Goal: Task Accomplishment & Management: Complete application form

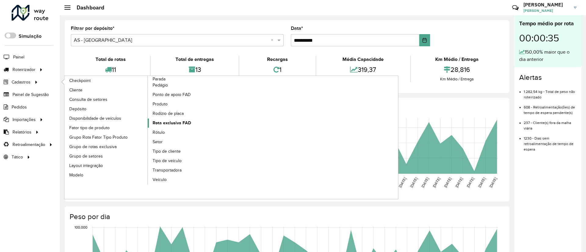
click at [181, 124] on span "Rota exclusiva FAD" at bounding box center [172, 123] width 38 height 6
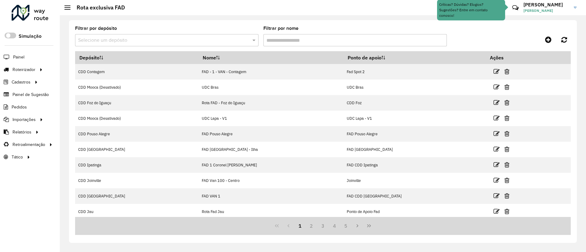
click at [131, 40] on input "text" at bounding box center [160, 40] width 165 height 7
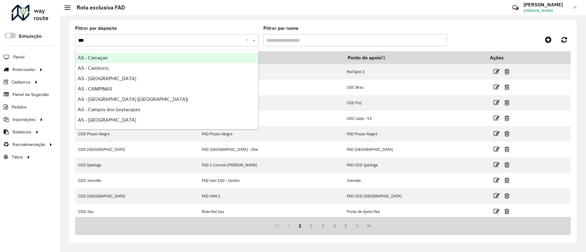
type input "****"
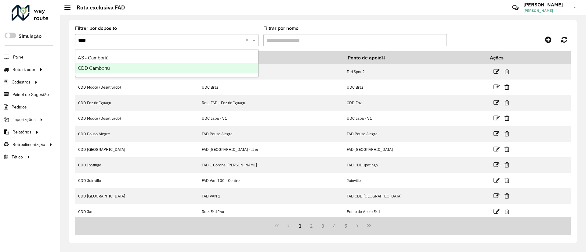
click at [130, 63] on div "CDD Camboriú" at bounding box center [166, 68] width 183 height 10
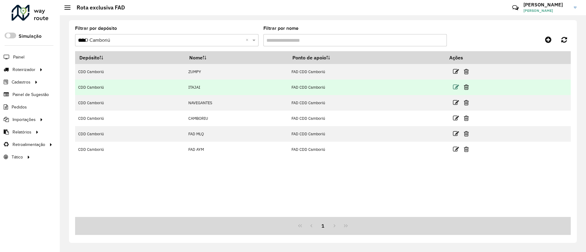
click at [457, 87] on icon at bounding box center [456, 87] width 6 height 6
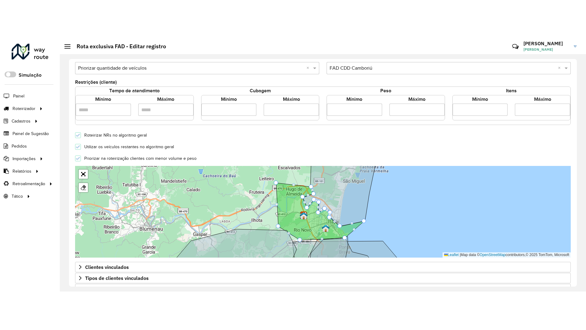
scroll to position [137, 0]
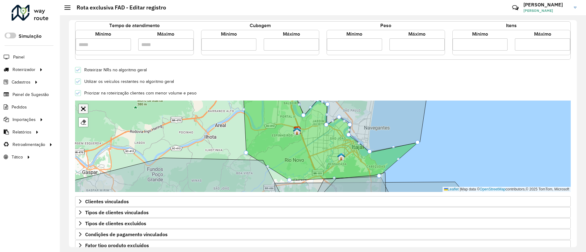
click at [83, 108] on link "Abrir mapa em tela cheia" at bounding box center [83, 108] width 9 height 9
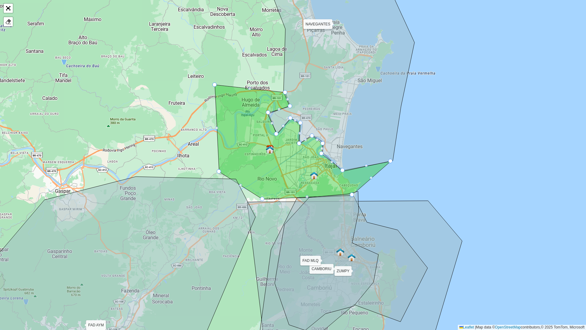
click at [249, 132] on icon at bounding box center [303, 142] width 176 height 114
click at [7, 25] on link at bounding box center [8, 21] width 9 height 9
click at [23, 21] on link "Finalizar" at bounding box center [23, 21] width 20 height 9
click at [239, 140] on icon at bounding box center [303, 142] width 176 height 114
click at [239, 111] on icon at bounding box center [303, 142] width 176 height 114
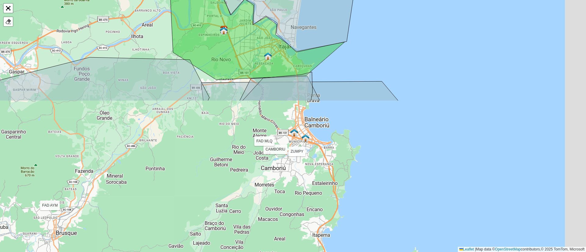
scroll to position [168, 0]
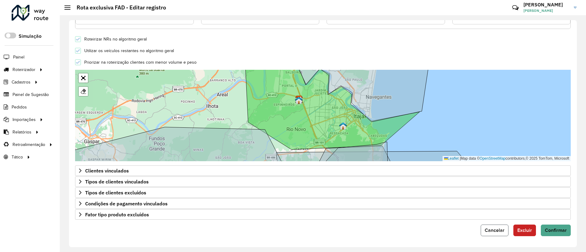
click at [498, 229] on span "Cancelar" at bounding box center [495, 230] width 20 height 5
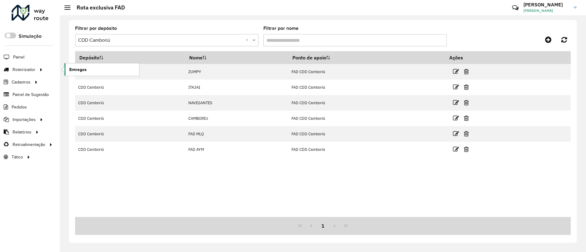
click at [74, 69] on span "Entregas" at bounding box center [77, 70] width 17 height 6
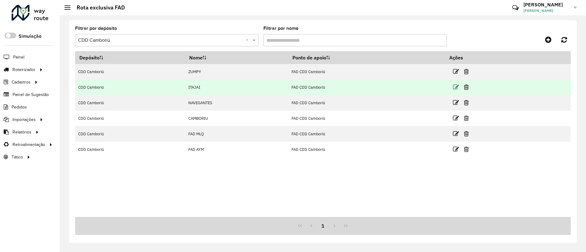
click at [458, 85] on icon at bounding box center [456, 87] width 6 height 6
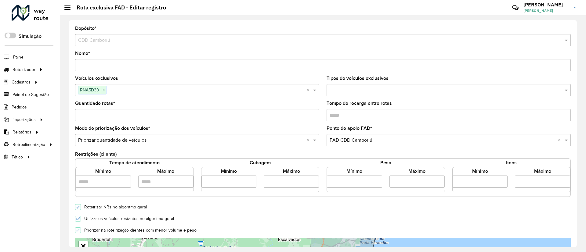
drag, startPoint x: 104, startPoint y: 91, endPoint x: 121, endPoint y: 106, distance: 23.1
click at [104, 91] on span "×" at bounding box center [103, 90] width 5 height 7
paste input "*******"
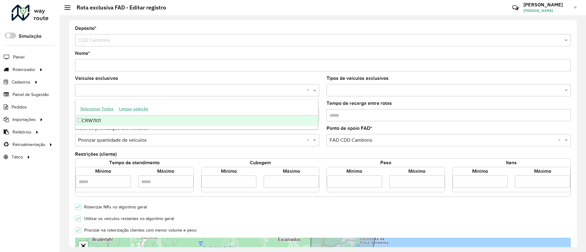
type input "*******"
click at [128, 119] on div "CRW7I01" at bounding box center [196, 121] width 243 height 10
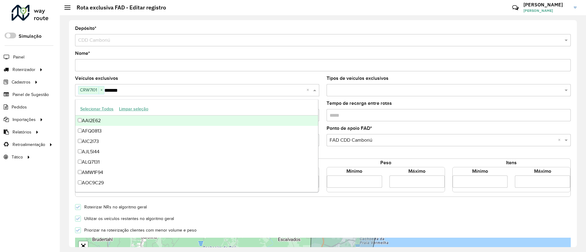
click at [71, 97] on div "Depósito * Selecione um depósito × CDD Camboriú Nome * Veículos exclusivos CRW7…" at bounding box center [323, 133] width 508 height 227
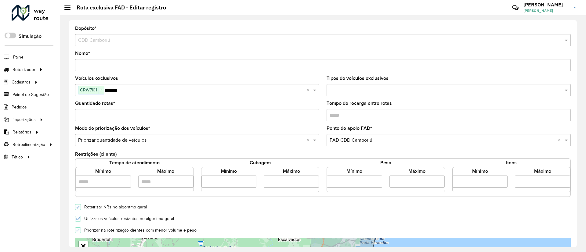
drag, startPoint x: 294, startPoint y: 183, endPoint x: 263, endPoint y: 183, distance: 30.8
click at [264, 183] on input "number" at bounding box center [291, 182] width 55 height 12
type input "****"
click at [247, 217] on div "Utilizar os veículos restantes no algoritmo geral" at bounding box center [322, 218] width 503 height 7
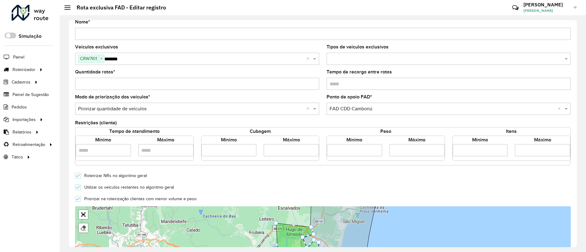
scroll to position [46, 0]
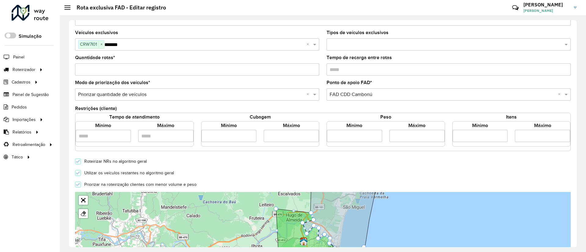
click at [76, 173] on icon at bounding box center [78, 173] width 4 height 3
click at [255, 173] on div "Utilizar os veículos restantes no algoritmo geral" at bounding box center [322, 172] width 503 height 7
click at [410, 135] on input "number" at bounding box center [416, 136] width 55 height 12
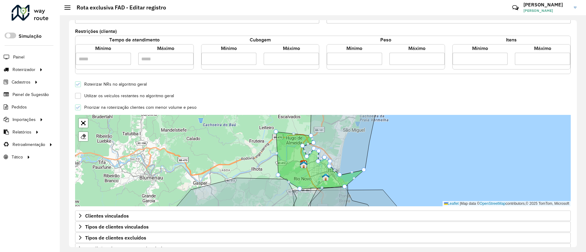
scroll to position [137, 0]
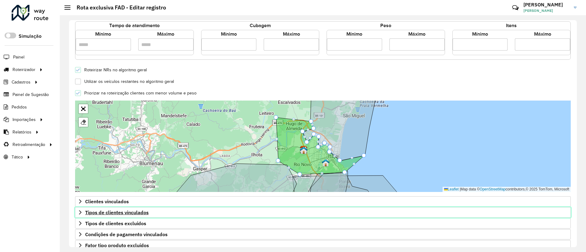
click at [110, 211] on span "Tipos de clientes vinculados" at bounding box center [116, 212] width 63 height 5
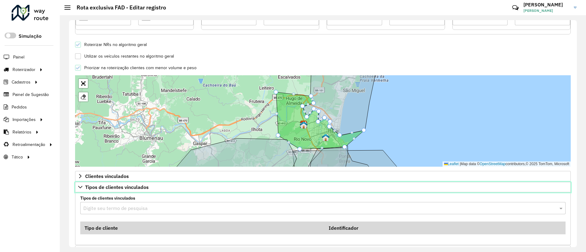
scroll to position [183, 0]
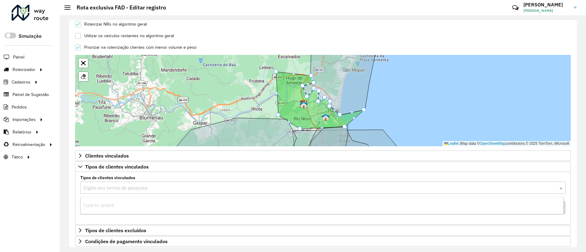
click at [118, 189] on input "text" at bounding box center [316, 188] width 467 height 7
type input "*"
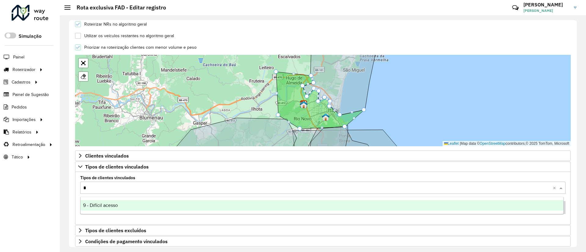
click at [109, 204] on span "9 - Difícil acesso" at bounding box center [100, 205] width 35 height 5
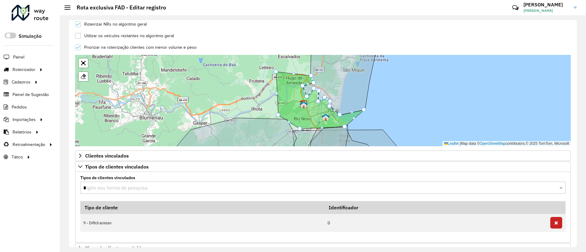
click at [71, 190] on div "Depósito * Selecione um depósito × CDD Camboriú Nome * Veículos exclusivos CRW7…" at bounding box center [323, 133] width 508 height 227
click at [99, 167] on span "Tipos de clientes vinculados" at bounding box center [116, 166] width 63 height 5
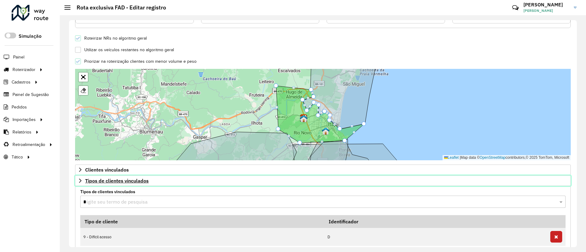
scroll to position [168, 0]
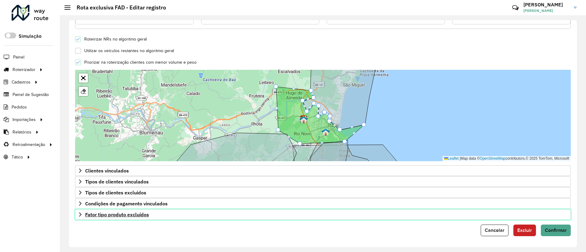
click at [103, 214] on span "Fator tipo produto excluídos" at bounding box center [117, 214] width 64 height 5
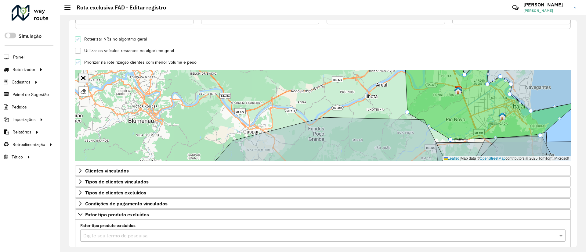
click at [83, 80] on link "Abrir mapa em tela cheia" at bounding box center [83, 78] width 9 height 9
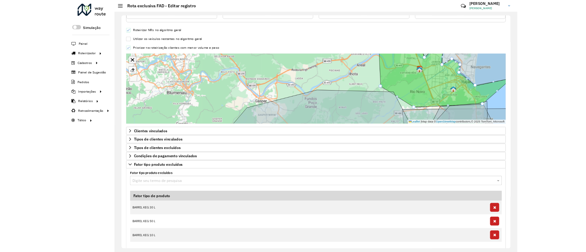
scroll to position [102, 0]
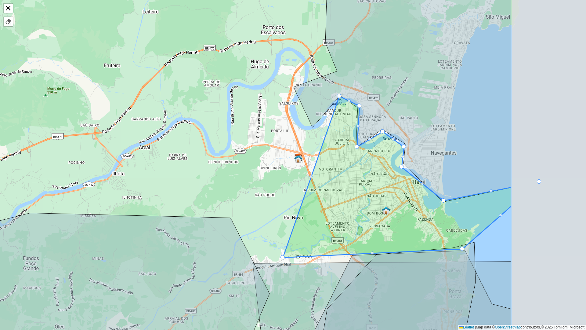
drag, startPoint x: 475, startPoint y: 212, endPoint x: 321, endPoint y: 193, distance: 154.9
click at [321, 193] on icon at bounding box center [397, 176] width 229 height 161
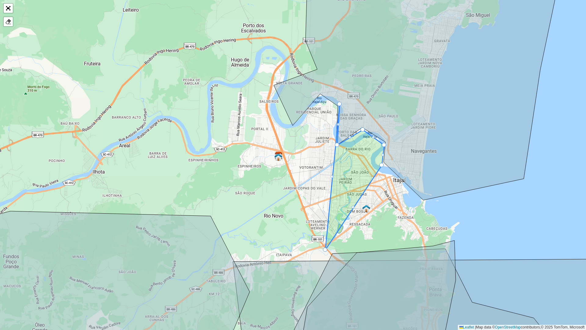
drag, startPoint x: 319, startPoint y: 94, endPoint x: 325, endPoint y: 250, distance: 155.8
drag, startPoint x: 382, startPoint y: 164, endPoint x: 371, endPoint y: 226, distance: 62.9
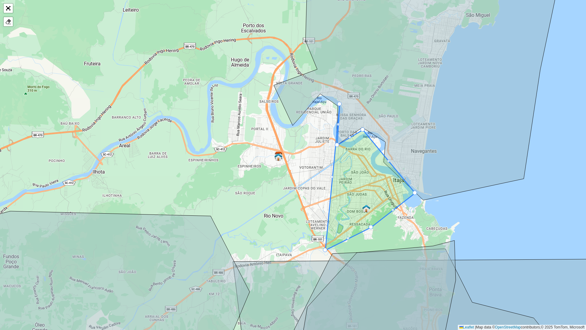
drag, startPoint x: 384, startPoint y: 143, endPoint x: 415, endPoint y: 191, distance: 57.0
drag, startPoint x: 363, startPoint y: 128, endPoint x: 386, endPoint y: 164, distance: 42.4
drag, startPoint x: 338, startPoint y: 143, endPoint x: 368, endPoint y: 139, distance: 31.0
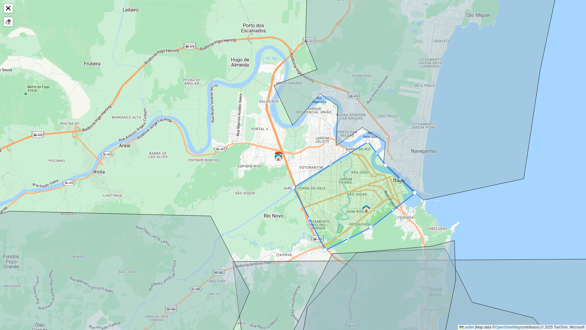
drag, startPoint x: 340, startPoint y: 103, endPoint x: 294, endPoint y: 187, distance: 95.4
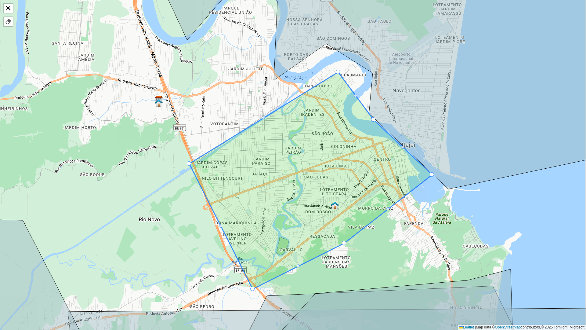
drag, startPoint x: 325, startPoint y: 159, endPoint x: 303, endPoint y: 159, distance: 21.7
click at [303, 159] on icon at bounding box center [310, 180] width 243 height 217
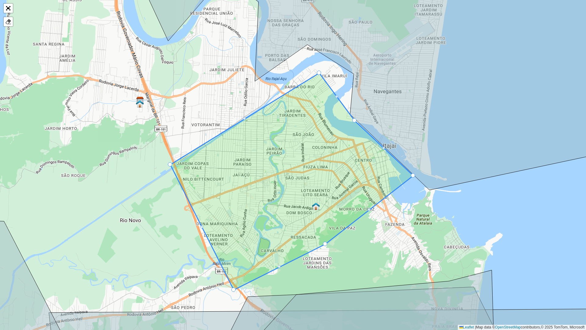
click at [336, 97] on div at bounding box center [336, 96] width 3 height 3
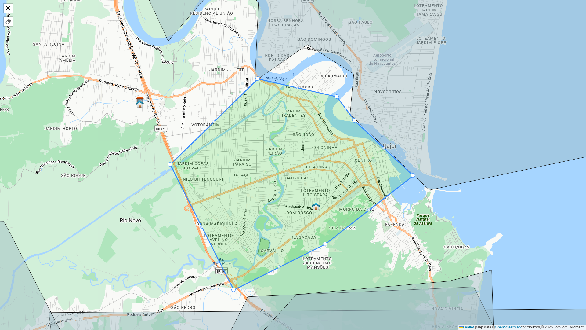
drag, startPoint x: 318, startPoint y: 73, endPoint x: 256, endPoint y: 79, distance: 61.6
click at [296, 87] on div at bounding box center [297, 87] width 3 height 3
drag, startPoint x: 296, startPoint y: 87, endPoint x: 294, endPoint y: 74, distance: 13.0
drag, startPoint x: 294, startPoint y: 75, endPoint x: 300, endPoint y: 81, distance: 8.2
drag, startPoint x: 336, startPoint y: 96, endPoint x: 334, endPoint y: 118, distance: 22.1
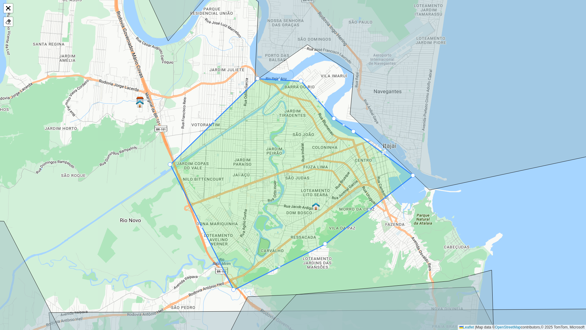
drag, startPoint x: 355, startPoint y: 119, endPoint x: 354, endPoint y: 130, distance: 11.0
drag, startPoint x: 413, startPoint y: 175, endPoint x: 399, endPoint y: 161, distance: 19.9
drag, startPoint x: 352, startPoint y: 129, endPoint x: 365, endPoint y: 127, distance: 13.1
drag, startPoint x: 334, startPoint y: 118, endPoint x: 337, endPoint y: 124, distance: 6.7
click at [319, 102] on div at bounding box center [319, 102] width 3 height 3
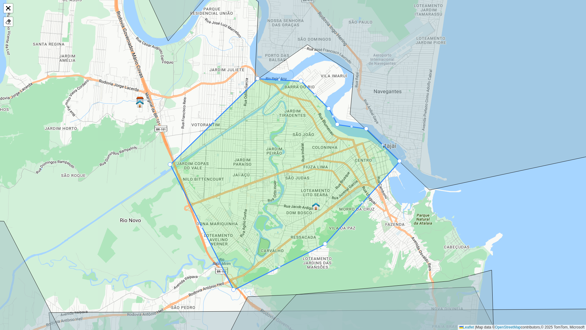
drag, startPoint x: 319, startPoint y: 102, endPoint x: 328, endPoint y: 107, distance: 11.1
drag, startPoint x: 300, startPoint y: 80, endPoint x: 306, endPoint y: 81, distance: 6.3
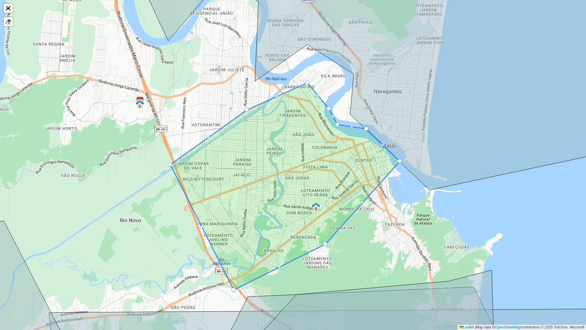
drag, startPoint x: 256, startPoint y: 78, endPoint x: 244, endPoint y: 110, distance: 33.8
drag, startPoint x: 169, startPoint y: 164, endPoint x: 175, endPoint y: 167, distance: 6.7
click at [204, 228] on div at bounding box center [204, 228] width 3 height 3
drag, startPoint x: 204, startPoint y: 228, endPoint x: 190, endPoint y: 233, distance: 15.2
drag, startPoint x: 234, startPoint y: 289, endPoint x: 236, endPoint y: 285, distance: 4.5
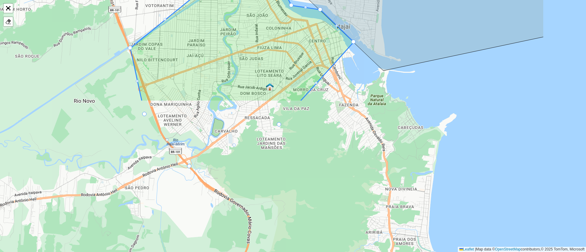
scroll to position [0, 0]
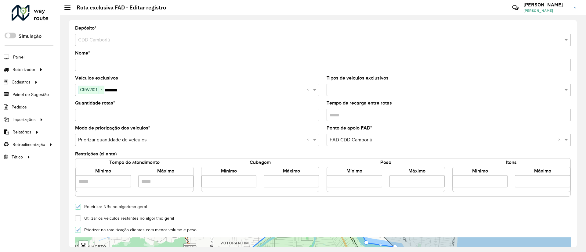
click at [382, 138] on input "text" at bounding box center [443, 140] width 226 height 7
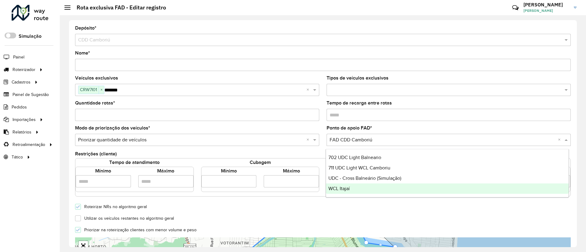
click at [364, 189] on div "WCL Itajaí" at bounding box center [447, 189] width 243 height 10
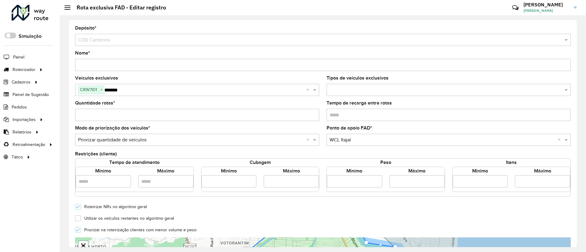
click at [346, 209] on div "Roteirizar NRs no algoritmo geral" at bounding box center [322, 206] width 503 height 7
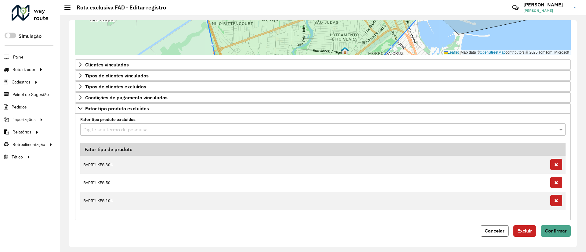
scroll to position [275, 0]
click at [548, 230] on span "Confirmar" at bounding box center [556, 230] width 22 height 5
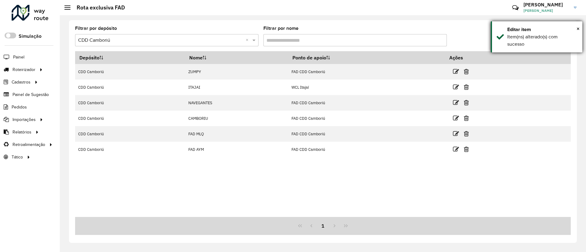
click at [580, 27] on div "× Editar item Item(ns) alterado(s) com sucesso" at bounding box center [537, 36] width 92 height 31
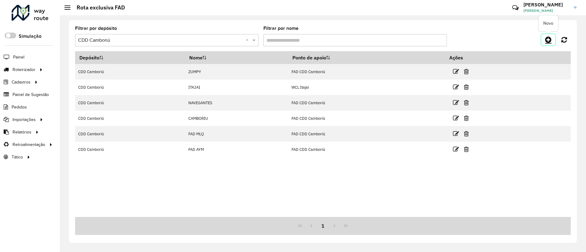
click at [547, 38] on icon at bounding box center [548, 39] width 6 height 7
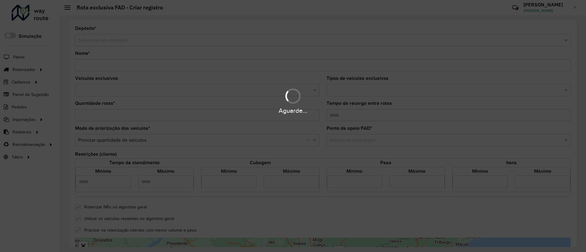
click at [167, 40] on hb-app "Aguarde... Pop-up bloqueado! Seu navegador bloqueou automáticamente a abertura …" at bounding box center [293, 126] width 586 height 252
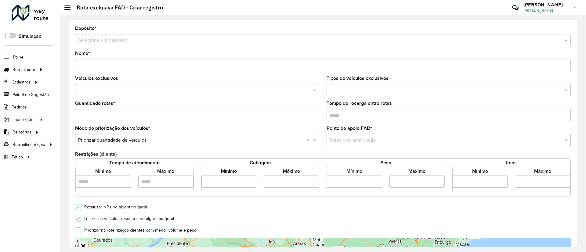
click at [166, 40] on input "text" at bounding box center [316, 40] width 477 height 7
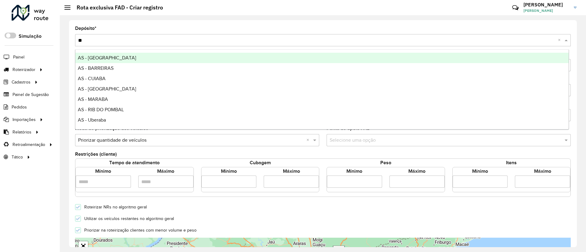
type input "*"
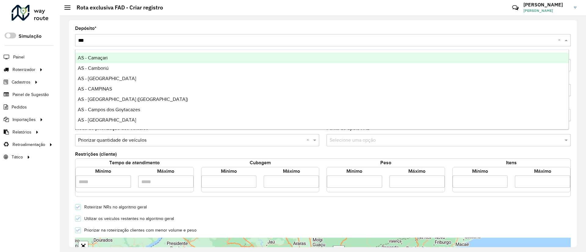
type input "****"
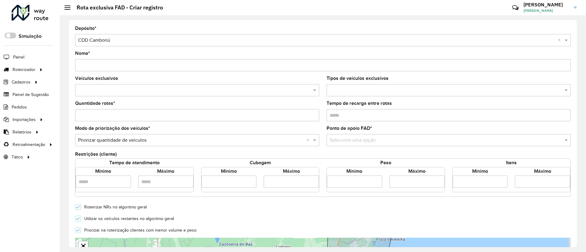
click at [116, 63] on input "Nome *" at bounding box center [323, 65] width 496 height 12
type input "**********"
click at [131, 93] on input "text" at bounding box center [194, 90] width 235 height 7
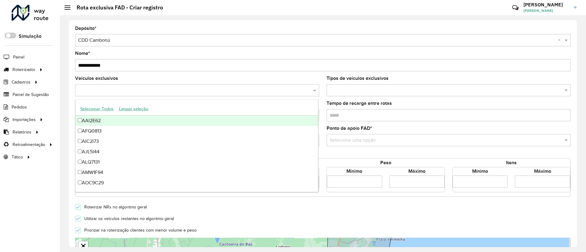
paste input "*******"
type input "*******"
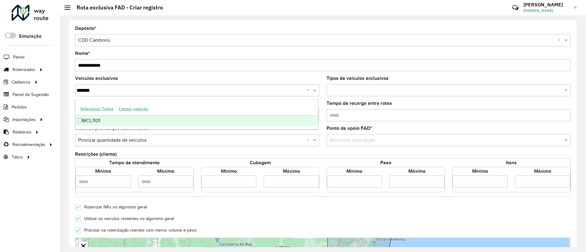
click at [109, 120] on div "WCL7I01" at bounding box center [196, 121] width 243 height 10
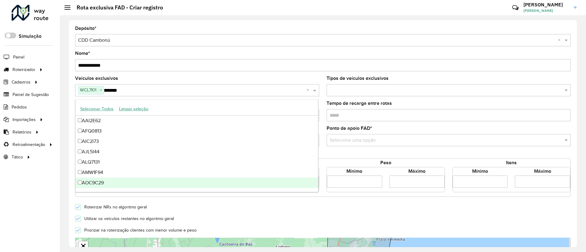
click at [319, 206] on div "Roteirizar NRs no algoritmo geral" at bounding box center [322, 206] width 503 height 7
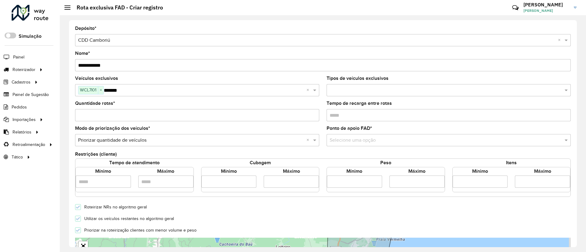
click at [228, 182] on input "number" at bounding box center [228, 182] width 55 height 12
type input "*****"
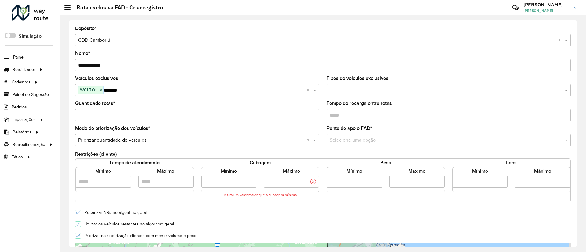
type input "*****"
click at [240, 221] on div "Utilizar os veículos restantes no algoritmo geral" at bounding box center [322, 223] width 503 height 7
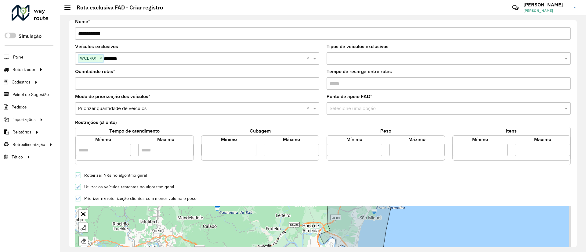
scroll to position [46, 0]
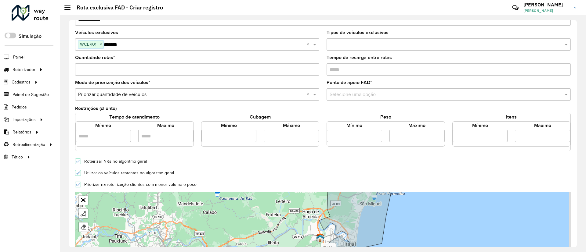
click at [101, 175] on label "Utilizar os veículos restantes no algoritmo geral" at bounding box center [127, 173] width 93 height 4
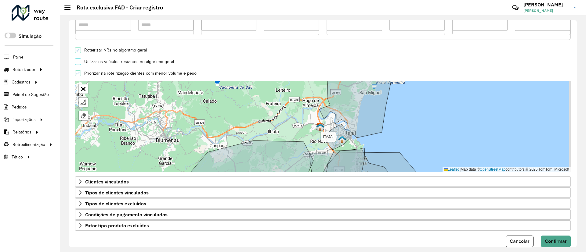
scroll to position [168, 0]
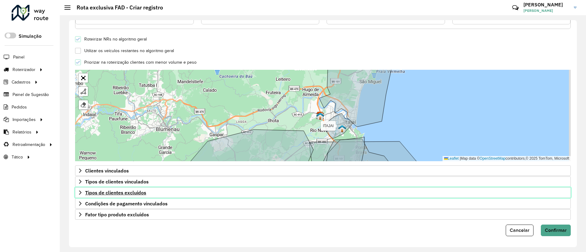
click at [107, 192] on span "Tipos de clientes excluídos" at bounding box center [115, 192] width 61 height 5
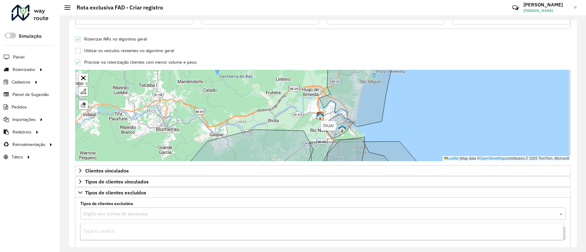
click at [108, 213] on input "text" at bounding box center [316, 214] width 467 height 7
type input "**"
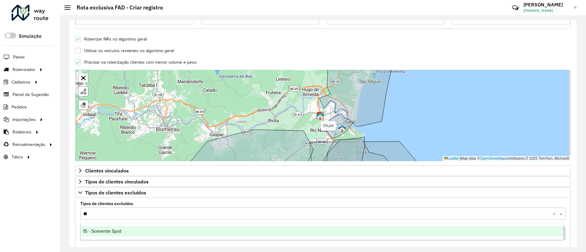
click at [109, 235] on div "15 - Somente Spot" at bounding box center [322, 231] width 483 height 10
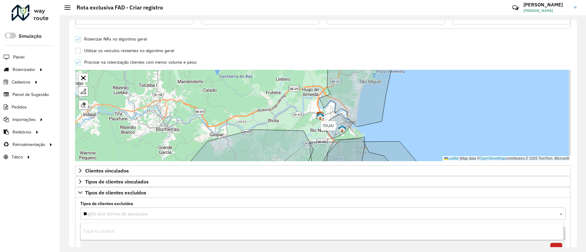
click at [112, 213] on input "**" at bounding box center [316, 214] width 467 height 7
type input "*"
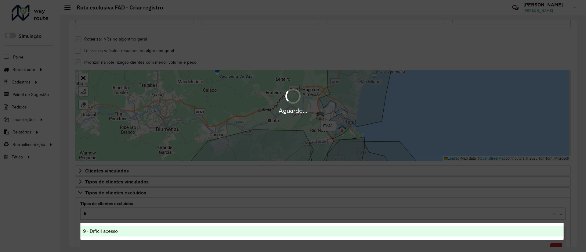
click at [107, 232] on span "9 - Difícil acesso" at bounding box center [100, 231] width 35 height 5
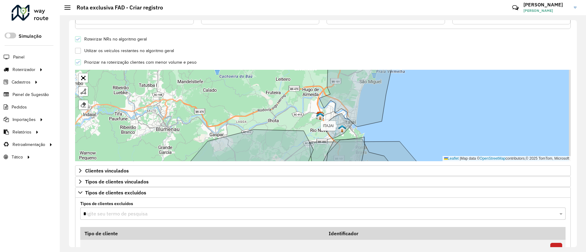
click at [72, 211] on div "**********" at bounding box center [323, 133] width 508 height 227
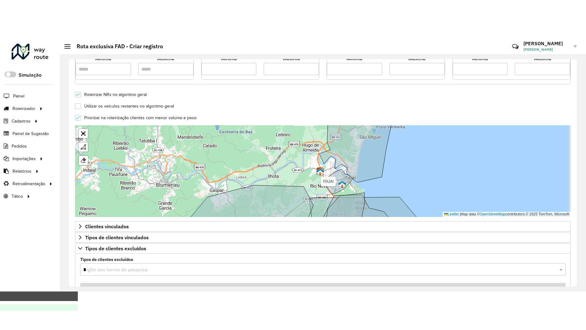
scroll to position [120, 0]
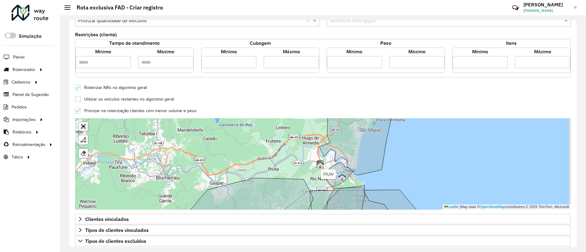
click at [82, 127] on link "Abrir mapa em tela cheia" at bounding box center [83, 126] width 9 height 9
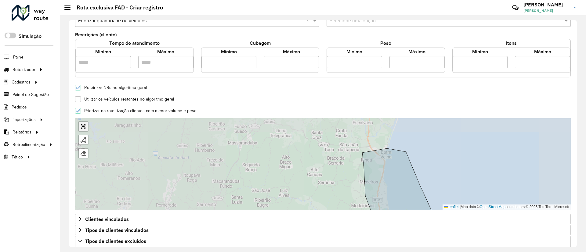
scroll to position [84, 0]
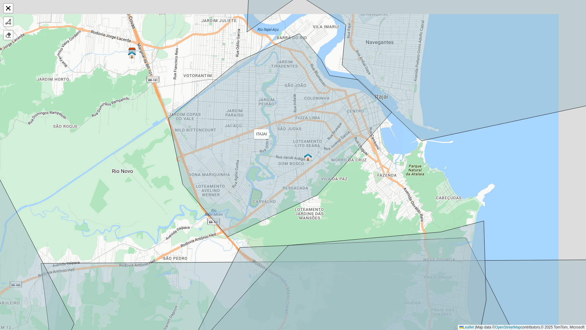
drag, startPoint x: 228, startPoint y: 146, endPoint x: 159, endPoint y: 191, distance: 82.5
click at [168, 191] on icon at bounding box center [279, 135] width 223 height 203
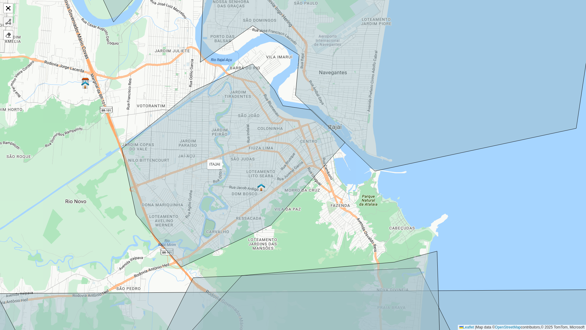
click at [9, 20] on div at bounding box center [8, 22] width 6 height 6
click at [122, 148] on div "ZUMPY ITAJAI NAVEGANTES CAMBORIU FAD MLQ FAD AYM Finalizar Remover último vérti…" at bounding box center [293, 165] width 586 height 330
click at [136, 215] on icon at bounding box center [129, 181] width 14 height 67
click at [182, 252] on div "ZUMPY ITAJAI NAVEGANTES CAMBORIU FAD MLQ FAD AYM Finalizar Remover último vérti…" at bounding box center [293, 165] width 586 height 330
click at [273, 224] on div "ZUMPY ITAJAI NAVEGANTES CAMBORIU FAD MLQ FAD AYM Finalizar Remover último vérti…" at bounding box center [293, 165] width 586 height 330
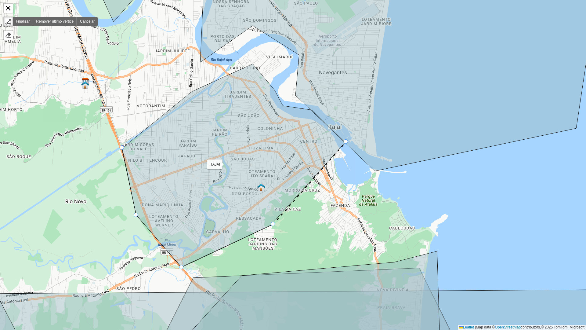
click at [346, 142] on icon at bounding box center [309, 183] width 73 height 82
click at [311, 109] on icon at bounding box center [344, 69] width 513 height 204
click at [282, 106] on icon at bounding box center [233, 165] width 223 height 203
click at [276, 91] on div "ZUMPY ITAJAI NAVEGANTES CAMBORIU FAD MLQ FAD AYM Finalizar Remover último vérti…" at bounding box center [293, 165] width 586 height 330
click at [252, 62] on icon at bounding box center [264, 76] width 24 height 28
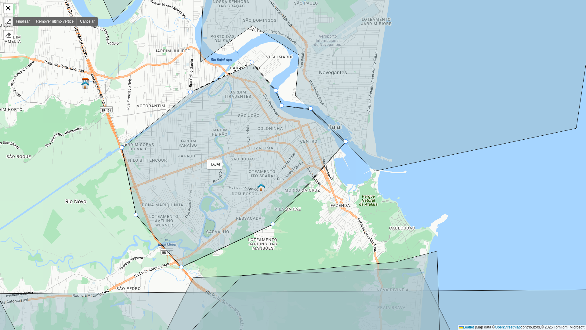
click at [191, 92] on icon at bounding box center [221, 77] width 61 height 30
click at [121, 149] on div at bounding box center [122, 147] width 4 height 4
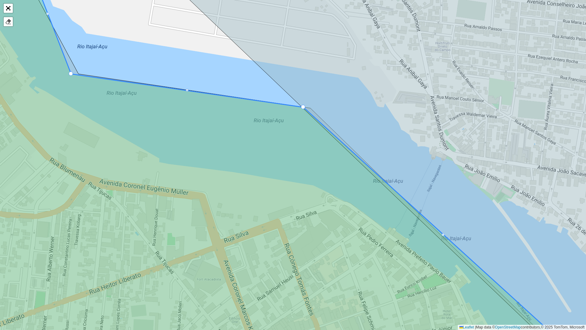
drag, startPoint x: 302, startPoint y: 97, endPoint x: 302, endPoint y: 106, distance: 8.6
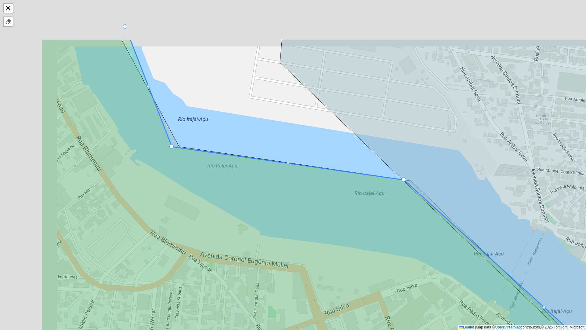
drag, startPoint x: 83, startPoint y: 98, endPoint x: 234, endPoint y: 218, distance: 193.0
click at [234, 218] on icon at bounding box center [362, 237] width 643 height 397
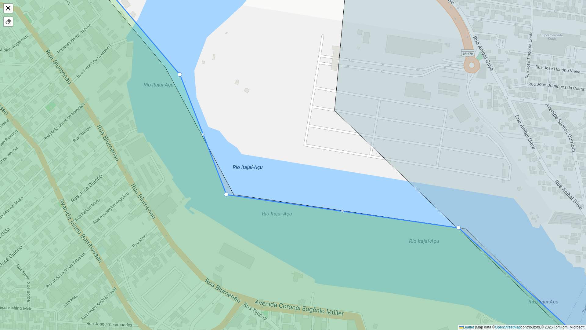
drag, startPoint x: 220, startPoint y: 192, endPoint x: 229, endPoint y: 192, distance: 8.5
click at [229, 192] on icon at bounding box center [276, 164] width 663 height 397
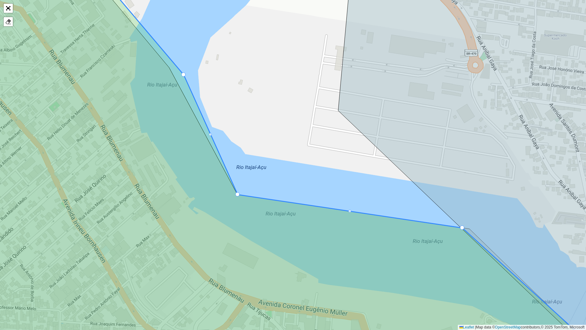
drag, startPoint x: 229, startPoint y: 193, endPoint x: 237, endPoint y: 193, distance: 7.6
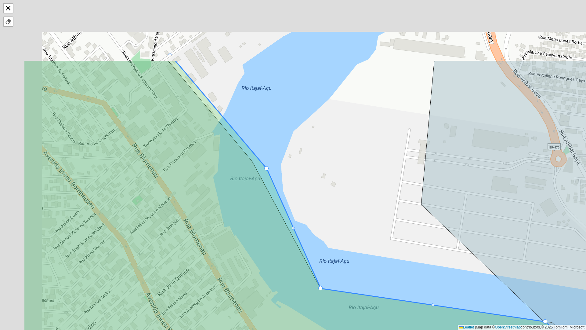
drag, startPoint x: 154, startPoint y: 124, endPoint x: 237, endPoint y: 219, distance: 126.5
click at [237, 219] on icon at bounding box center [358, 258] width 671 height 397
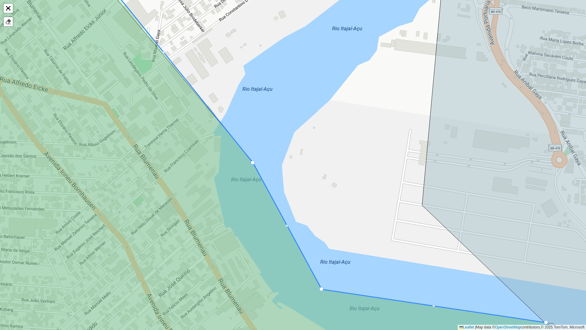
drag, startPoint x: 267, startPoint y: 167, endPoint x: 253, endPoint y: 161, distance: 15.8
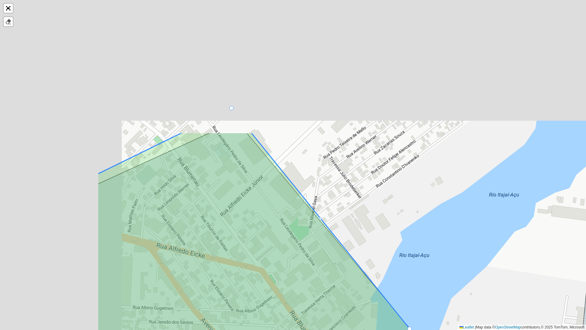
drag, startPoint x: 137, startPoint y: 116, endPoint x: 301, endPoint y: 288, distance: 238.1
click at [301, 252] on icon at bounding box center [422, 330] width 651 height 397
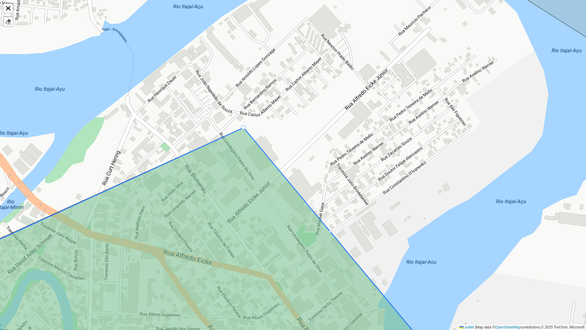
drag, startPoint x: 239, startPoint y: 116, endPoint x: 244, endPoint y: 128, distance: 13.1
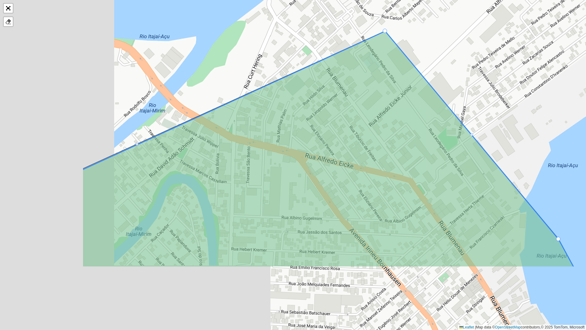
drag, startPoint x: 207, startPoint y: 229, endPoint x: 344, endPoint y: 134, distance: 166.4
click at [350, 132] on icon at bounding box center [328, 149] width 492 height 236
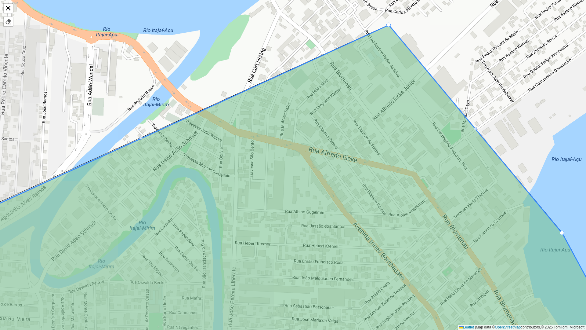
drag, startPoint x: 229, startPoint y: 190, endPoint x: 337, endPoint y: 116, distance: 131.3
click at [354, 97] on icon at bounding box center [286, 191] width 687 height 333
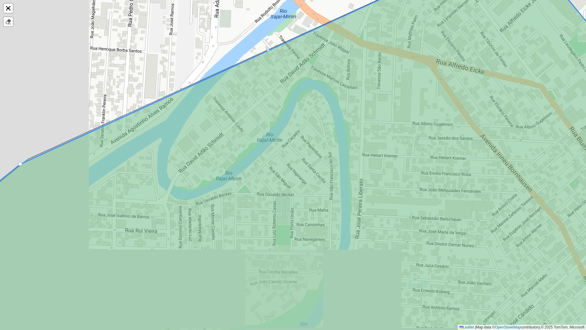
drag, startPoint x: 233, startPoint y: 159, endPoint x: 453, endPoint y: 146, distance: 220.4
click at [459, 146] on icon at bounding box center [296, 164] width 705 height 397
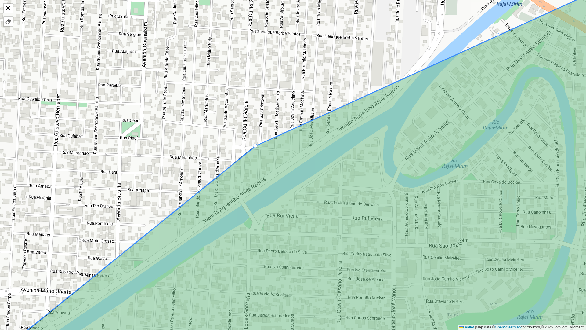
drag, startPoint x: 246, startPoint y: 151, endPoint x: 255, endPoint y: 146, distance: 10.4
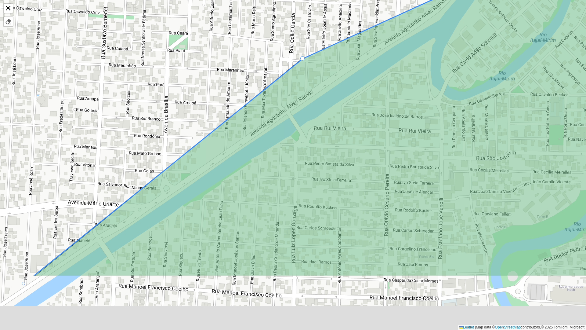
drag, startPoint x: 242, startPoint y: 168, endPoint x: 306, endPoint y: 91, distance: 100.5
click at [312, 82] on icon at bounding box center [363, 78] width 660 height 395
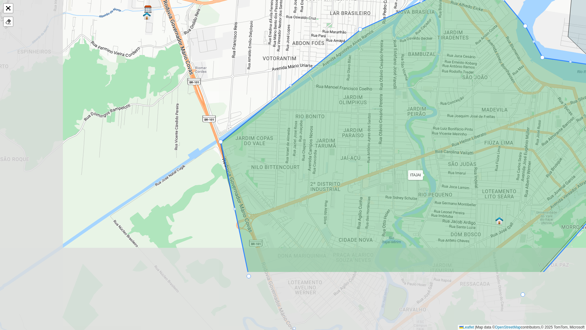
drag, startPoint x: 220, startPoint y: 218, endPoint x: 284, endPoint y: 131, distance: 107.8
click at [284, 131] on icon at bounding box center [445, 123] width 448 height 298
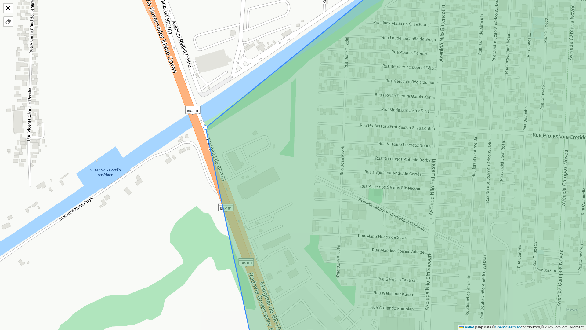
drag, startPoint x: 208, startPoint y: 121, endPoint x: 205, endPoint y: 126, distance: 5.6
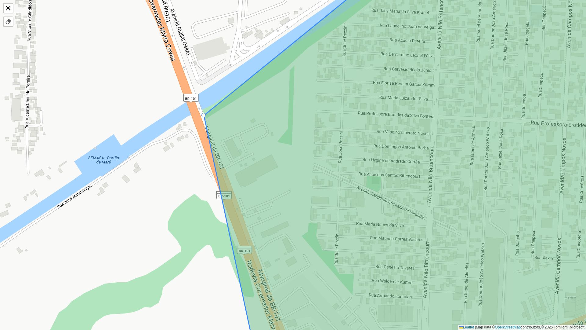
drag, startPoint x: 287, startPoint y: 217, endPoint x: 204, endPoint y: 58, distance: 179.0
click at [206, 52] on icon at bounding box center [424, 152] width 440 height 397
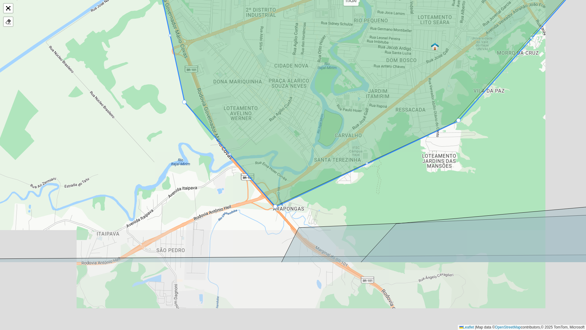
drag, startPoint x: 227, startPoint y: 86, endPoint x: 221, endPoint y: 76, distance: 11.2
click at [221, 76] on icon at bounding box center [372, 35] width 433 height 341
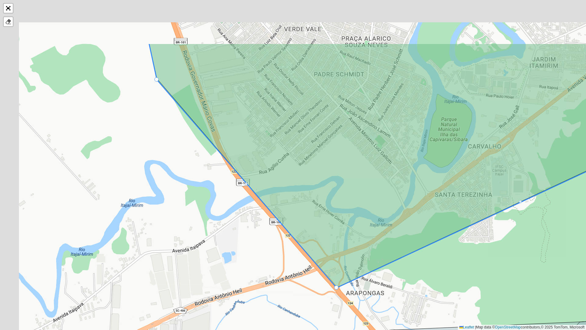
drag, startPoint x: 147, startPoint y: 138, endPoint x: 301, endPoint y: 289, distance: 216.0
click at [301, 252] on div "ZUMPY ITAJAI NAVEGANTES CAMBORIU FAD MLQ FAD AYM Finalizar Leaflet | Map data ©…" at bounding box center [293, 165] width 586 height 330
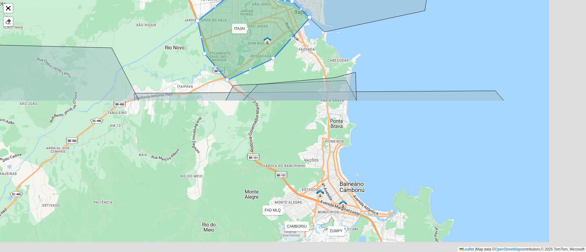
scroll to position [74, 0]
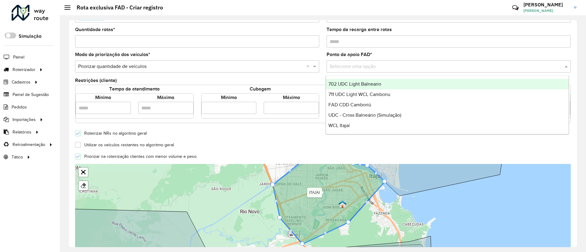
click at [361, 66] on input "text" at bounding box center [443, 66] width 226 height 7
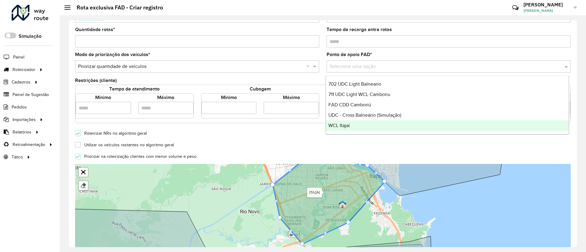
click at [355, 123] on div "WCL Itajaí" at bounding box center [447, 126] width 243 height 10
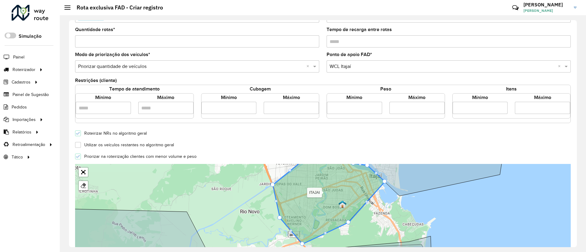
click at [366, 140] on form "**********" at bounding box center [323, 185] width 496 height 467
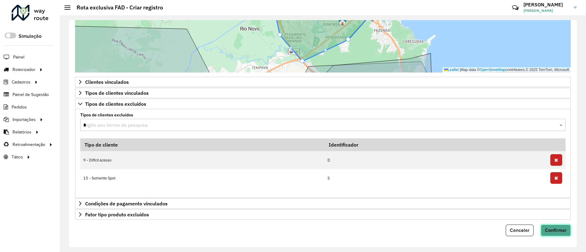
click at [545, 228] on span "Confirmar" at bounding box center [556, 230] width 22 height 5
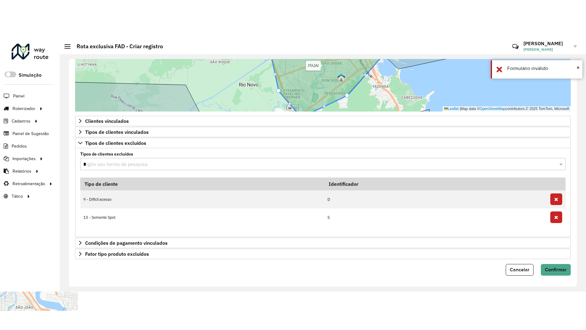
scroll to position [226, 0]
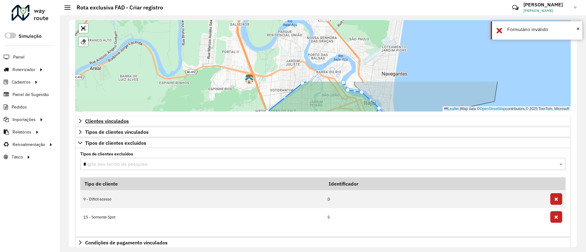
drag, startPoint x: 250, startPoint y: 50, endPoint x: 244, endPoint y: 121, distance: 71.0
click at [244, 121] on form "**********" at bounding box center [323, 38] width 496 height 475
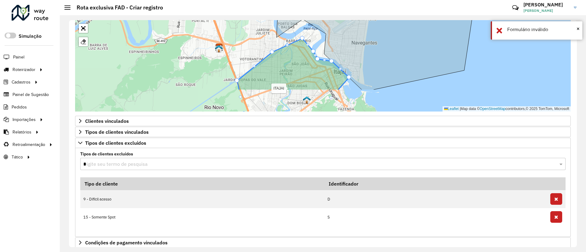
drag, startPoint x: 229, startPoint y: 84, endPoint x: 199, endPoint y: 53, distance: 43.6
click at [199, 53] on div "ZUMPY ITAJAI NAVEGANTES CAMBORIU FAD MLQ FAD AYM Finalizar Leaflet | Map data ©…" at bounding box center [323, 66] width 496 height 92
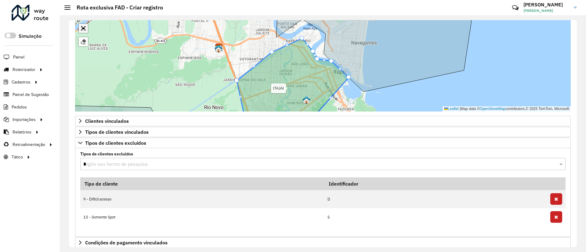
click at [81, 28] on link "Abrir mapa em tela cheia" at bounding box center [83, 28] width 9 height 9
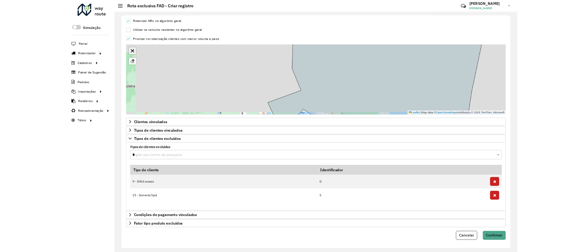
scroll to position [92, 0]
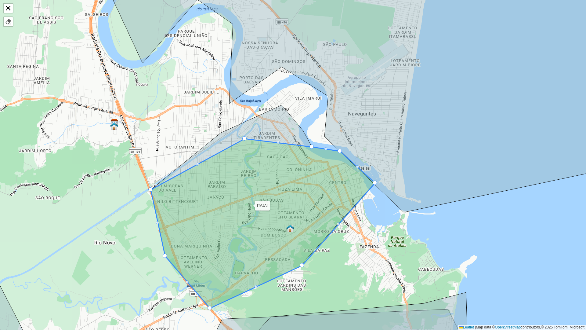
drag, startPoint x: 221, startPoint y: 132, endPoint x: 245, endPoint y: 137, distance: 24.8
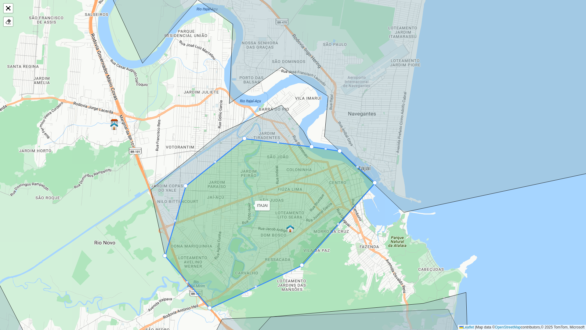
drag, startPoint x: 151, startPoint y: 190, endPoint x: 186, endPoint y: 186, distance: 35.3
drag, startPoint x: 164, startPoint y: 253, endPoint x: 183, endPoint y: 224, distance: 34.5
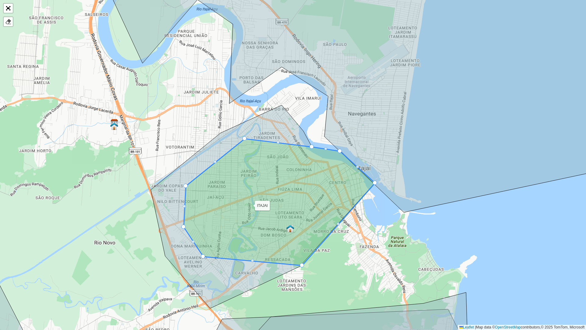
drag, startPoint x: 209, startPoint y: 306, endPoint x: 227, endPoint y: 265, distance: 44.8
click at [252, 252] on div at bounding box center [252, 260] width 3 height 3
drag, startPoint x: 253, startPoint y: 260, endPoint x: 242, endPoint y: 269, distance: 13.8
drag, startPoint x: 301, startPoint y: 264, endPoint x: 287, endPoint y: 256, distance: 16.8
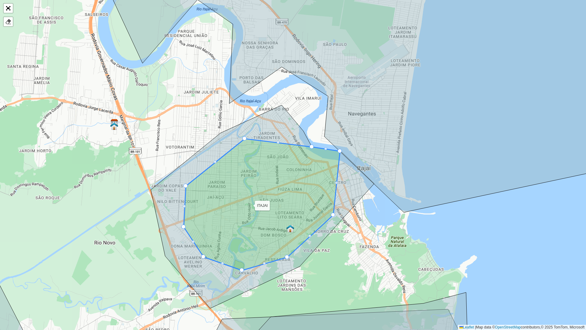
drag, startPoint x: 375, startPoint y: 183, endPoint x: 336, endPoint y: 201, distance: 43.5
drag, startPoint x: 339, startPoint y: 150, endPoint x: 323, endPoint y: 160, distance: 18.8
drag, startPoint x: 312, startPoint y: 146, endPoint x: 288, endPoint y: 138, distance: 25.0
click at [216, 161] on div at bounding box center [215, 161] width 3 height 3
drag, startPoint x: 215, startPoint y: 161, endPoint x: 206, endPoint y: 152, distance: 12.9
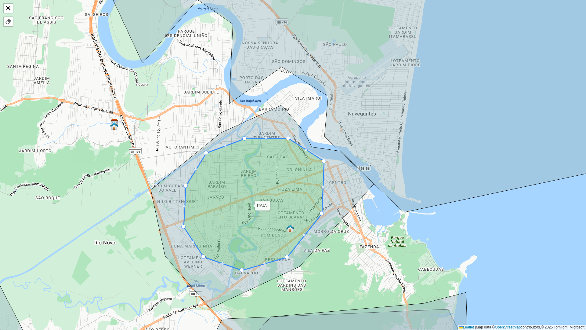
drag, startPoint x: 333, startPoint y: 214, endPoint x: 321, endPoint y: 212, distance: 12.0
drag, startPoint x: 324, startPoint y: 160, endPoint x: 320, endPoint y: 168, distance: 9.0
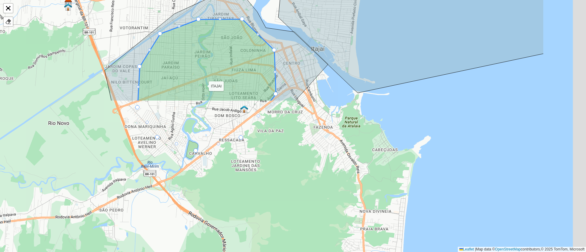
scroll to position [265, 0]
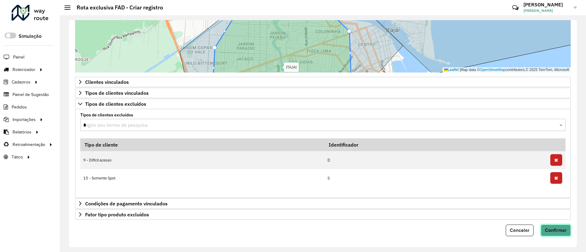
click at [557, 230] on span "Confirmar" at bounding box center [556, 230] width 22 height 5
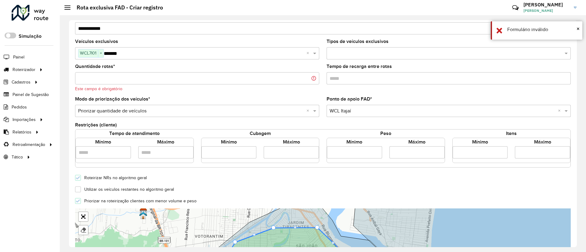
scroll to position [36, 0]
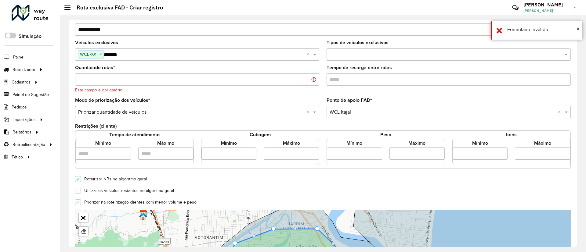
click at [124, 83] on input "Quantidade rotas *" at bounding box center [197, 80] width 244 height 12
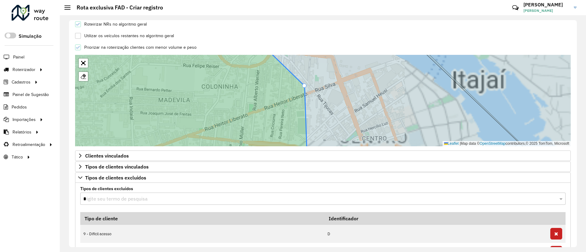
scroll to position [0, 0]
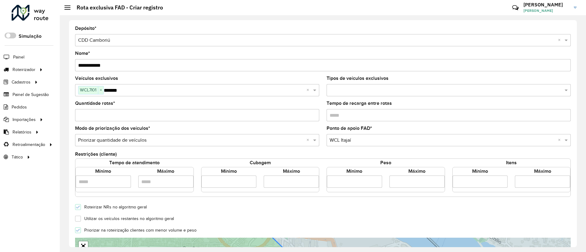
type input "*"
click at [145, 66] on input "**********" at bounding box center [323, 65] width 496 height 12
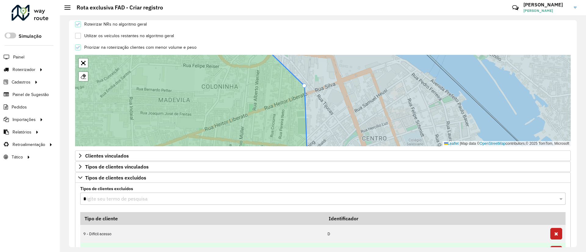
scroll to position [257, 0]
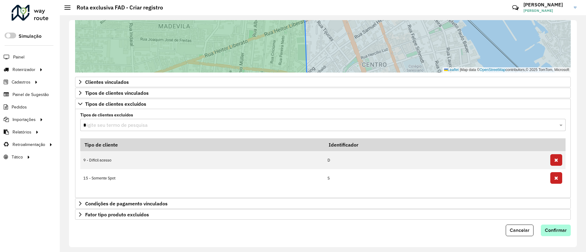
type input "**********"
click at [553, 233] on button "Confirmar" at bounding box center [556, 231] width 30 height 12
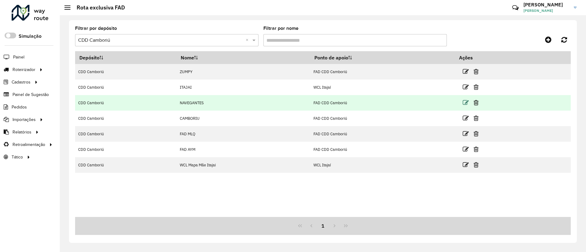
click at [469, 101] on icon at bounding box center [466, 103] width 6 height 6
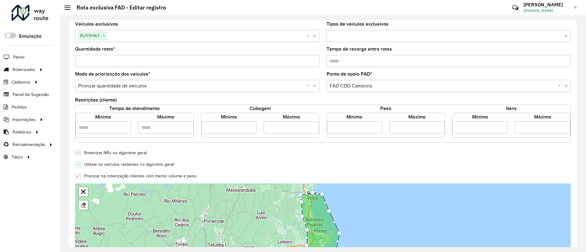
scroll to position [137, 0]
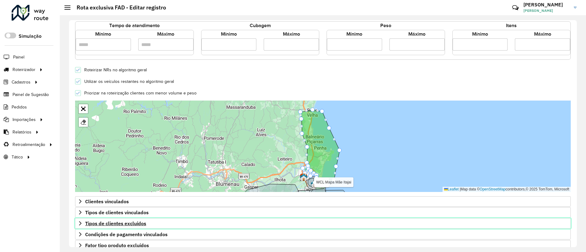
click at [115, 223] on span "Tipos de clientes excluídos" at bounding box center [115, 223] width 61 height 5
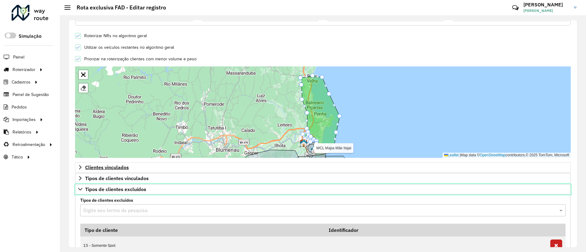
scroll to position [257, 0]
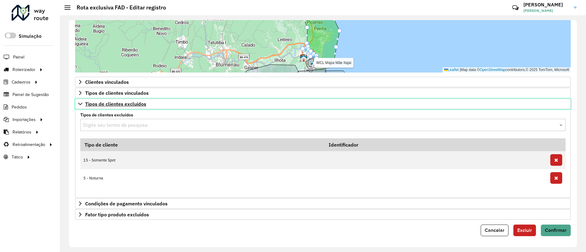
click at [95, 103] on span "Tipos de clientes excluídos" at bounding box center [115, 104] width 61 height 5
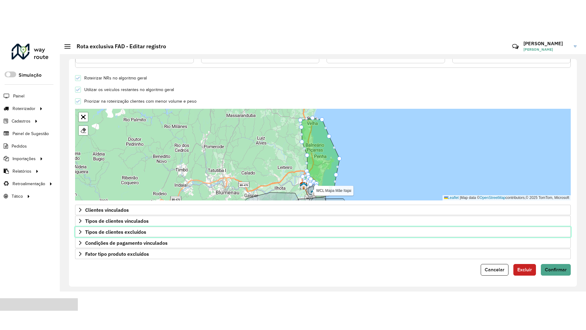
scroll to position [168, 0]
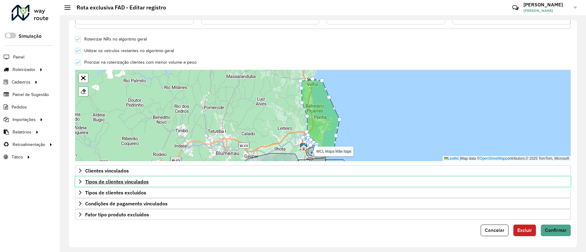
click at [119, 180] on span "Tipos de clientes vinculados" at bounding box center [116, 181] width 63 height 5
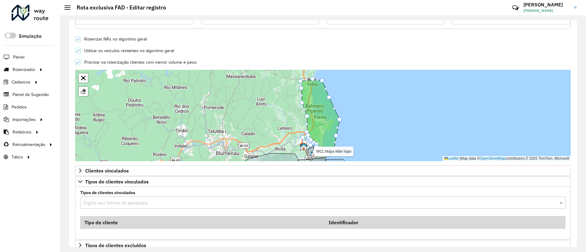
click at [119, 204] on input "text" at bounding box center [316, 203] width 467 height 7
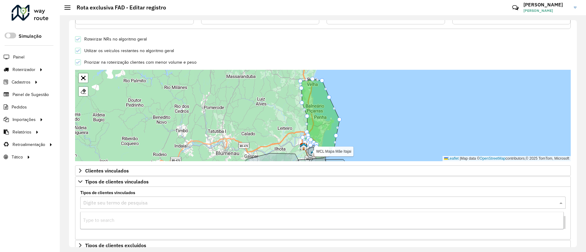
type input "*"
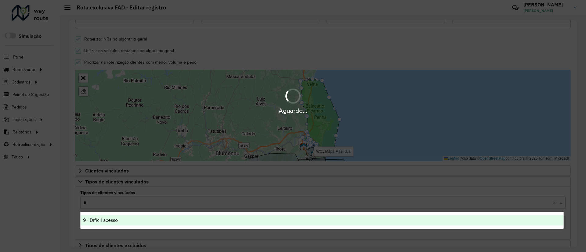
click at [110, 219] on span "9 - Difícil acesso" at bounding box center [100, 220] width 35 height 5
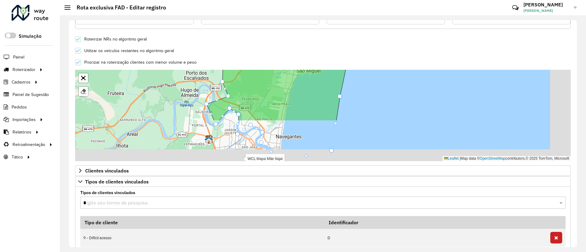
drag, startPoint x: 195, startPoint y: 102, endPoint x: 171, endPoint y: 65, distance: 43.9
click at [171, 65] on form "Depósito * Selecione um depósito × CDD Camboriú Nome * Veículos exclusivos RUY0…" at bounding box center [323, 82] width 496 height 449
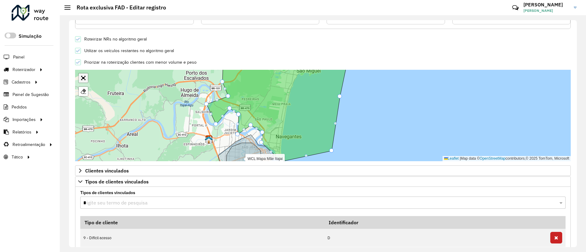
click at [83, 80] on link "Abrir mapa em tela cheia" at bounding box center [83, 78] width 9 height 9
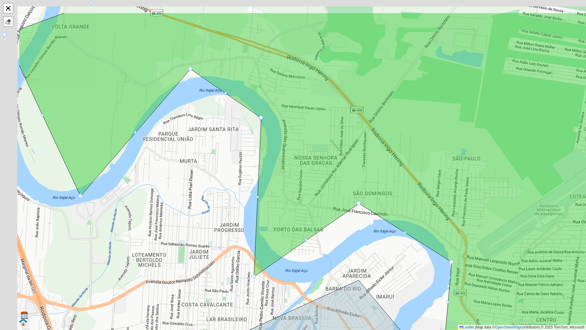
drag, startPoint x: 141, startPoint y: 79, endPoint x: 183, endPoint y: 129, distance: 65.6
click at [220, 125] on div "ZUMPY ITAJAI CAMBORIU FAD MLQ FAD AYM WCL Mapa Mãe Itajai Finalizar Leaflet | M…" at bounding box center [293, 165] width 586 height 330
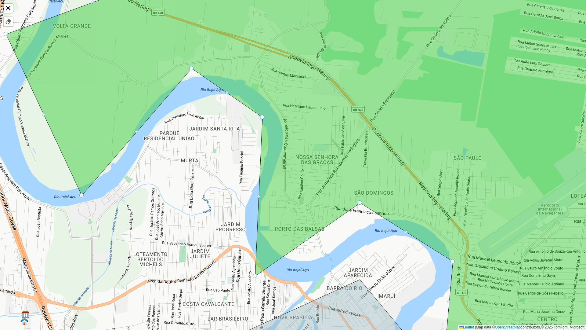
click at [137, 132] on div at bounding box center [136, 131] width 3 height 3
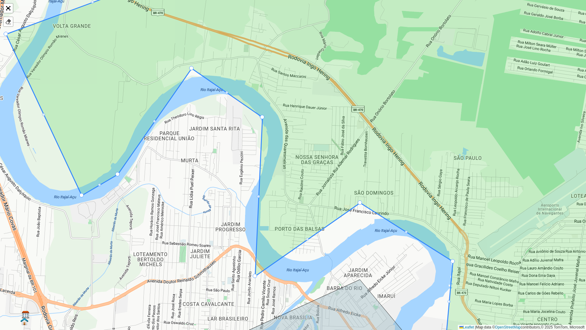
drag, startPoint x: 137, startPoint y: 131, endPoint x: 118, endPoint y: 174, distance: 46.4
click at [155, 121] on div at bounding box center [154, 121] width 3 height 3
drag, startPoint x: 152, startPoint y: 121, endPoint x: 146, endPoint y: 117, distance: 7.0
click at [191, 69] on div at bounding box center [191, 68] width 4 height 4
drag, startPoint x: 191, startPoint y: 69, endPoint x: 188, endPoint y: 89, distance: 19.8
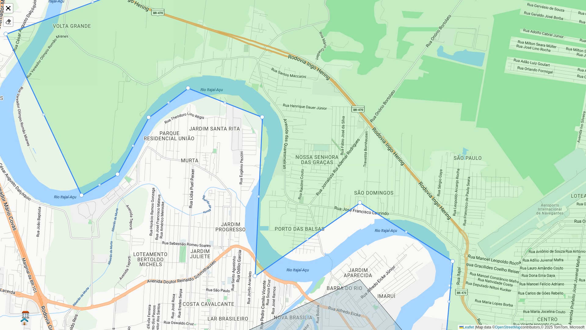
click at [225, 103] on div at bounding box center [224, 102] width 3 height 3
drag, startPoint x: 225, startPoint y: 103, endPoint x: 234, endPoint y: 87, distance: 18.3
drag, startPoint x: 263, startPoint y: 117, endPoint x: 273, endPoint y: 114, distance: 9.4
click at [263, 194] on div at bounding box center [263, 195] width 3 height 3
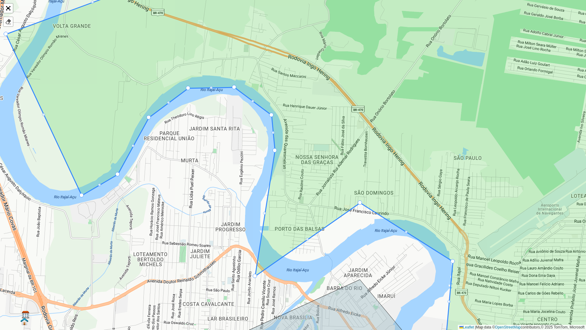
drag, startPoint x: 263, startPoint y: 194, endPoint x: 275, endPoint y: 149, distance: 46.6
click at [265, 214] on div at bounding box center [264, 212] width 3 height 3
drag, startPoint x: 265, startPoint y: 213, endPoint x: 255, endPoint y: 201, distance: 15.4
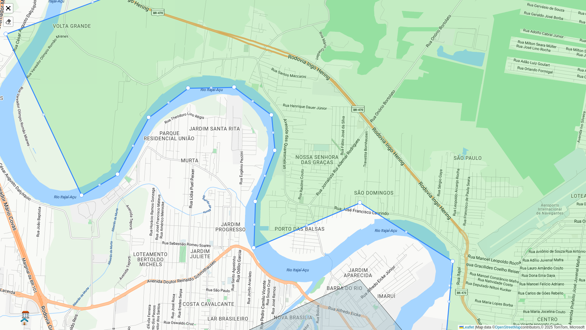
drag, startPoint x: 254, startPoint y: 274, endPoint x: 252, endPoint y: 246, distance: 28.1
click at [306, 225] on div at bounding box center [306, 224] width 3 height 3
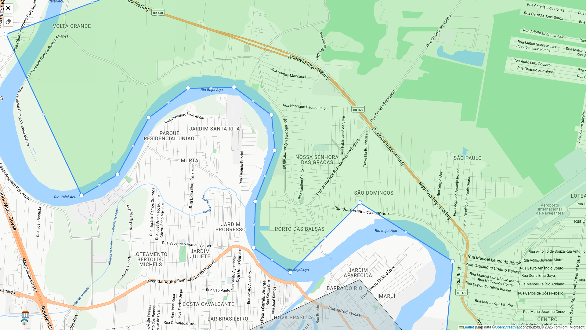
drag, startPoint x: 306, startPoint y: 225, endPoint x: 290, endPoint y: 272, distance: 50.1
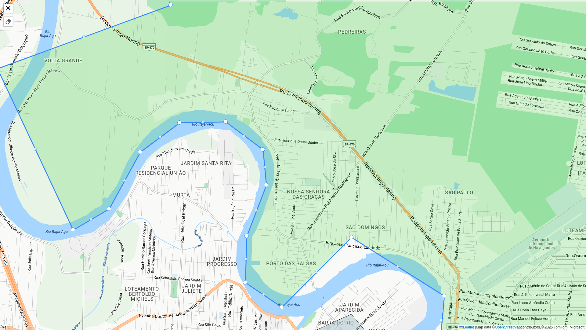
drag, startPoint x: 360, startPoint y: 200, endPoint x: 355, endPoint y: 213, distance: 14.0
click at [355, 213] on icon at bounding box center [317, 199] width 639 height 397
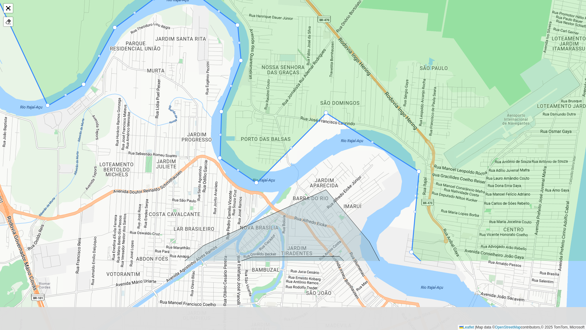
drag, startPoint x: 337, startPoint y: 192, endPoint x: 308, endPoint y: 91, distance: 104.5
click at [308, 91] on icon at bounding box center [294, 62] width 644 height 397
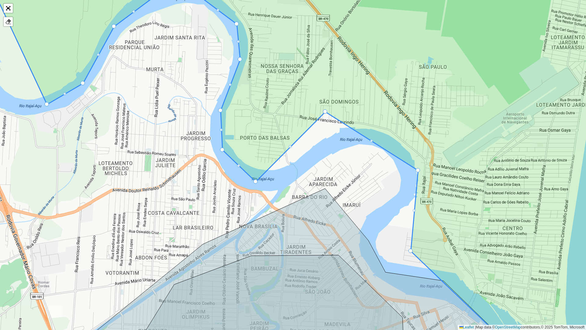
drag, startPoint x: 219, startPoint y: 156, endPoint x: 222, endPoint y: 149, distance: 8.1
click at [290, 146] on div at bounding box center [290, 145] width 3 height 3
drag, startPoint x: 290, startPoint y: 146, endPoint x: 285, endPoint y: 179, distance: 33.0
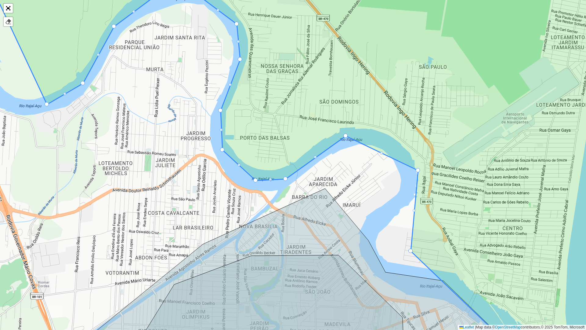
drag, startPoint x: 327, startPoint y: 110, endPoint x: 347, endPoint y: 135, distance: 31.6
drag, startPoint x: 285, startPoint y: 177, endPoint x: 269, endPoint y: 180, distance: 16.5
drag, startPoint x: 257, startPoint y: 180, endPoint x: 253, endPoint y: 176, distance: 5.0
click at [382, 152] on div at bounding box center [381, 152] width 3 height 3
drag, startPoint x: 382, startPoint y: 152, endPoint x: 376, endPoint y: 137, distance: 16.6
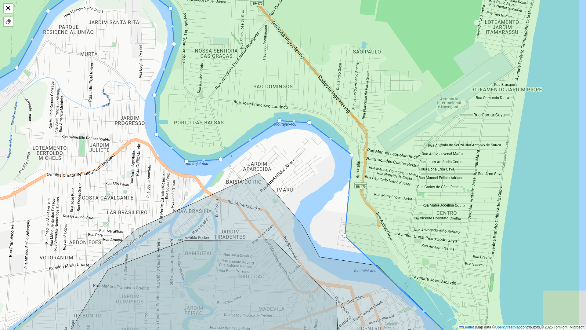
drag, startPoint x: 381, startPoint y: 172, endPoint x: 290, endPoint y: 151, distance: 92.8
click at [290, 151] on div "ZUMPY ITAJAI CAMBORIU FAD MLQ FAD AYM WCL Mapa Mãe Itajai Finalizar Leaflet | M…" at bounding box center [293, 165] width 586 height 330
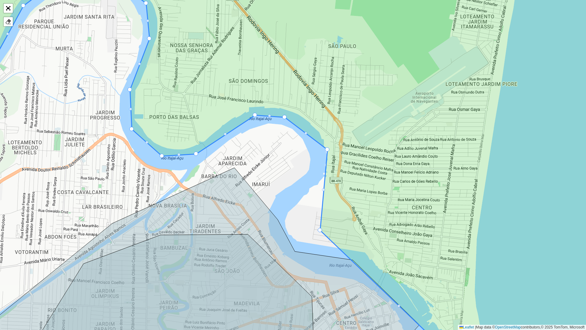
click at [327, 149] on div at bounding box center [327, 149] width 4 height 4
drag, startPoint x: 327, startPoint y: 149, endPoint x: 309, endPoint y: 130, distance: 25.7
click at [313, 180] on div at bounding box center [314, 180] width 3 height 3
drag, startPoint x: 314, startPoint y: 180, endPoint x: 317, endPoint y: 154, distance: 27.1
click at [319, 191] on div at bounding box center [318, 191] width 3 height 3
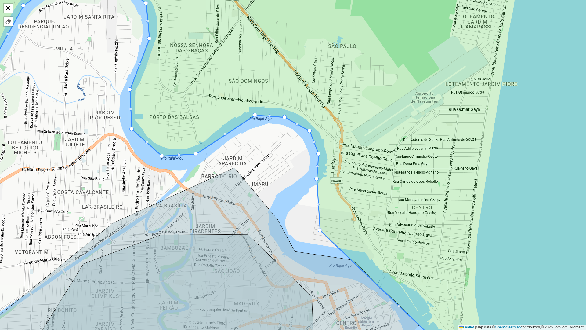
drag, startPoint x: 319, startPoint y: 191, endPoint x: 317, endPoint y: 178, distance: 13.3
click at [318, 201] on icon at bounding box center [292, 164] width 705 height 397
click at [318, 204] on div at bounding box center [317, 204] width 3 height 3
drag, startPoint x: 318, startPoint y: 204, endPoint x: 293, endPoint y: 195, distance: 26.6
click at [308, 212] on div at bounding box center [306, 212] width 3 height 3
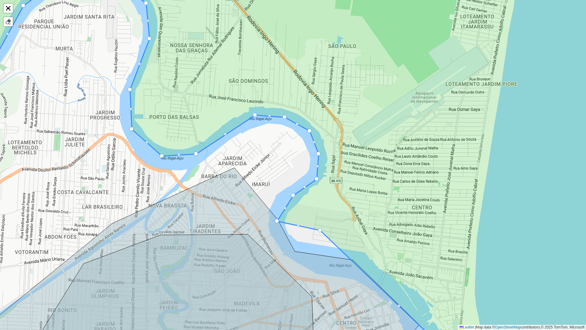
drag, startPoint x: 308, startPoint y: 212, endPoint x: 278, endPoint y: 220, distance: 30.7
click at [298, 224] on div at bounding box center [298, 225] width 3 height 3
drag, startPoint x: 298, startPoint y: 224, endPoint x: 291, endPoint y: 242, distance: 18.5
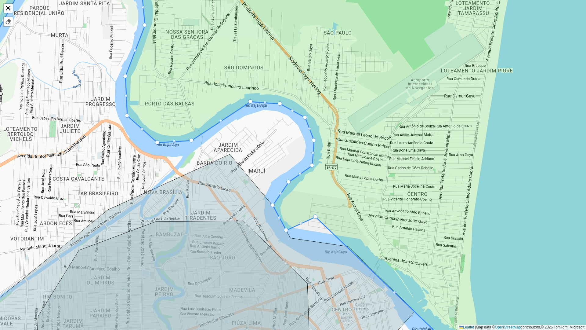
drag, startPoint x: 305, startPoint y: 249, endPoint x: 270, endPoint y: 190, distance: 68.8
click at [270, 190] on div "ZUMPY ITAJAI CAMBORIU FAD MLQ FAD AYM WCL Mapa Mãe Itajai Finalizar Leaflet | M…" at bounding box center [293, 165] width 586 height 330
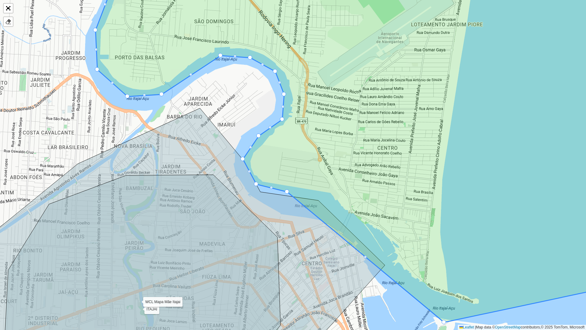
drag, startPoint x: 286, startPoint y: 172, endPoint x: 287, endPoint y: 193, distance: 21.1
click at [271, 187] on div at bounding box center [271, 187] width 3 height 3
drag, startPoint x: 271, startPoint y: 187, endPoint x: 262, endPoint y: 192, distance: 10.5
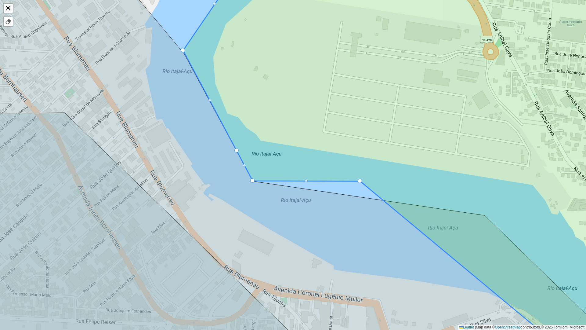
drag, startPoint x: 261, startPoint y: 183, endPoint x: 252, endPoint y: 179, distance: 9.4
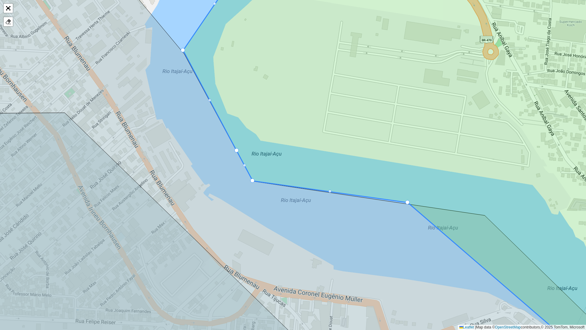
drag, startPoint x: 360, startPoint y: 179, endPoint x: 407, endPoint y: 201, distance: 52.2
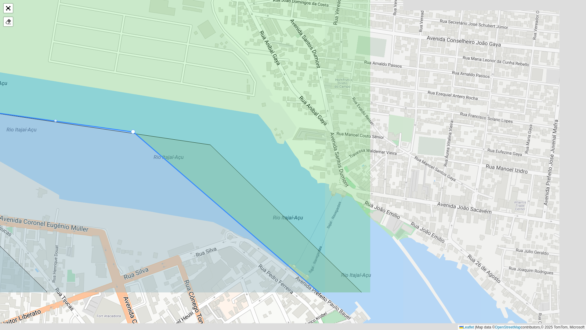
drag, startPoint x: 541, startPoint y: 177, endPoint x: 270, endPoint y: 106, distance: 280.1
click at [270, 106] on icon at bounding box center [140, 94] width 462 height 397
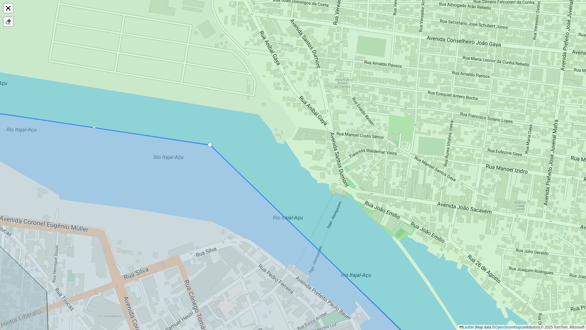
drag, startPoint x: 132, startPoint y: 130, endPoint x: 209, endPoint y: 143, distance: 77.7
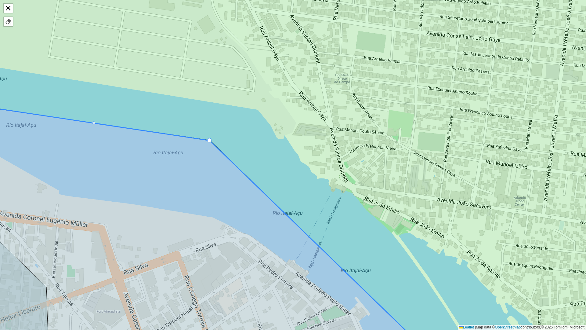
drag, startPoint x: 265, startPoint y: 165, endPoint x: 215, endPoint y: 102, distance: 80.8
click at [215, 102] on icon at bounding box center [292, 160] width 705 height 397
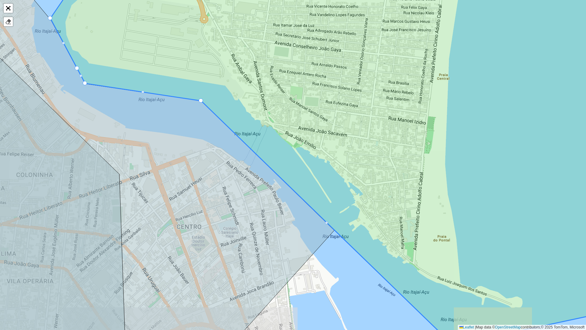
drag, startPoint x: 325, startPoint y: 191, endPoint x: 306, endPoint y: 139, distance: 55.2
click at [307, 139] on icon at bounding box center [347, 155] width 595 height 380
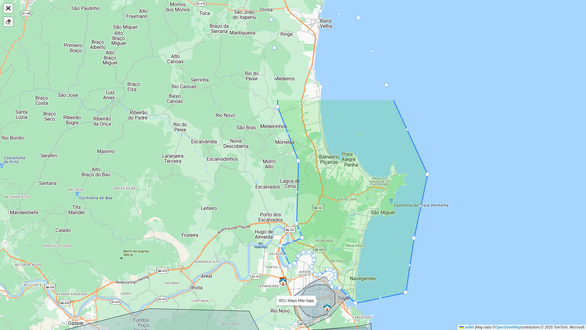
drag, startPoint x: 270, startPoint y: 113, endPoint x: 251, endPoint y: 226, distance: 114.7
click at [251, 226] on div "ZUMPY ITAJAI CAMBORIU FAD MLQ FAD AYM WCL Mapa Mãe Itajai Finalizar Leaflet | M…" at bounding box center [293, 165] width 586 height 330
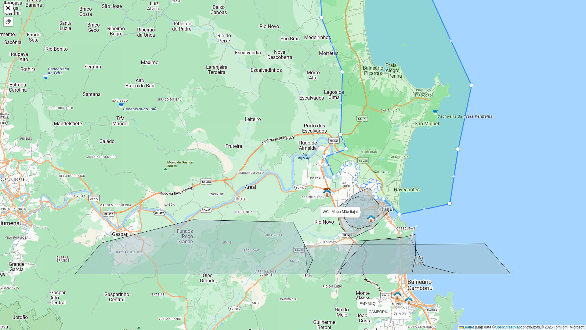
drag, startPoint x: 251, startPoint y: 185, endPoint x: 307, endPoint y: 78, distance: 120.3
click at [307, 78] on div "ZUMPY ITAJAI CAMBORIU FAD MLQ FAD AYM WCL Mapa Mãe Itajai Finalizar Leaflet | M…" at bounding box center [293, 165] width 586 height 330
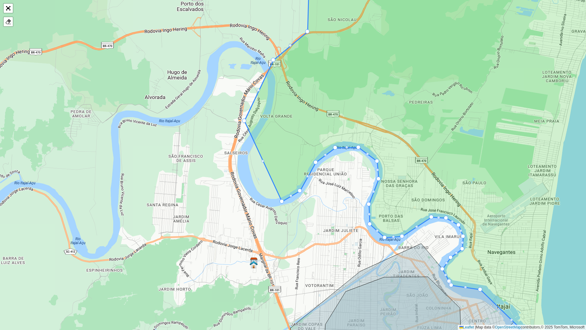
drag, startPoint x: 332, startPoint y: 89, endPoint x: 274, endPoint y: 60, distance: 64.6
drag, startPoint x: 307, startPoint y: 32, endPoint x: 304, endPoint y: 29, distance: 4.1
drag, startPoint x: 245, startPoint y: 121, endPoint x: 242, endPoint y: 159, distance: 37.6
click at [257, 107] on div at bounding box center [257, 108] width 3 height 3
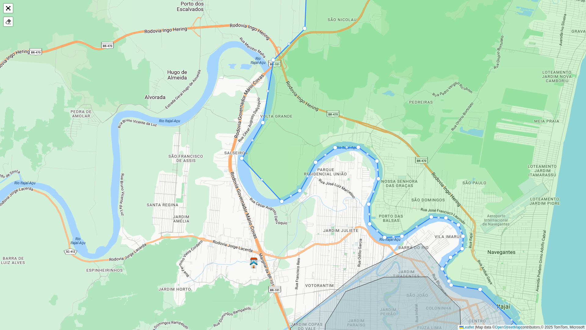
drag, startPoint x: 258, startPoint y: 108, endPoint x: 264, endPoint y: 121, distance: 14.5
drag, startPoint x: 268, startPoint y: 90, endPoint x: 272, endPoint y: 96, distance: 7.2
click at [267, 91] on div at bounding box center [268, 91] width 4 height 4
drag, startPoint x: 268, startPoint y: 90, endPoint x: 270, endPoint y: 96, distance: 6.1
drag, startPoint x: 272, startPoint y: 61, endPoint x: 274, endPoint y: 71, distance: 10.3
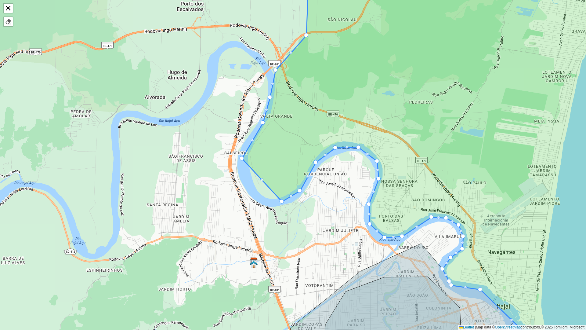
drag, startPoint x: 305, startPoint y: 29, endPoint x: 307, endPoint y: 35, distance: 6.6
click at [261, 177] on icon at bounding box center [443, 158] width 403 height 384
click at [262, 179] on div at bounding box center [261, 179] width 3 height 3
drag, startPoint x: 262, startPoint y: 179, endPoint x: 250, endPoint y: 184, distance: 13.7
click at [266, 192] on div at bounding box center [265, 192] width 3 height 3
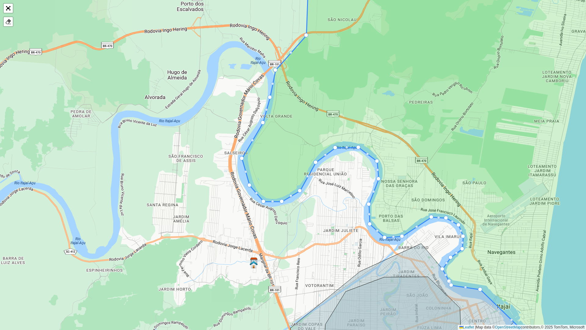
drag, startPoint x: 266, startPoint y: 193, endPoint x: 263, endPoint y: 201, distance: 8.5
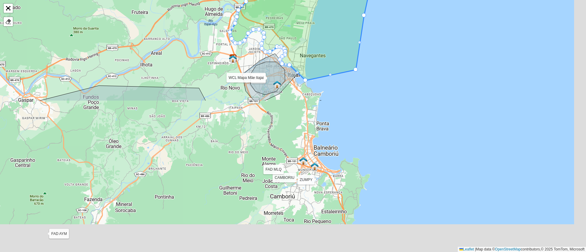
scroll to position [239, 0]
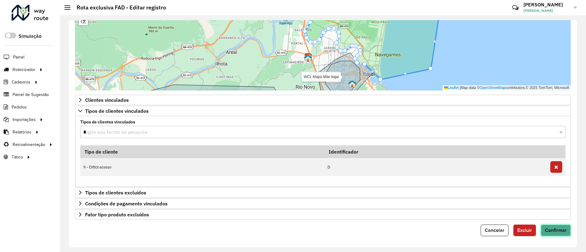
click at [549, 231] on span "Confirmar" at bounding box center [556, 230] width 22 height 5
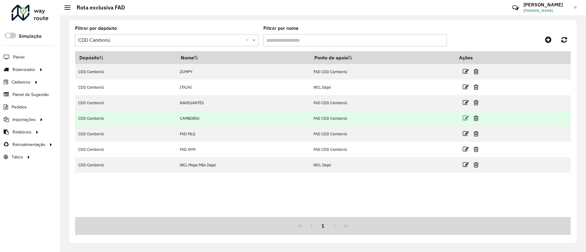
click at [467, 116] on icon at bounding box center [466, 118] width 6 height 6
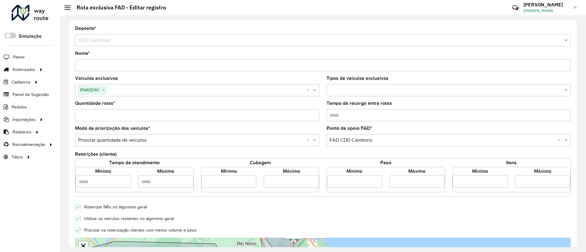
click at [78, 65] on input "Nome *" at bounding box center [323, 65] width 496 height 12
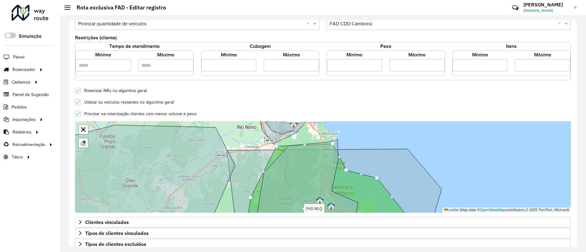
scroll to position [137, 0]
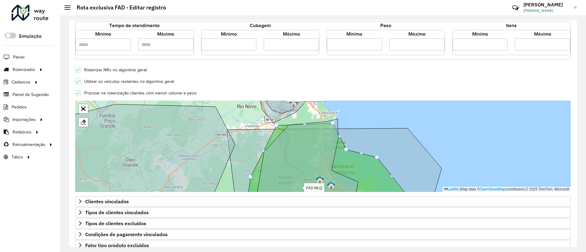
type input "**********"
click at [109, 81] on label "Utilizar os veículos restantes no algoritmo geral" at bounding box center [127, 82] width 93 height 4
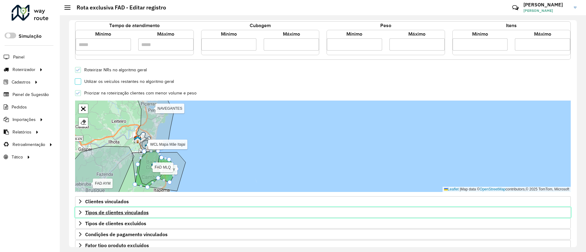
click at [107, 214] on span "Tipos de clientes vinculados" at bounding box center [116, 212] width 63 height 5
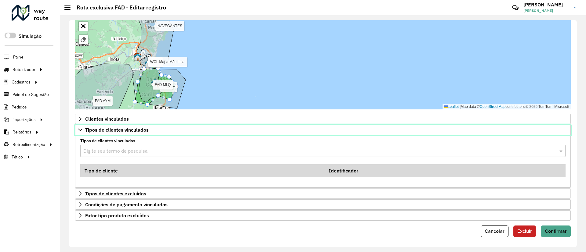
scroll to position [221, 0]
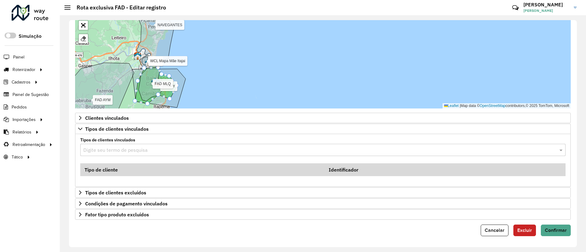
click at [128, 152] on input "text" at bounding box center [316, 150] width 467 height 7
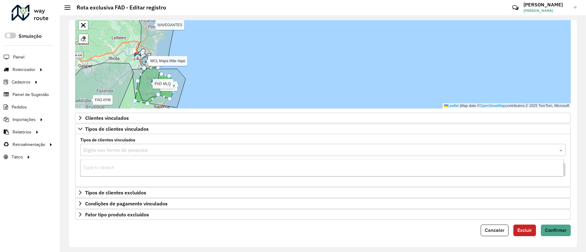
type input "*"
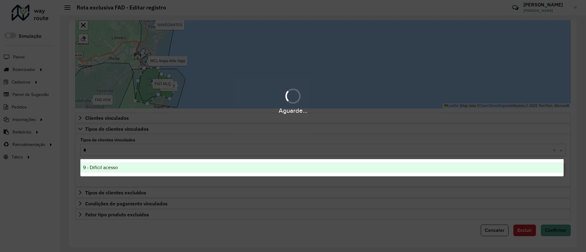
click at [104, 166] on span "9 - Difícil acesso" at bounding box center [100, 167] width 35 height 5
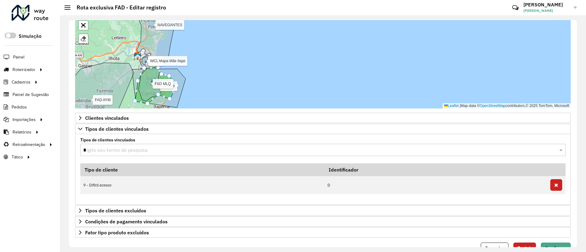
click at [74, 163] on div "**********" at bounding box center [323, 133] width 508 height 227
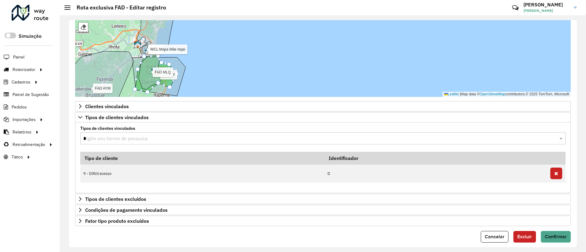
scroll to position [239, 0]
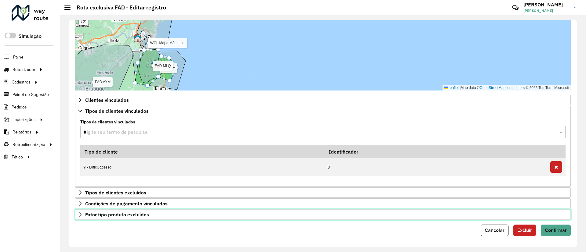
click at [104, 216] on span "Fator tipo produto excluídos" at bounding box center [117, 214] width 64 height 5
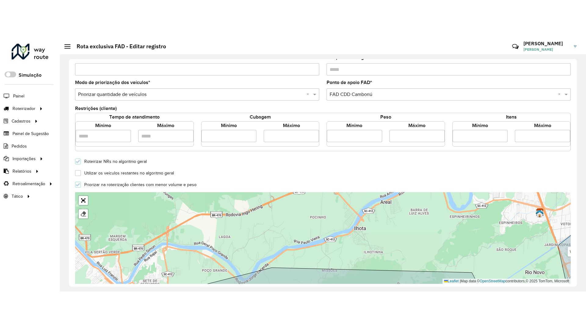
scroll to position [138, 0]
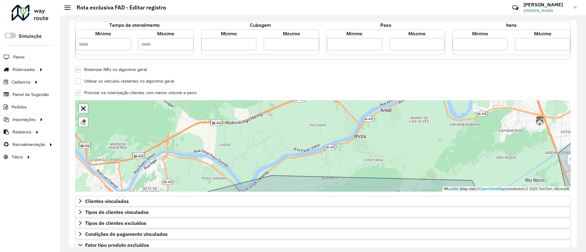
click at [84, 107] on link "Abrir mapa em tela cheia" at bounding box center [83, 108] width 9 height 9
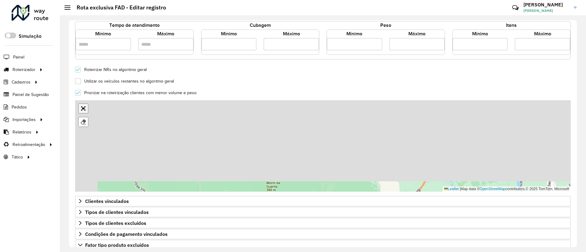
scroll to position [102, 0]
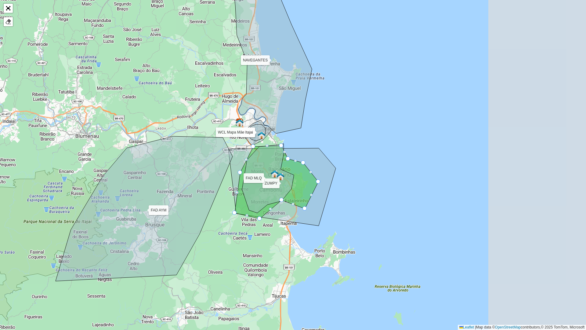
drag, startPoint x: 313, startPoint y: 201, endPoint x: 172, endPoint y: 168, distance: 144.2
click at [172, 168] on icon at bounding box center [144, 208] width 177 height 145
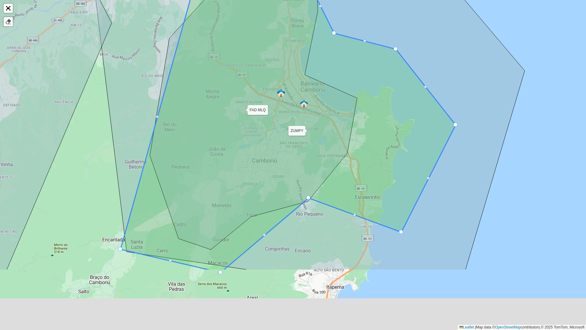
drag, startPoint x: 157, startPoint y: 192, endPoint x: 137, endPoint y: 98, distance: 95.8
click at [137, 98] on icon at bounding box center [310, 129] width 430 height 279
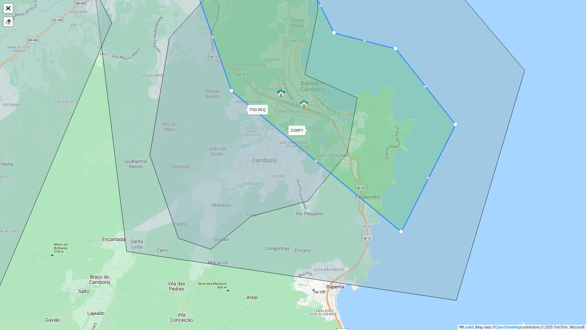
drag, startPoint x: 308, startPoint y: 196, endPoint x: 231, endPoint y: 89, distance: 131.4
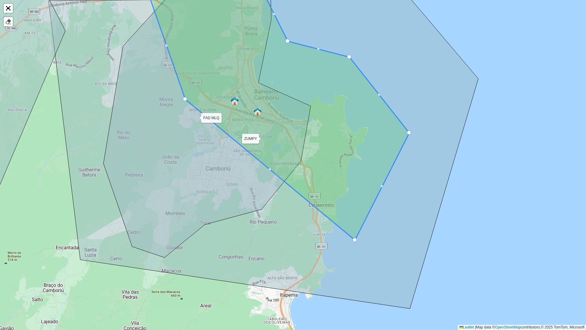
drag, startPoint x: 401, startPoint y: 228, endPoint x: 357, endPoint y: 240, distance: 45.7
click at [357, 240] on icon at bounding box center [278, 114] width 261 height 252
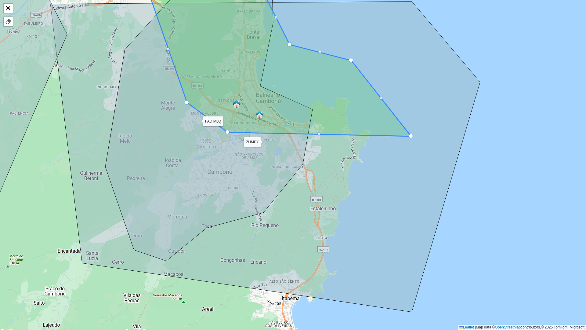
drag, startPoint x: 356, startPoint y: 241, endPoint x: 227, endPoint y: 130, distance: 170.1
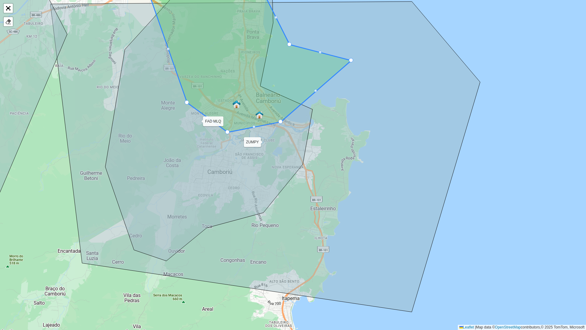
drag, startPoint x: 411, startPoint y: 134, endPoint x: 280, endPoint y: 120, distance: 131.1
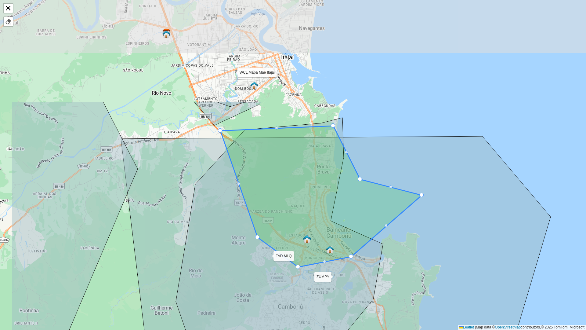
drag, startPoint x: 297, startPoint y: 90, endPoint x: 359, endPoint y: 213, distance: 137.4
click at [359, 212] on icon at bounding box center [320, 196] width 201 height 141
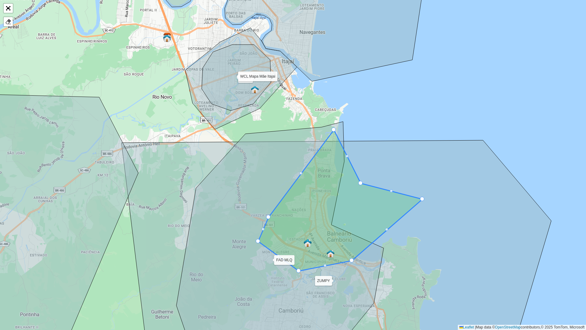
drag, startPoint x: 221, startPoint y: 134, endPoint x: 269, endPoint y: 217, distance: 95.2
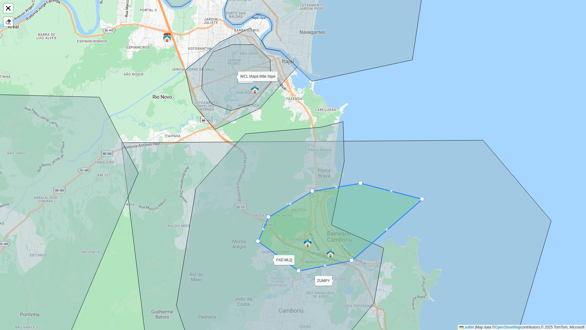
drag, startPoint x: 333, startPoint y: 129, endPoint x: 306, endPoint y: 191, distance: 67.1
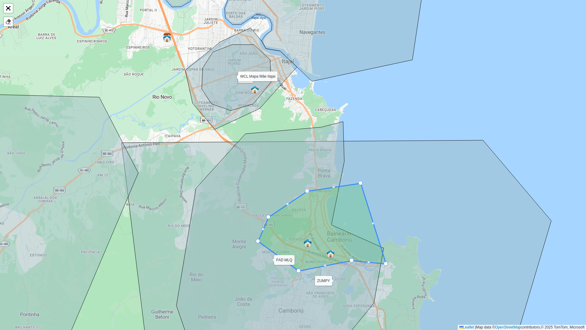
drag, startPoint x: 421, startPoint y: 197, endPoint x: 384, endPoint y: 262, distance: 74.3
drag, startPoint x: 352, startPoint y: 258, endPoint x: 354, endPoint y: 273, distance: 14.8
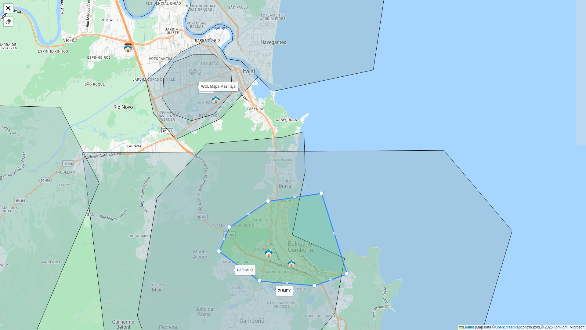
drag, startPoint x: 360, startPoint y: 180, endPoint x: 324, endPoint y: 196, distance: 39.4
click at [322, 190] on icon at bounding box center [297, 261] width 430 height 223
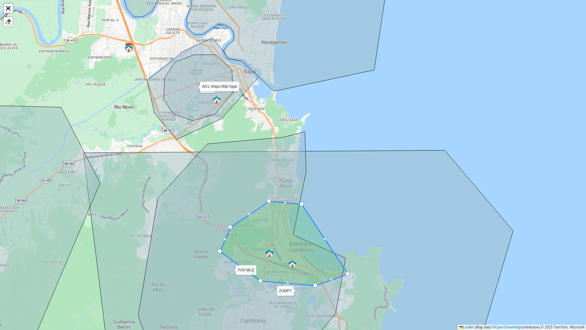
drag, startPoint x: 317, startPoint y: 196, endPoint x: 302, endPoint y: 204, distance: 17.5
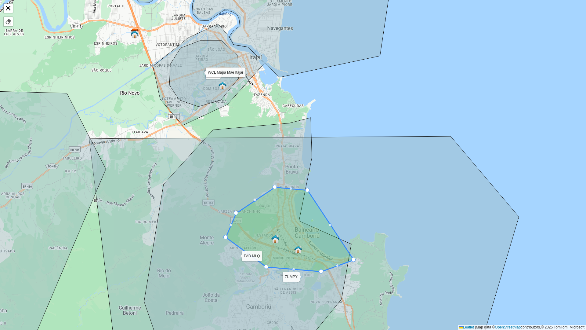
drag, startPoint x: 348, startPoint y: 189, endPoint x: 354, endPoint y: 159, distance: 30.2
click at [354, 160] on icon at bounding box center [304, 242] width 430 height 213
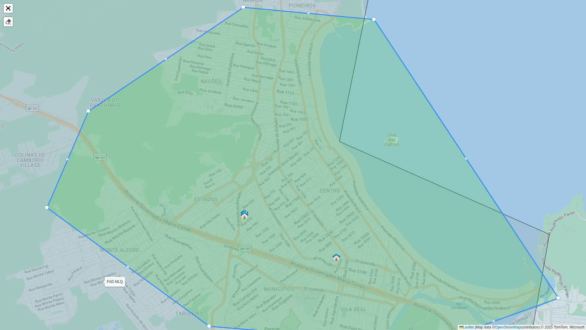
drag, startPoint x: 262, startPoint y: 164, endPoint x: 260, endPoint y: 159, distance: 5.7
click at [260, 159] on icon at bounding box center [302, 175] width 511 height 337
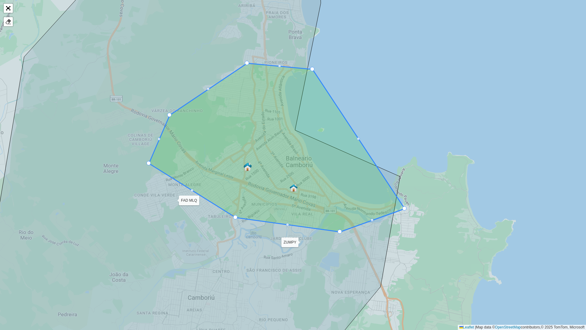
drag, startPoint x: 231, startPoint y: 221, endPoint x: 236, endPoint y: 215, distance: 7.8
drag, startPoint x: 148, startPoint y: 163, endPoint x: 194, endPoint y: 175, distance: 47.6
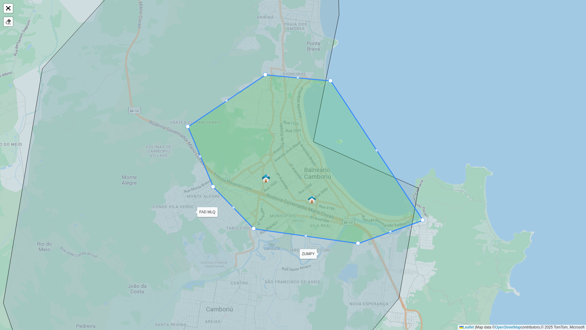
drag, startPoint x: 168, startPoint y: 112, endPoint x: 190, endPoint y: 127, distance: 26.4
click at [190, 127] on icon at bounding box center [210, 176] width 415 height 396
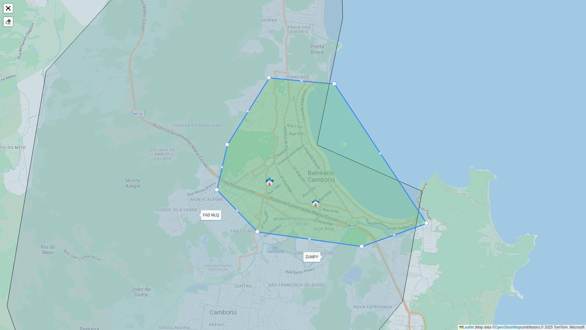
drag, startPoint x: 191, startPoint y: 129, endPoint x: 225, endPoint y: 144, distance: 37.4
drag, startPoint x: 269, startPoint y: 78, endPoint x: 258, endPoint y: 110, distance: 33.3
drag, startPoint x: 335, startPoint y: 82, endPoint x: 325, endPoint y: 75, distance: 12.3
drag, startPoint x: 259, startPoint y: 108, endPoint x: 271, endPoint y: 65, distance: 44.4
drag, startPoint x: 323, startPoint y: 75, endPoint x: 325, endPoint y: 70, distance: 5.5
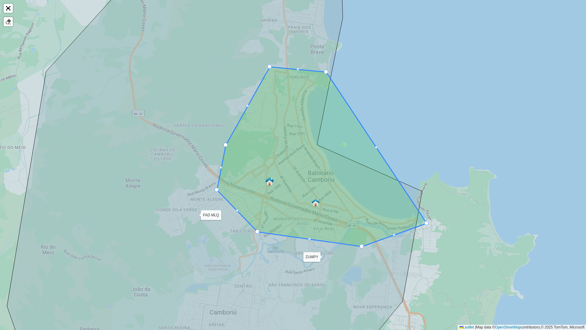
click at [226, 144] on div at bounding box center [225, 145] width 4 height 4
click at [248, 105] on div at bounding box center [247, 105] width 3 height 3
drag, startPoint x: 248, startPoint y: 105, endPoint x: 240, endPoint y: 101, distance: 8.7
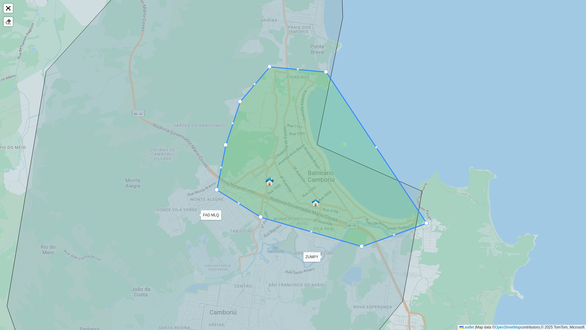
drag, startPoint x: 257, startPoint y: 232, endPoint x: 260, endPoint y: 217, distance: 15.0
drag, startPoint x: 361, startPoint y: 245, endPoint x: 360, endPoint y: 240, distance: 5.0
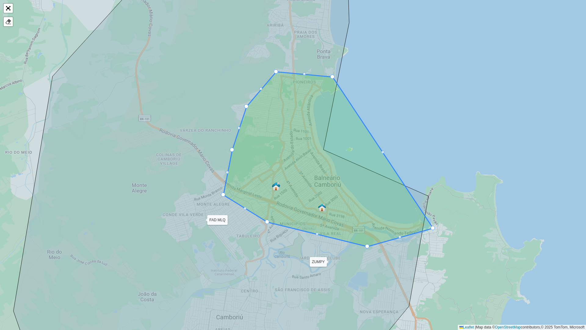
drag, startPoint x: 425, startPoint y: 221, endPoint x: 432, endPoint y: 226, distance: 9.0
click at [432, 226] on icon at bounding box center [328, 159] width 210 height 175
drag, startPoint x: 434, startPoint y: 227, endPoint x: 443, endPoint y: 238, distance: 13.6
click at [407, 243] on icon at bounding box center [333, 159] width 219 height 175
click at [405, 243] on div at bounding box center [405, 242] width 3 height 3
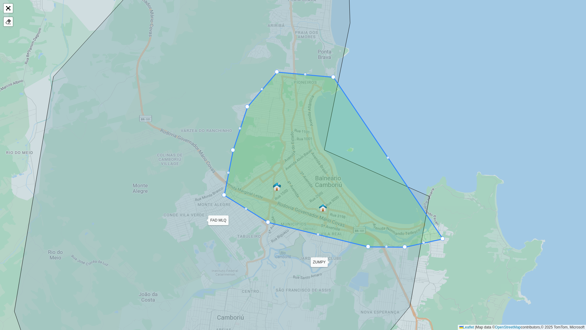
drag, startPoint x: 405, startPoint y: 243, endPoint x: 404, endPoint y: 246, distance: 3.5
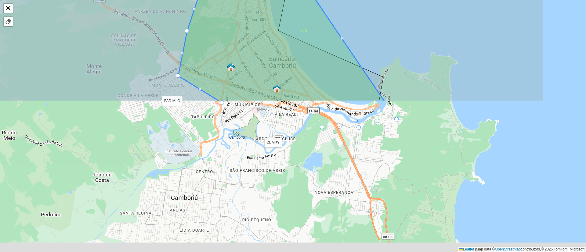
scroll to position [0, 0]
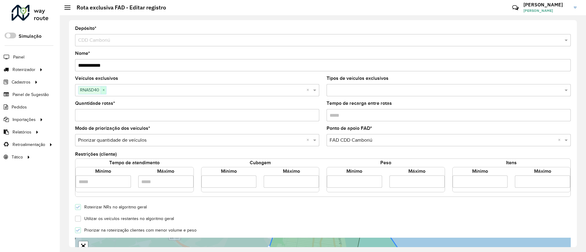
click at [105, 90] on span "×" at bounding box center [103, 90] width 5 height 7
paste input "*******"
type input "*******"
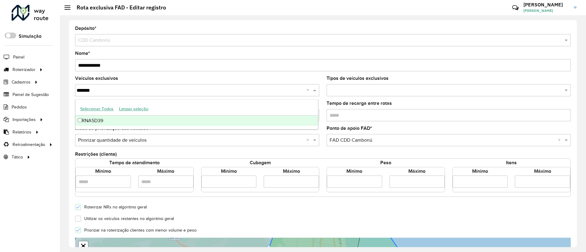
click at [107, 119] on div "RNA5D39" at bounding box center [196, 121] width 243 height 10
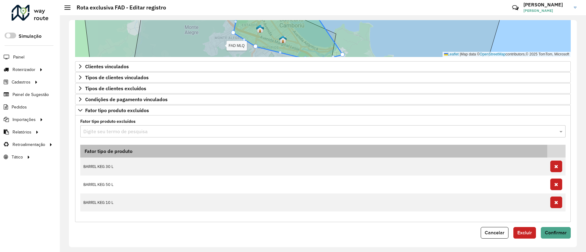
scroll to position [275, 0]
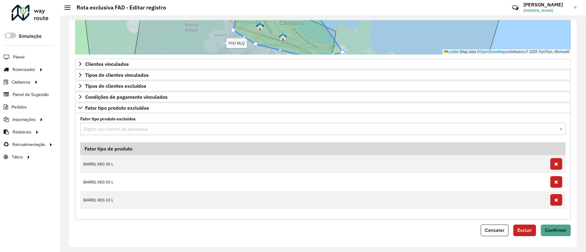
click at [558, 237] on div "**********" at bounding box center [323, 133] width 508 height 227
click at [562, 231] on span "Confirmar" at bounding box center [556, 230] width 22 height 5
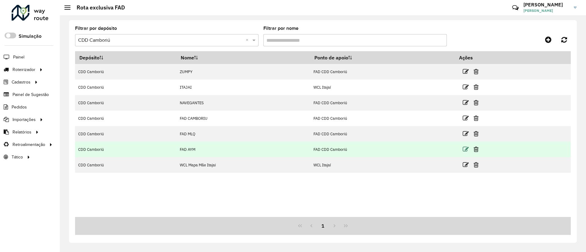
click at [468, 148] on icon at bounding box center [466, 149] width 6 height 6
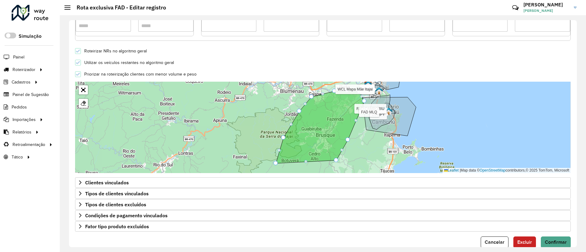
scroll to position [168, 0]
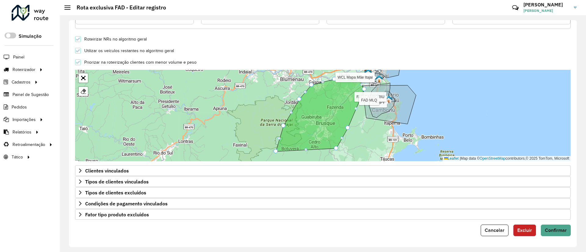
click at [522, 230] on span "Excluir" at bounding box center [524, 230] width 15 height 5
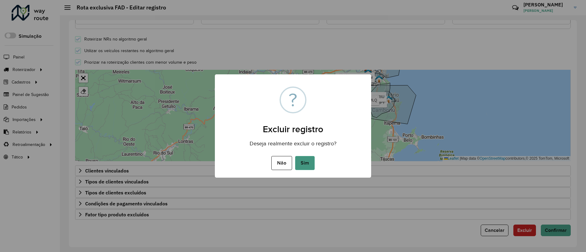
click at [307, 162] on button "Sim" at bounding box center [305, 163] width 20 height 14
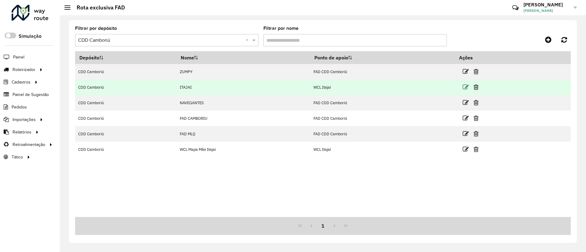
click at [467, 86] on icon at bounding box center [466, 87] width 6 height 6
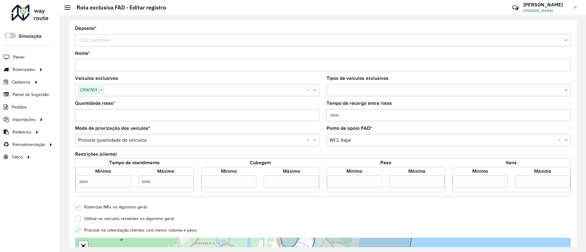
drag, startPoint x: 102, startPoint y: 64, endPoint x: 75, endPoint y: 65, distance: 27.5
click at [75, 65] on div "Depósito * Selecione um depósito × CDD Camboriú Nome * Veículos exclusivos CRW7…" at bounding box center [323, 133] width 508 height 227
type input "**********"
click at [71, 79] on div "**********" at bounding box center [323, 133] width 508 height 227
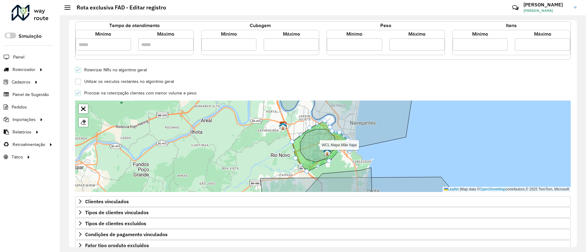
scroll to position [168, 0]
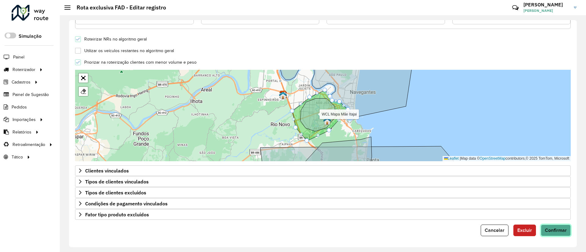
click at [555, 229] on span "Confirmar" at bounding box center [556, 230] width 22 height 5
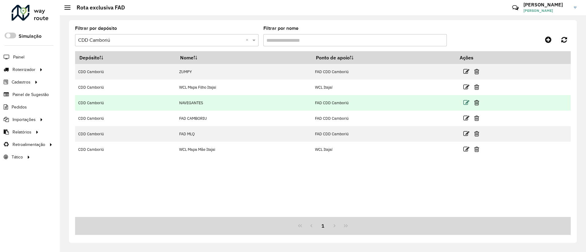
click at [469, 103] on icon at bounding box center [466, 103] width 6 height 6
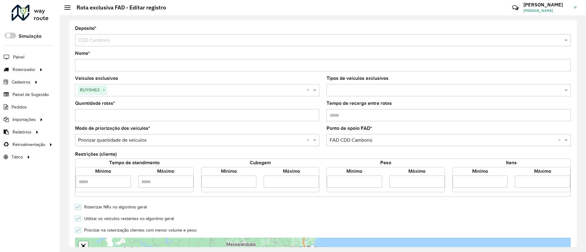
click at [79, 64] on input "Nome *" at bounding box center [323, 65] width 496 height 12
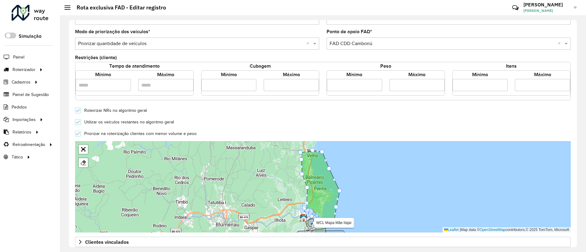
scroll to position [168, 0]
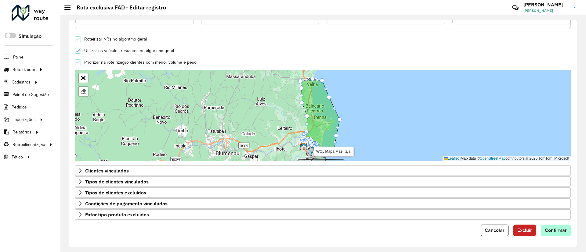
type input "**********"
click at [561, 231] on span "Confirmar" at bounding box center [556, 230] width 22 height 5
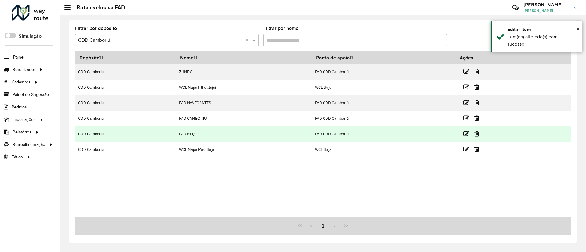
click at [469, 134] on icon at bounding box center [466, 134] width 6 height 6
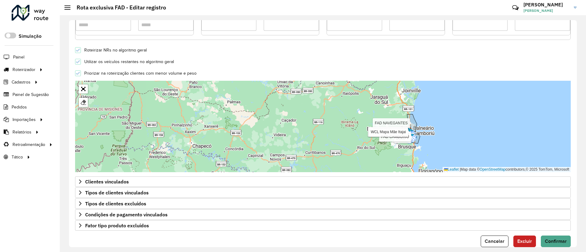
scroll to position [168, 0]
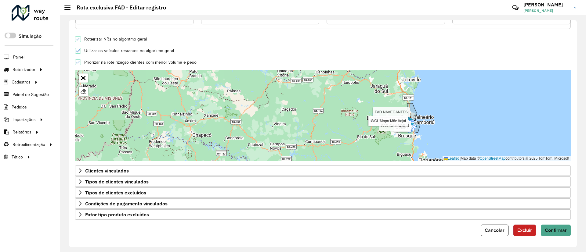
click at [526, 228] on span "Excluir" at bounding box center [524, 230] width 15 height 5
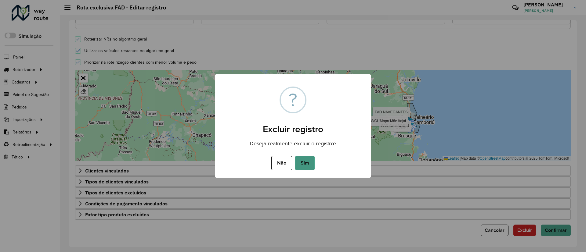
click at [304, 161] on button "Sim" at bounding box center [305, 163] width 20 height 14
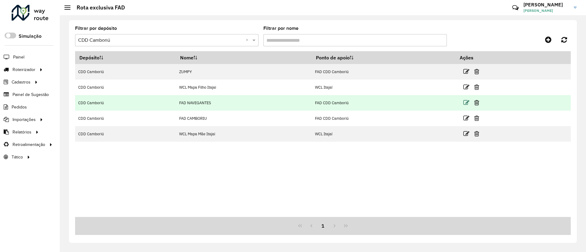
click at [468, 102] on icon at bounding box center [466, 103] width 6 height 6
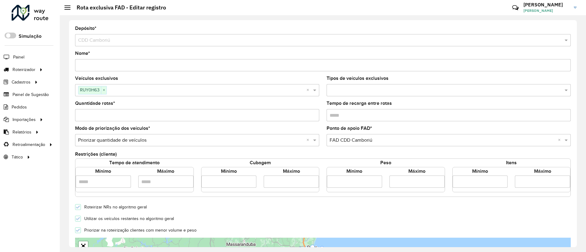
click at [134, 91] on input "text" at bounding box center [207, 90] width 200 height 7
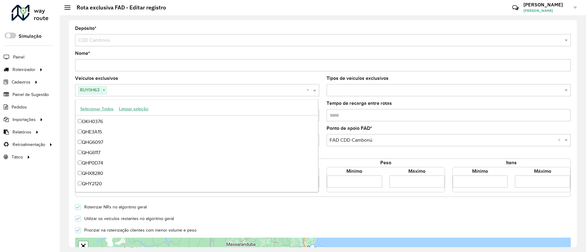
paste input "*******"
type input "*******"
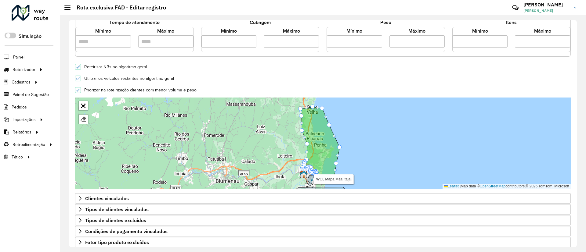
scroll to position [168, 0]
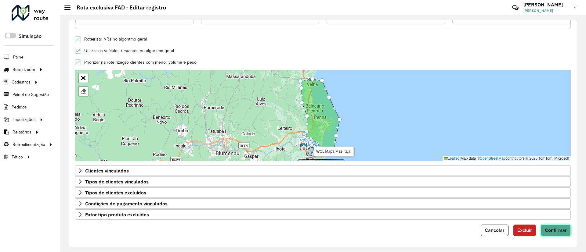
click at [551, 229] on span "Confirmar" at bounding box center [556, 230] width 22 height 5
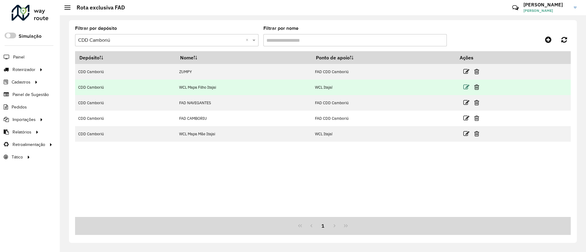
click at [468, 84] on icon at bounding box center [466, 87] width 6 height 6
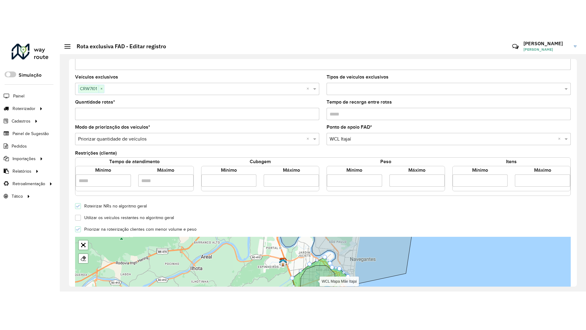
scroll to position [168, 0]
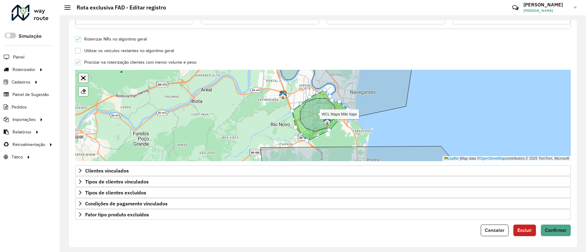
click at [83, 80] on link "Abrir mapa em tela cheia" at bounding box center [83, 78] width 9 height 9
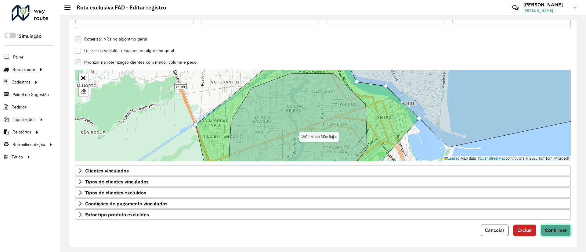
click at [551, 230] on span "Confirmar" at bounding box center [556, 230] width 22 height 5
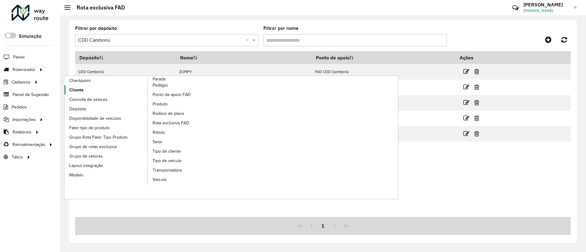
click at [76, 90] on span "Cliente" at bounding box center [76, 90] width 14 height 6
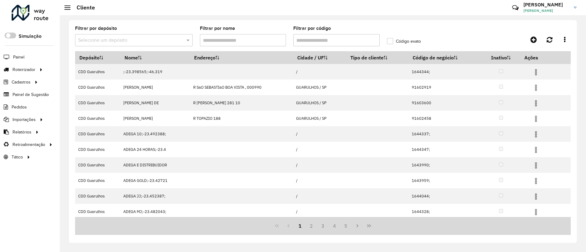
click at [130, 40] on input "text" at bounding box center [127, 40] width 99 height 7
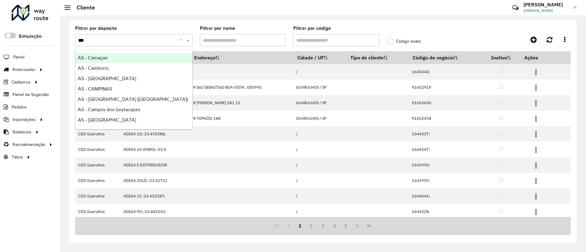
type input "****"
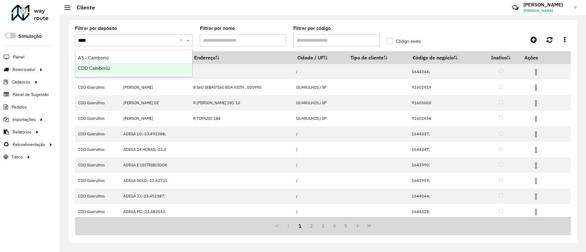
click at [117, 70] on div "CDD Camboriú" at bounding box center [133, 68] width 117 height 10
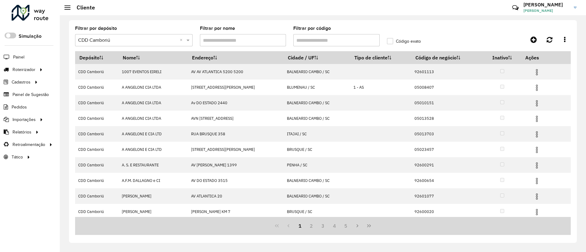
click at [313, 40] on input "Filtrar por código" at bounding box center [336, 40] width 86 height 12
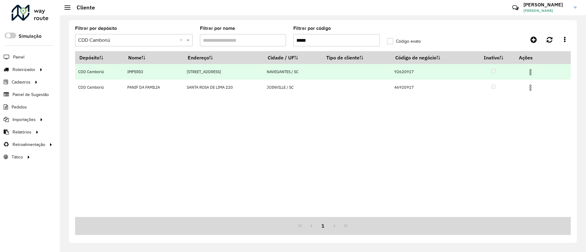
type input "*****"
click at [533, 70] on img at bounding box center [530, 72] width 7 height 7
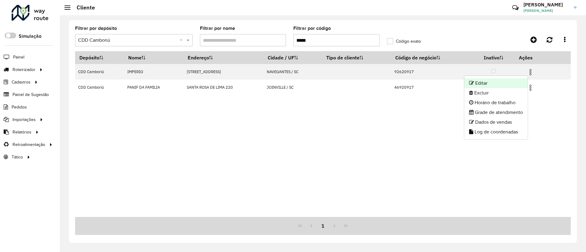
click at [483, 81] on li "Editar" at bounding box center [495, 83] width 63 height 10
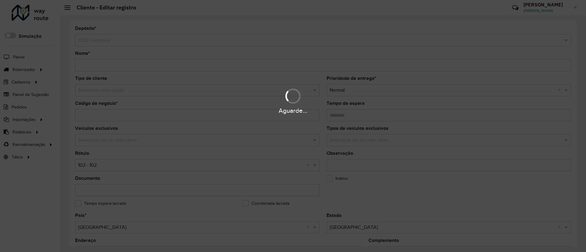
click at [165, 91] on div "Aguarde..." at bounding box center [293, 100] width 586 height 29
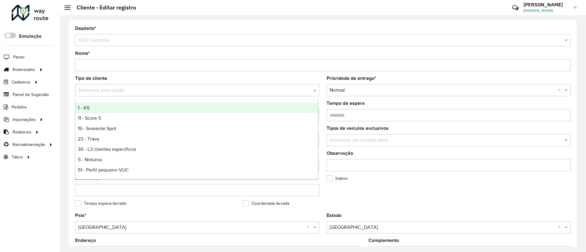
click at [165, 91] on input "text" at bounding box center [191, 90] width 226 height 7
type input "*"
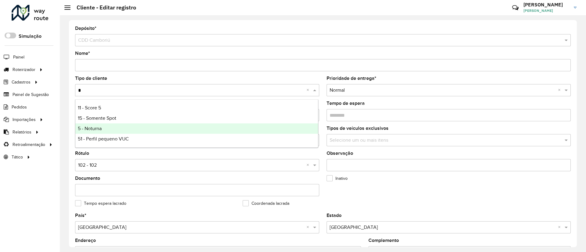
click at [140, 125] on div "5 - Noturna" at bounding box center [196, 129] width 243 height 10
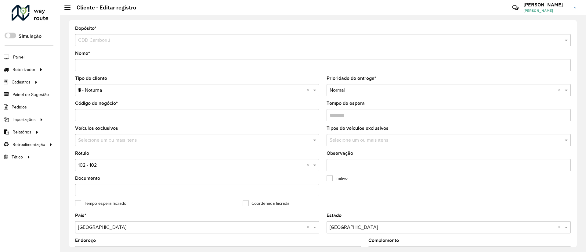
scroll to position [46, 0]
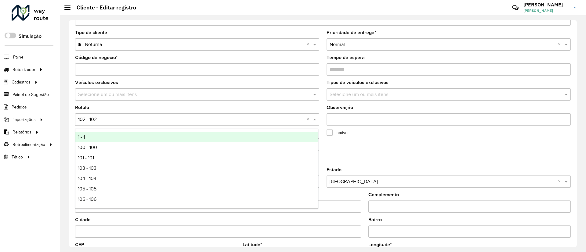
click at [153, 120] on input "text" at bounding box center [191, 119] width 226 height 7
type input "*"
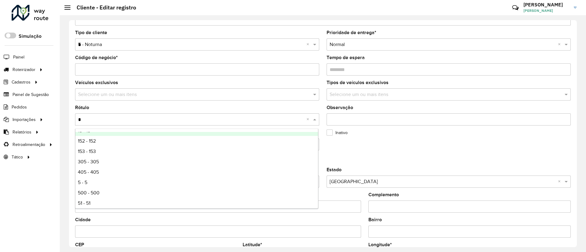
scroll to position [41, 0]
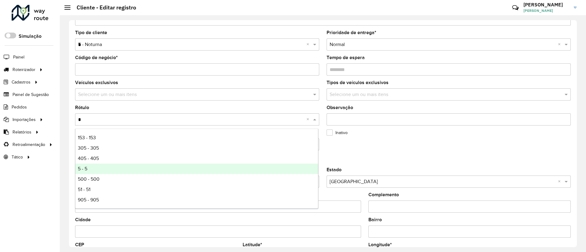
click at [146, 172] on div "5 - 5" at bounding box center [196, 169] width 243 height 10
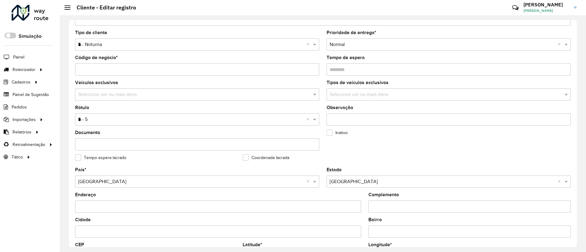
click at [379, 151] on formly-field "Inativo" at bounding box center [407, 143] width 168 height 25
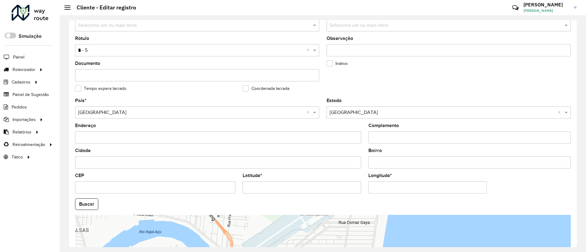
scroll to position [183, 0]
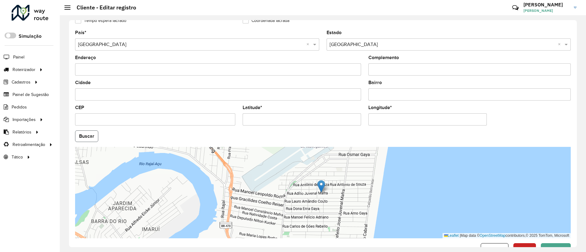
click at [85, 135] on button "Buscar" at bounding box center [86, 137] width 23 height 12
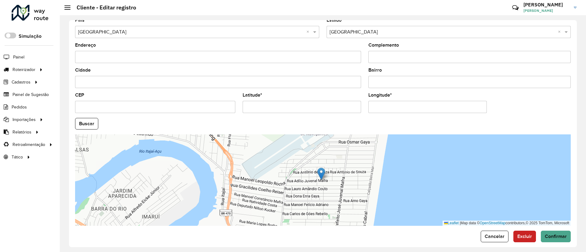
scroll to position [202, 0]
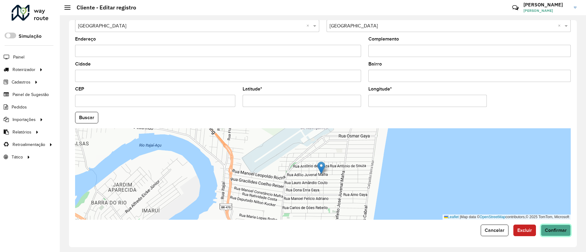
click at [550, 229] on span "Confirmar" at bounding box center [556, 230] width 22 height 5
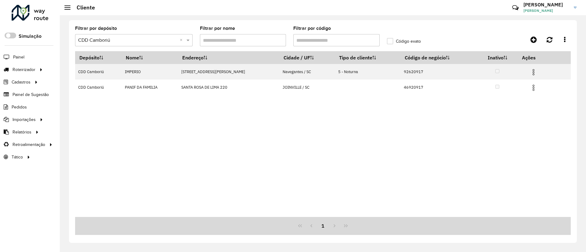
drag, startPoint x: 320, startPoint y: 41, endPoint x: 258, endPoint y: 39, distance: 61.4
click at [258, 39] on formly-group "Filtrar por depósito Selecione um depósito × CDD Camboriú × Filtrar por nome Fi…" at bounding box center [258, 38] width 374 height 25
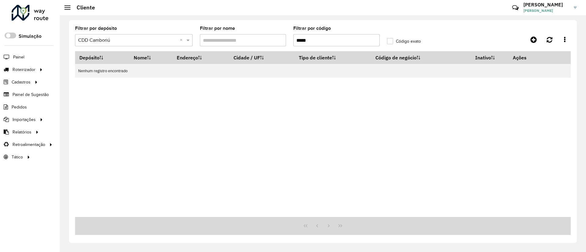
click at [336, 42] on input "*****" at bounding box center [336, 40] width 86 height 12
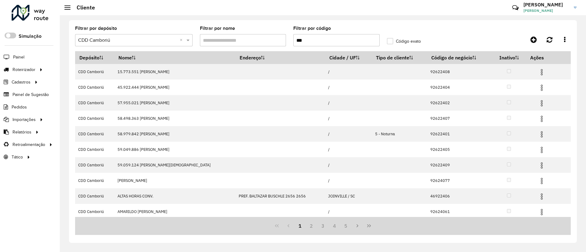
click at [336, 42] on input "***" at bounding box center [336, 40] width 86 height 12
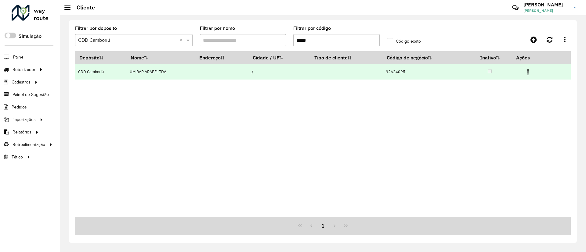
type input "*****"
click at [531, 73] on img at bounding box center [527, 72] width 7 height 7
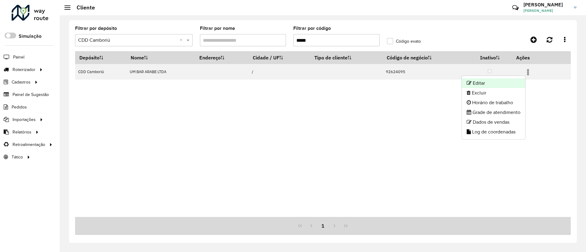
click at [501, 84] on li "Editar" at bounding box center [493, 83] width 63 height 10
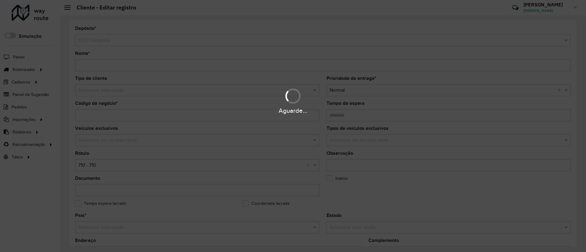
click at [132, 112] on div "Aguarde..." at bounding box center [293, 110] width 586 height 9
click at [134, 114] on div "Aguarde..." at bounding box center [293, 110] width 586 height 9
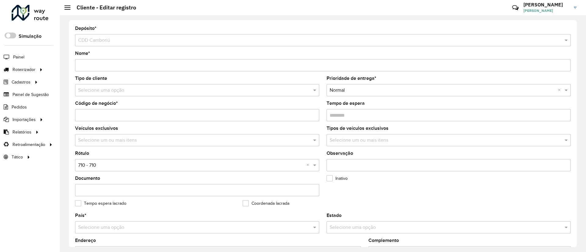
click at [135, 116] on input "Código de negócio *" at bounding box center [197, 115] width 244 height 12
click at [149, 91] on input "text" at bounding box center [191, 90] width 226 height 7
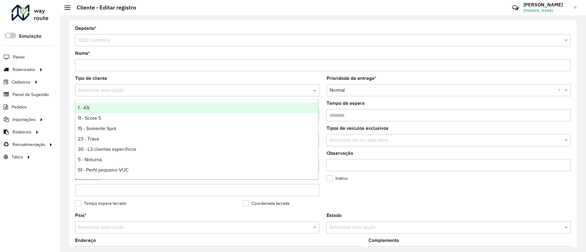
type input "*"
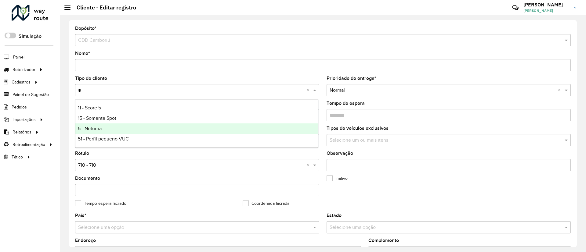
click at [128, 125] on div "5 - Noturna" at bounding box center [196, 129] width 243 height 10
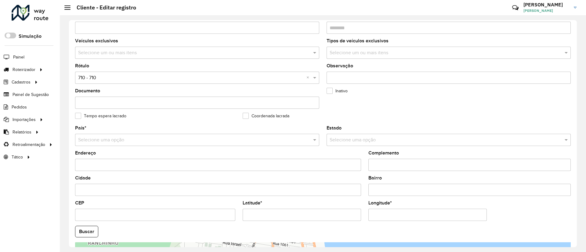
scroll to position [92, 0]
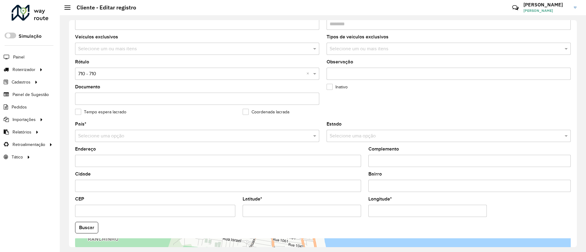
click at [139, 73] on input "text" at bounding box center [191, 73] width 226 height 7
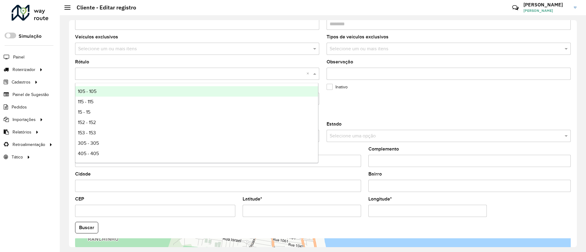
type input "*"
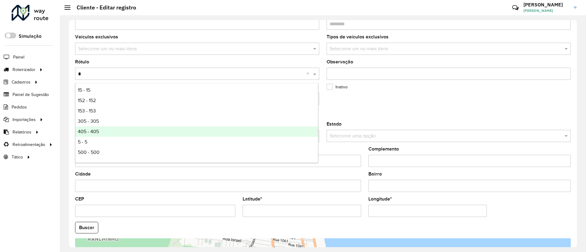
scroll to position [41, 0]
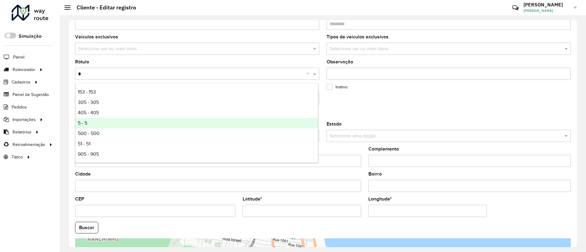
click at [131, 123] on div "5 - 5" at bounding box center [196, 123] width 243 height 10
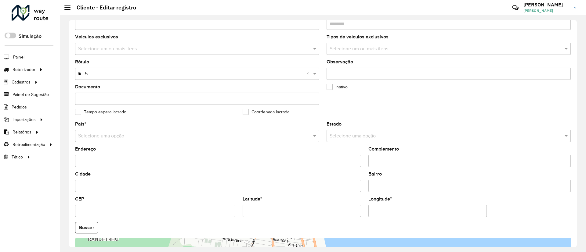
click at [361, 113] on div "Coordenada lacrada" at bounding box center [323, 113] width 160 height 7
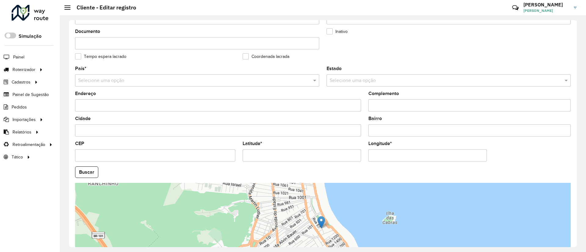
scroll to position [202, 0]
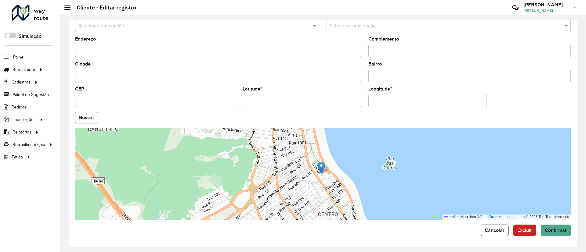
click at [90, 121] on button "Buscar" at bounding box center [86, 118] width 23 height 12
click at [555, 234] on button "Confirmar" at bounding box center [556, 231] width 30 height 12
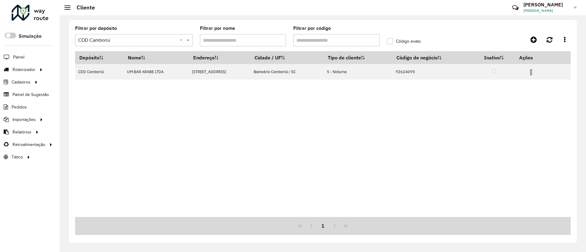
drag, startPoint x: 316, startPoint y: 39, endPoint x: 306, endPoint y: 40, distance: 9.8
click at [306, 40] on input "Filtrar por código" at bounding box center [336, 40] width 86 height 12
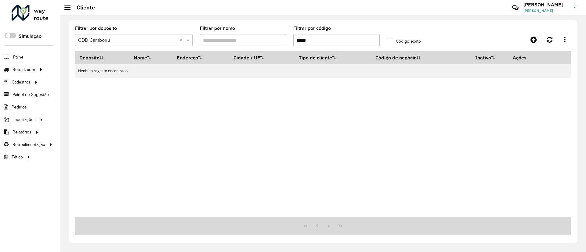
click at [326, 40] on input "*****" at bounding box center [336, 40] width 86 height 12
type input "*****"
click at [80, 70] on span "Entregas" at bounding box center [77, 70] width 17 height 6
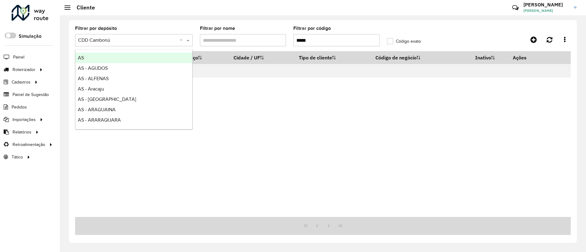
click at [172, 39] on input "text" at bounding box center [127, 40] width 99 height 7
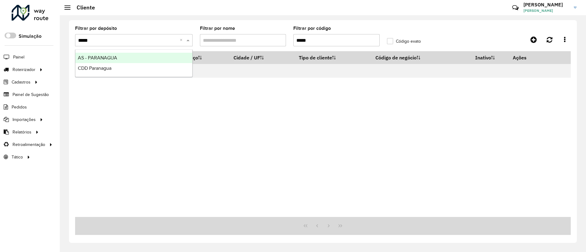
type input "******"
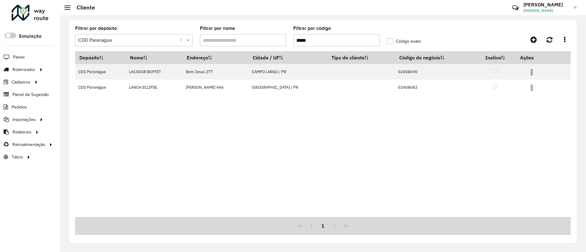
drag, startPoint x: 322, startPoint y: 34, endPoint x: 279, endPoint y: 35, distance: 43.1
click at [279, 35] on formly-group "Filtrar por depósito Selecione um depósito × CDD Paranagua × Filtrar por nome F…" at bounding box center [258, 38] width 374 height 25
click at [317, 46] on input "*****" at bounding box center [336, 40] width 86 height 12
drag, startPoint x: 295, startPoint y: 42, endPoint x: 275, endPoint y: 46, distance: 20.7
click at [275, 46] on formly-group "Filtrar por depósito Selecione um depósito × CDD Paranagua × Filtrar por nome F…" at bounding box center [258, 38] width 374 height 25
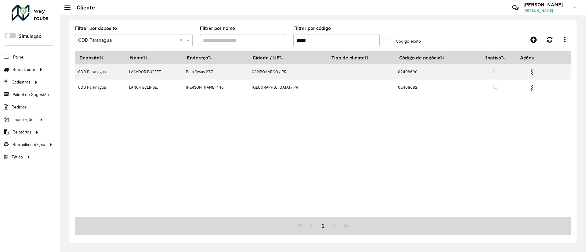
paste input "text"
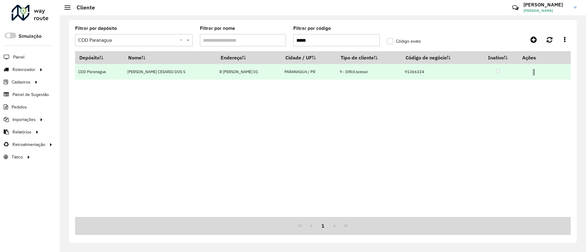
type input "*****"
click at [534, 70] on img at bounding box center [533, 72] width 7 height 7
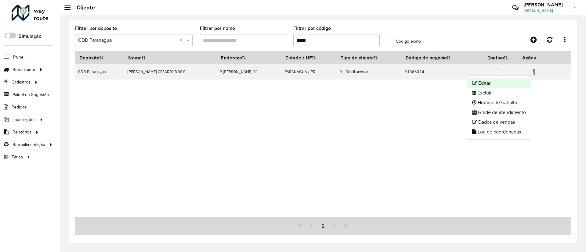
click at [505, 85] on li "Editar" at bounding box center [498, 83] width 63 height 10
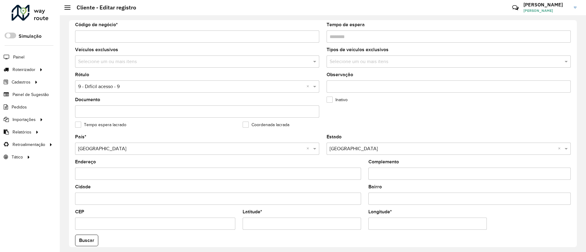
scroll to position [64, 0]
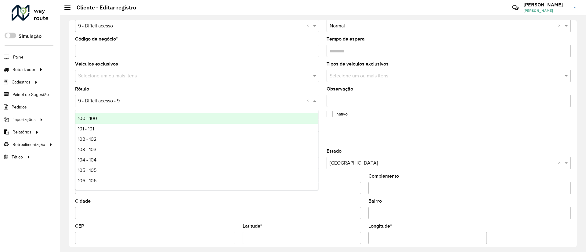
click at [128, 99] on input "text" at bounding box center [191, 101] width 226 height 7
type input "*"
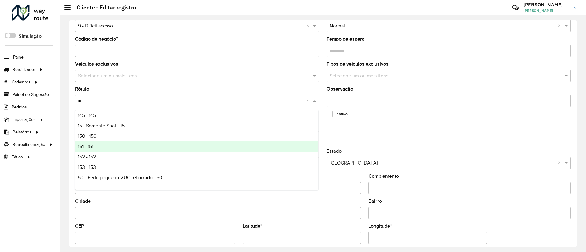
scroll to position [20, 0]
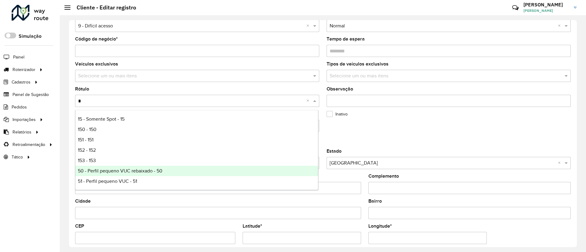
click at [130, 168] on div "50 - Perfil pequeno VUC rebaixado - 50" at bounding box center [196, 171] width 243 height 10
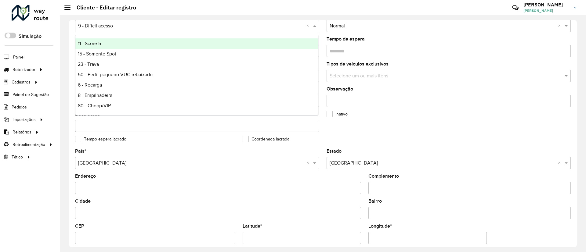
click at [124, 25] on input "text" at bounding box center [191, 26] width 226 height 7
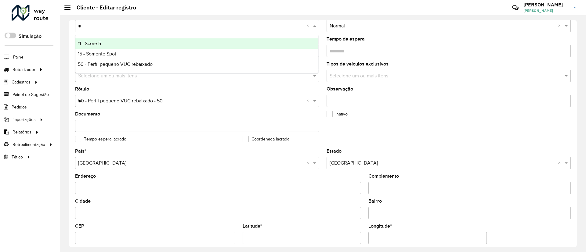
type input "**"
click at [124, 45] on span "50 - Perfil pequeno VUC rebaixado" at bounding box center [115, 43] width 75 height 5
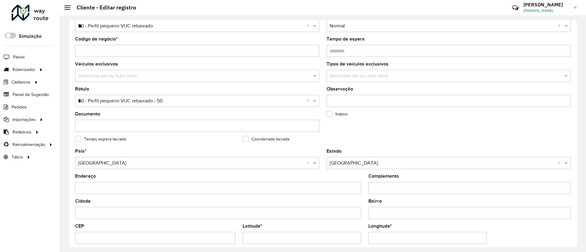
click at [389, 138] on div "Coordenada lacrada" at bounding box center [323, 140] width 160 height 7
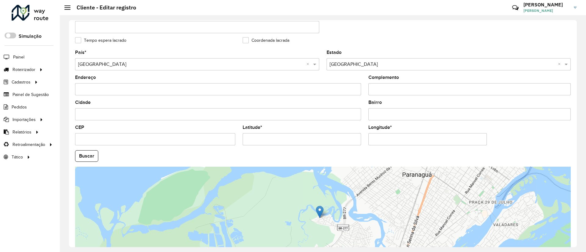
scroll to position [202, 0]
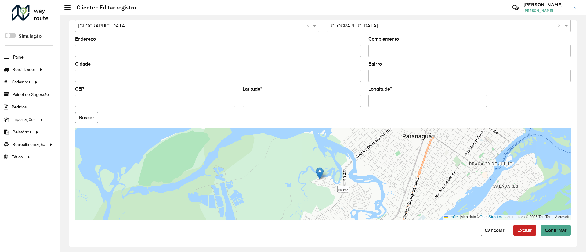
click at [89, 114] on button "Buscar" at bounding box center [86, 118] width 23 height 12
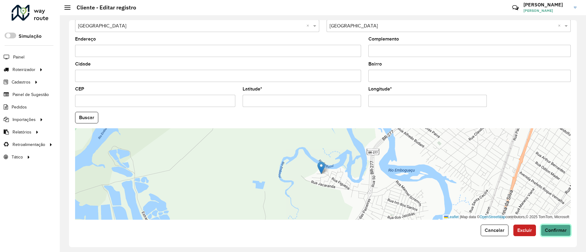
click at [551, 230] on span "Confirmar" at bounding box center [556, 230] width 22 height 5
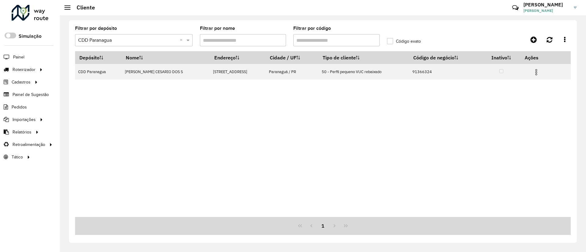
click at [38, 9] on div at bounding box center [30, 13] width 37 height 16
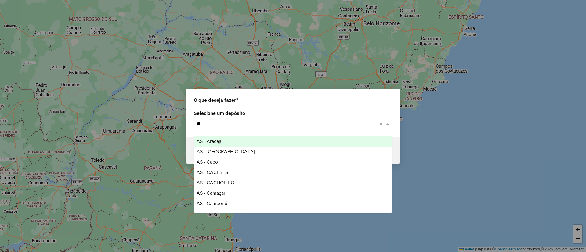
type input "*"
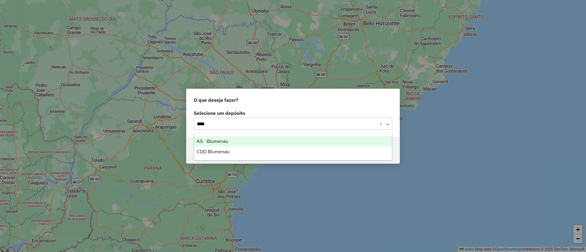
type input "*****"
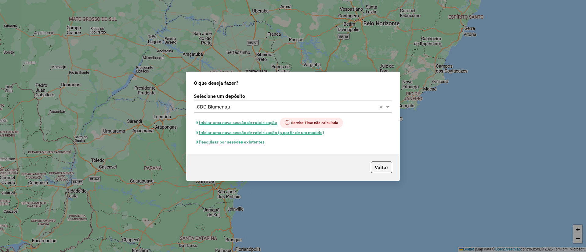
click at [243, 142] on button "Pesquisar por sessões existentes" at bounding box center [231, 142] width 74 height 9
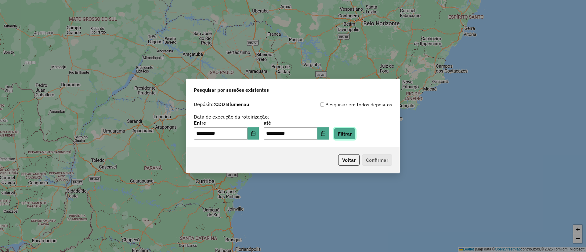
click at [354, 133] on button "Filtrar" at bounding box center [345, 134] width 22 height 12
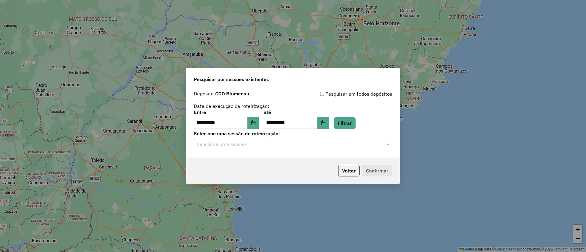
click at [285, 144] on input "text" at bounding box center [287, 144] width 180 height 7
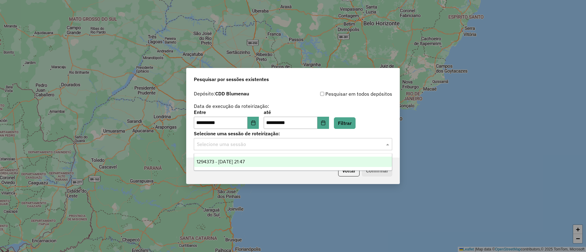
click at [276, 159] on div "1294373 - [DATE] 21:47" at bounding box center [293, 162] width 198 height 10
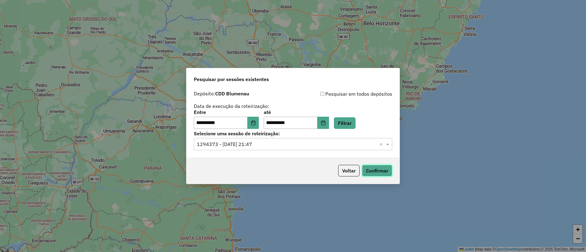
click at [380, 170] on button "Confirmar" at bounding box center [377, 171] width 30 height 12
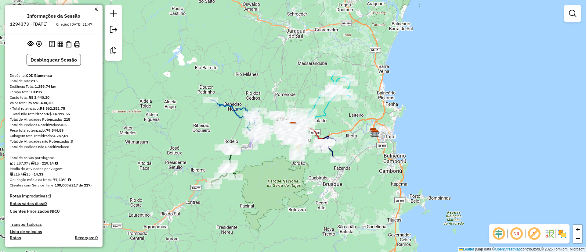
click at [533, 228] on em at bounding box center [534, 234] width 15 height 15
click at [562, 234] on img at bounding box center [562, 234] width 10 height 10
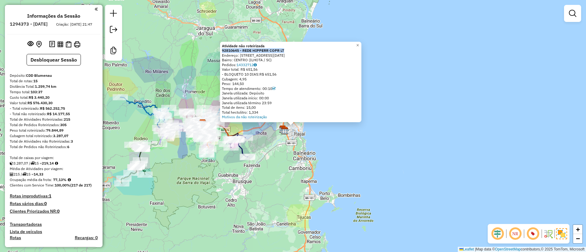
drag, startPoint x: 290, startPoint y: 50, endPoint x: 223, endPoint y: 51, distance: 66.8
click at [223, 51] on div "Atividade não roteirizada 92810645 - REDE HIPPERR COPR LT Endereço: Rua 21 de J…" at bounding box center [290, 82] width 141 height 81
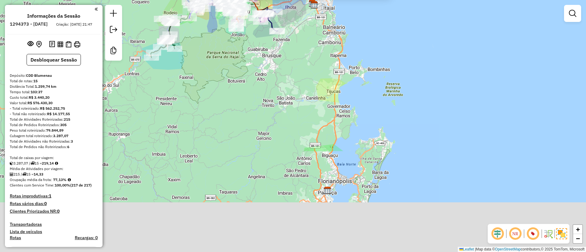
drag, startPoint x: 248, startPoint y: 208, endPoint x: 275, endPoint y: 94, distance: 117.9
click at [276, 87] on div "Atividade não roteirizada 92810645 - REDE HIPPERR COPR LT Endereço: Rua 21 de J…" at bounding box center [293, 126] width 586 height 252
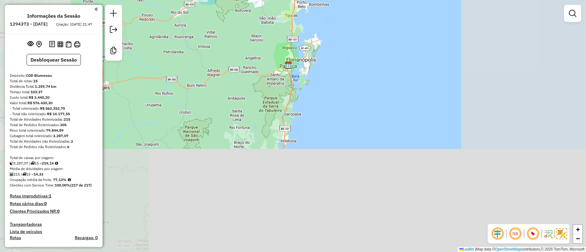
drag, startPoint x: 263, startPoint y: 148, endPoint x: 255, endPoint y: 77, distance: 71.5
click at [255, 77] on div "Atividade não roteirizada 92810645 - REDE HIPPERR COPR LT Endereço: Rua 21 de J…" at bounding box center [293, 126] width 586 height 252
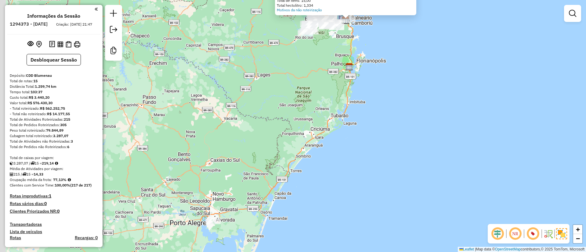
drag, startPoint x: 259, startPoint y: 136, endPoint x: 331, endPoint y: 93, distance: 84.2
click at [345, 90] on div "Atividade não roteirizada 92810645 - REDE HIPPERR COPR LT Endereço: Rua 21 de J…" at bounding box center [293, 126] width 586 height 252
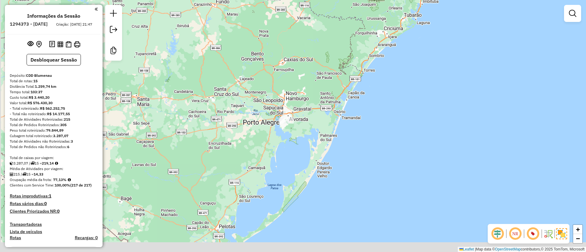
drag, startPoint x: 281, startPoint y: 142, endPoint x: 350, endPoint y: 46, distance: 118.4
click at [350, 46] on div "Atividade não roteirizada 92810645 - REDE HIPPERR COPR LT Endereço: Rua 21 de J…" at bounding box center [293, 126] width 586 height 252
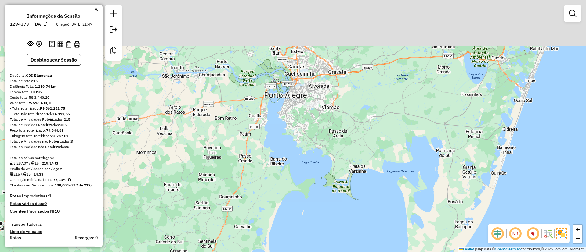
drag, startPoint x: 319, startPoint y: 114, endPoint x: 314, endPoint y: 143, distance: 28.7
click at [314, 143] on div "Atividade não roteirizada 92810645 - REDE HIPPERR COPR LT Endereço: Rua 21 de J…" at bounding box center [293, 126] width 586 height 252
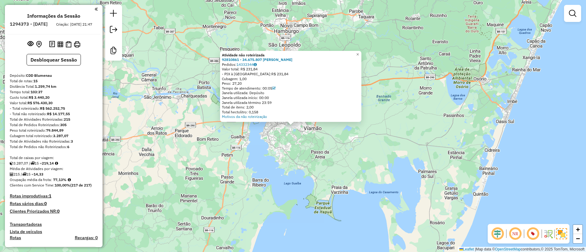
drag, startPoint x: 331, startPoint y: 60, endPoint x: 217, endPoint y: 58, distance: 113.9
click at [217, 58] on div "Atividade não roteirizada 92810861 - 34.675.807 JOSIANE DAIANE ALDANA DORNELL P…" at bounding box center [293, 126] width 586 height 252
click at [331, 56] on div "Atividade não roteirizada" at bounding box center [291, 55] width 138 height 5
click at [292, 58] on strong "92810861 - 34.675.807 [PERSON_NAME]" at bounding box center [257, 59] width 70 height 5
drag, startPoint x: 335, startPoint y: 58, endPoint x: 224, endPoint y: 59, distance: 111.1
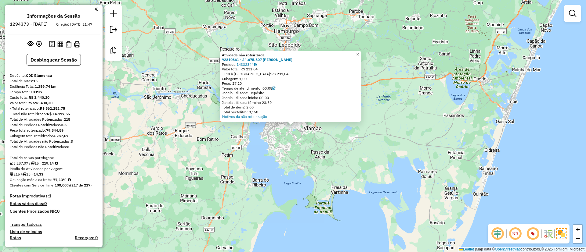
click at [224, 59] on div "Atividade não roteirizada 92810861 - 34.675.807 JOSIANE DAIANE ALDANA DORNELL P…" at bounding box center [290, 86] width 141 height 71
copy strong "92810861 - 34.675.807 [PERSON_NAME]"
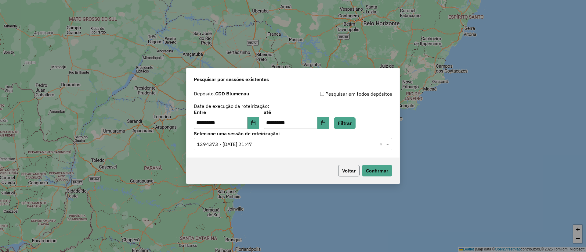
click at [345, 172] on button "Voltar" at bounding box center [348, 171] width 21 height 12
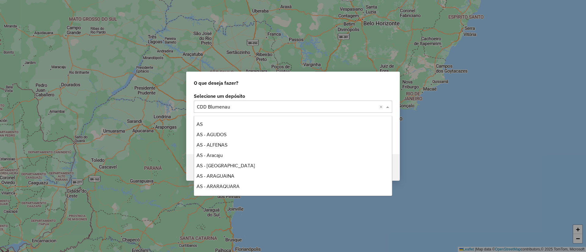
click at [253, 110] on input "text" at bounding box center [287, 106] width 180 height 7
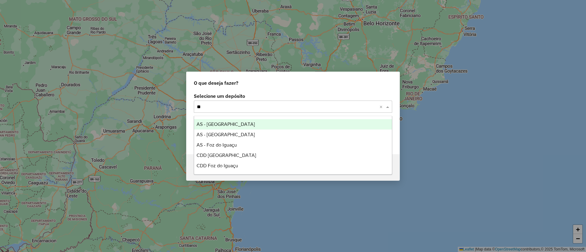
type input "***"
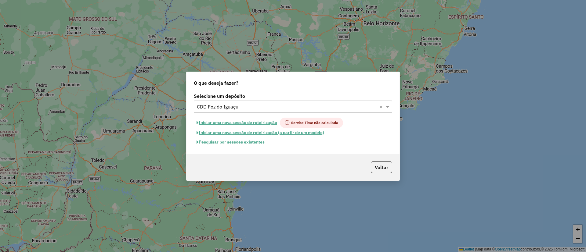
click at [231, 143] on button "Pesquisar por sessões existentes" at bounding box center [231, 142] width 74 height 9
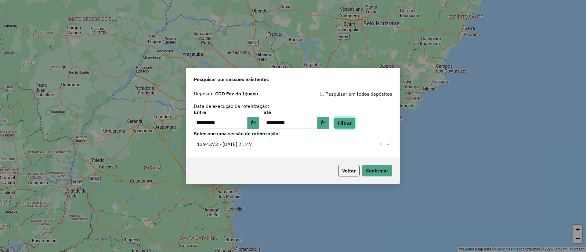
click at [356, 121] on button "Filtrar" at bounding box center [345, 123] width 22 height 12
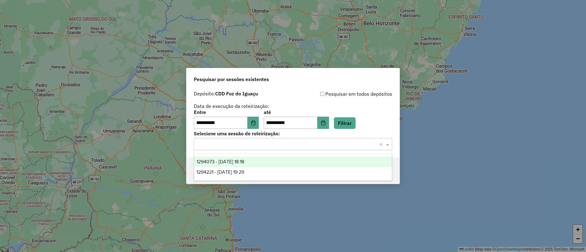
click at [275, 143] on input "text" at bounding box center [287, 144] width 180 height 7
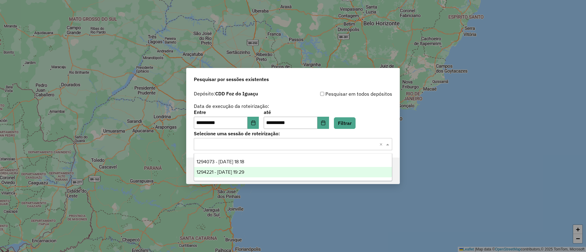
click at [262, 172] on div "1294221 - 14/10/2025 19:29" at bounding box center [293, 172] width 198 height 10
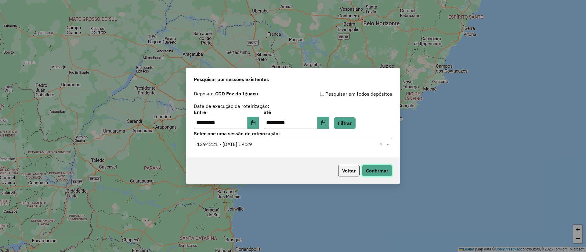
click at [376, 172] on button "Confirmar" at bounding box center [377, 171] width 30 height 12
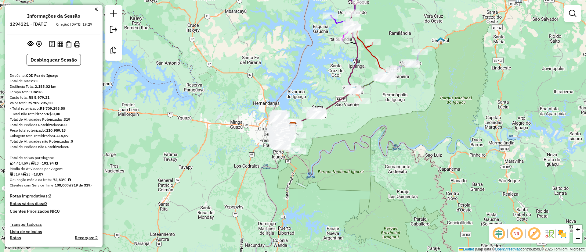
drag, startPoint x: 532, startPoint y: 233, endPoint x: 549, endPoint y: 236, distance: 16.7
click at [533, 234] on em at bounding box center [534, 234] width 15 height 15
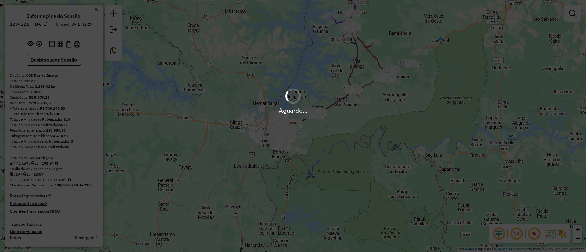
click at [562, 233] on img at bounding box center [562, 234] width 10 height 10
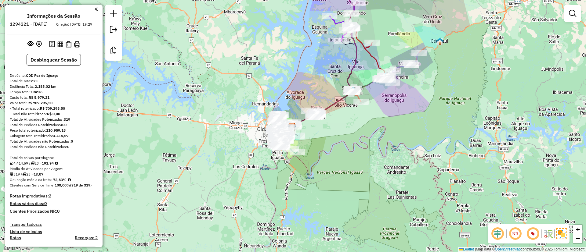
drag, startPoint x: 248, startPoint y: 85, endPoint x: 208, endPoint y: 135, distance: 64.0
click at [207, 136] on div "Janela de atendimento Grade de atendimento Capacidade Transportadoras Veículos …" at bounding box center [293, 126] width 586 height 252
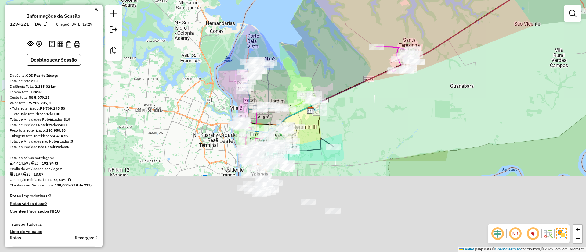
drag, startPoint x: 231, startPoint y: 137, endPoint x: 234, endPoint y: 32, distance: 105.0
click at [234, 32] on div "Janela de atendimento Grade de atendimento Capacidade Transportadoras Veículos …" at bounding box center [293, 126] width 586 height 252
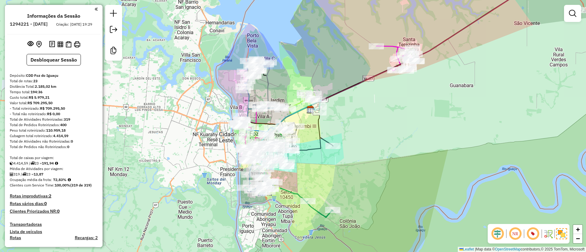
click at [202, 148] on div "Janela de atendimento Grade de atendimento Capacidade Transportadoras Veículos …" at bounding box center [293, 126] width 586 height 252
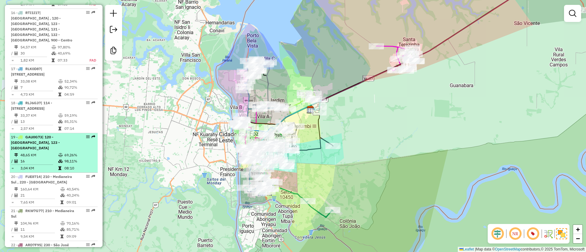
select select "**********"
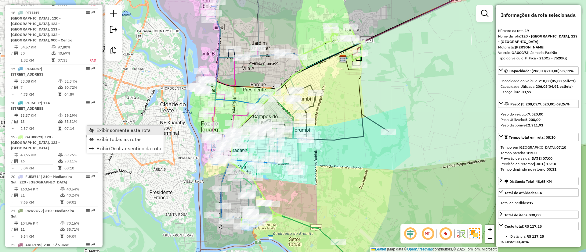
click at [119, 130] on span "Exibir somente esta rota" at bounding box center [123, 130] width 54 height 5
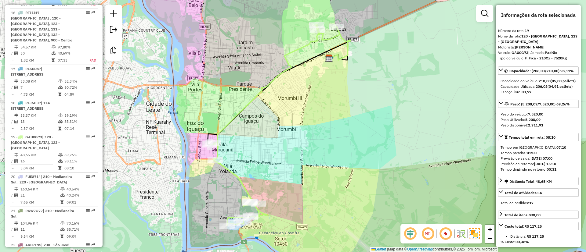
drag, startPoint x: 285, startPoint y: 152, endPoint x: 271, endPoint y: 151, distance: 14.1
click at [271, 151] on div "Janela de atendimento Grade de atendimento Capacidade Transportadoras Veículos …" at bounding box center [293, 126] width 586 height 252
click at [484, 16] on em at bounding box center [484, 13] width 7 height 7
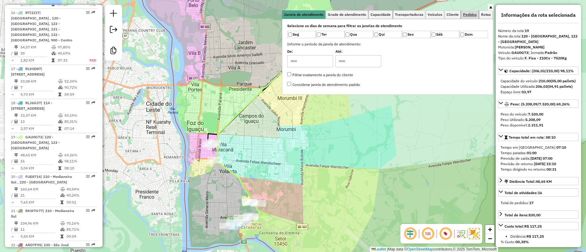
click at [470, 16] on span "Pedidos" at bounding box center [470, 15] width 14 height 4
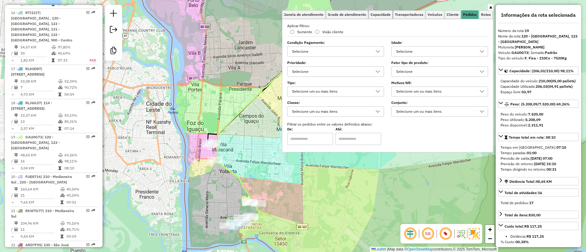
click at [427, 70] on div "Selecione" at bounding box center [435, 72] width 82 height 10
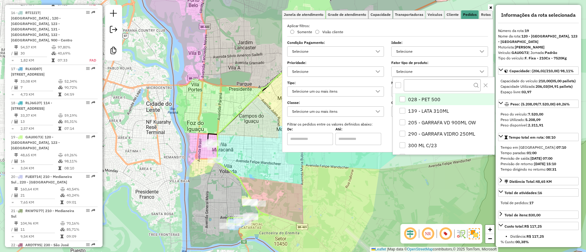
scroll to position [4, 21]
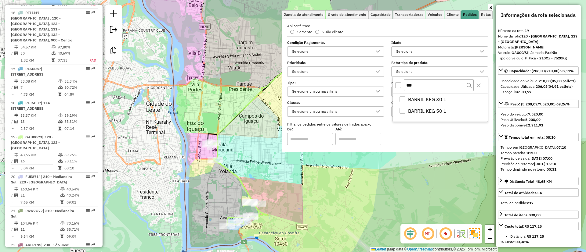
type input "***"
click at [399, 82] on div "All items unselected" at bounding box center [398, 85] width 6 height 6
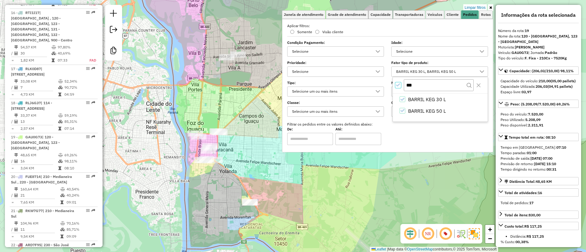
click at [238, 158] on div "Limpar filtros Janela de atendimento Grade de atendimento Capacidade Transporta…" at bounding box center [293, 126] width 586 height 252
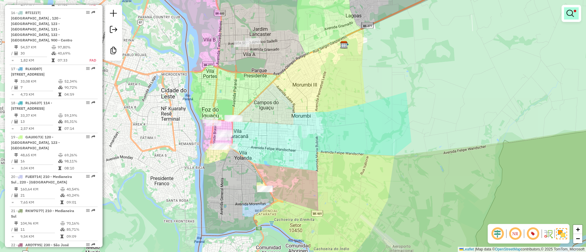
click at [570, 13] on em at bounding box center [569, 13] width 7 height 7
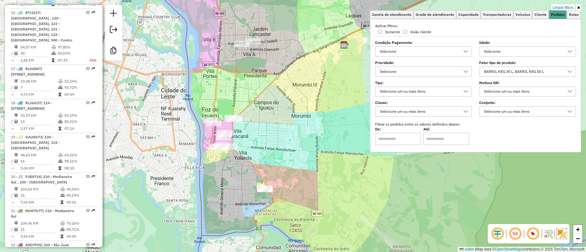
click at [515, 75] on div "BARRIL KEG 30 L, BARRIL KEG 50 L" at bounding box center [523, 72] width 82 height 10
click at [483, 85] on div "***" at bounding box center [528, 85] width 95 height 16
click at [486, 84] on icon "All items selected" at bounding box center [486, 85] width 4 height 4
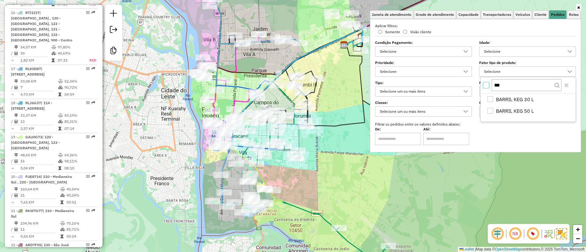
click at [322, 172] on div "Janela de atendimento Grade de atendimento Capacidade Transportadoras Veículos …" at bounding box center [293, 126] width 586 height 252
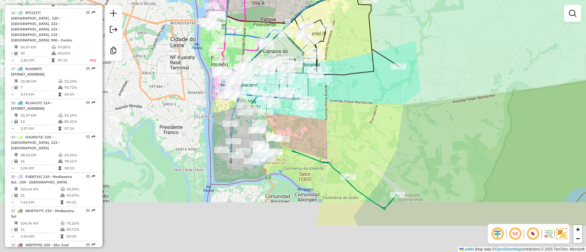
drag, startPoint x: 319, startPoint y: 164, endPoint x: 329, endPoint y: 109, distance: 56.3
click at [329, 109] on div "Janela de atendimento Grade de atendimento Capacidade Transportadoras Veículos …" at bounding box center [293, 126] width 586 height 252
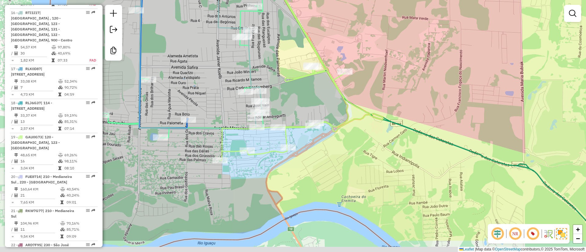
drag, startPoint x: 319, startPoint y: 120, endPoint x: 389, endPoint y: 66, distance: 88.6
click at [389, 66] on div "Janela de atendimento Grade de atendimento Capacidade Transportadoras Veículos …" at bounding box center [293, 126] width 586 height 252
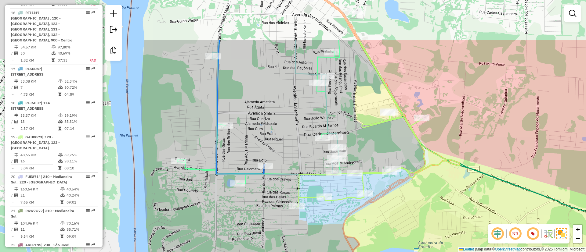
drag, startPoint x: 227, startPoint y: 162, endPoint x: 273, endPoint y: 167, distance: 46.6
click at [290, 251] on div "Janela de atendimento Grade de atendimento Capacidade Transportadoras Veículos …" at bounding box center [293, 126] width 586 height 252
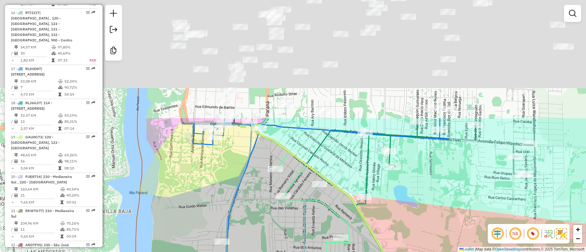
drag, startPoint x: 263, startPoint y: 146, endPoint x: 271, endPoint y: 193, distance: 47.7
click at [258, 251] on div "Janela de atendimento Grade de atendimento Capacidade Transportadoras Veículos …" at bounding box center [293, 126] width 586 height 252
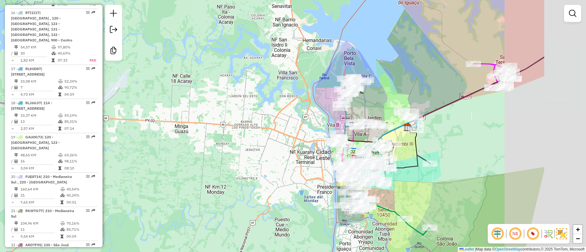
drag, startPoint x: 387, startPoint y: 118, endPoint x: 312, endPoint y: 130, distance: 76.4
click at [312, 130] on div "Janela de atendimento Grade de atendimento Capacidade Transportadoras Veículos …" at bounding box center [293, 126] width 586 height 252
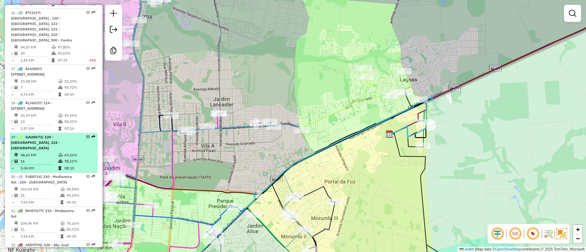
click at [67, 152] on td "69,26%" at bounding box center [79, 155] width 31 height 6
select select "**********"
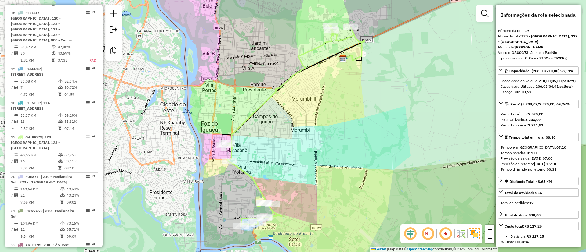
click at [237, 102] on div "Janela de atendimento Grade de atendimento Capacidade Transportadoras Veículos …" at bounding box center [293, 126] width 586 height 252
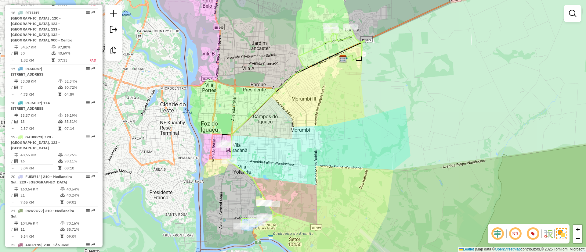
scroll to position [486, 0]
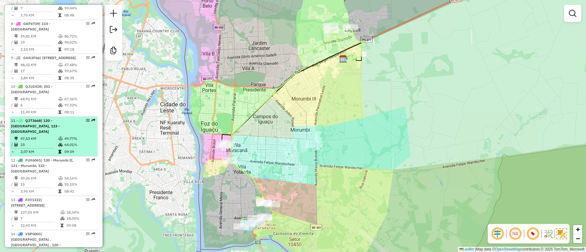
click at [63, 134] on div "11 - QJT3668 | 120 - Porto Meira, 123 - Porto meira sul" at bounding box center [43, 126] width 65 height 16
select select "**********"
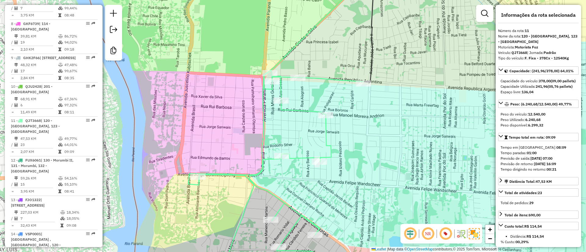
drag, startPoint x: 248, startPoint y: 126, endPoint x: 272, endPoint y: 107, distance: 30.2
click at [272, 107] on div "Janela de atendimento Grade de atendimento Capacidade Transportadoras Veículos …" at bounding box center [293, 126] width 586 height 252
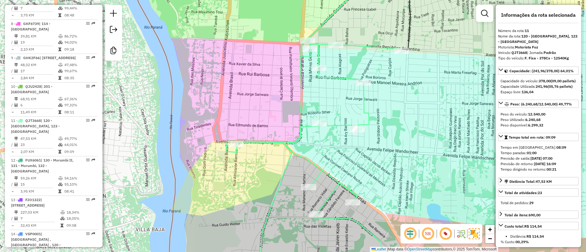
click at [232, 139] on icon at bounding box center [299, 64] width 146 height 178
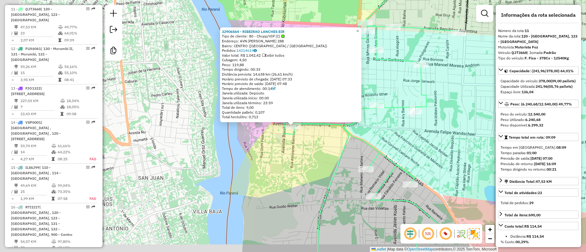
scroll to position [603, 0]
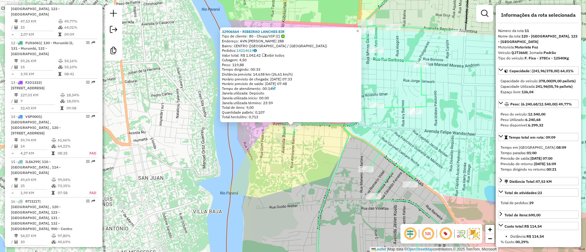
click at [303, 156] on div "32906564 - RIBEIRAO LANCHES EIR Tipo de cliente: 80 - Chopp/VIP (C) Endereço: A…" at bounding box center [293, 126] width 586 height 252
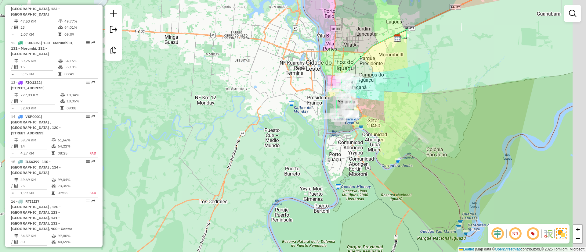
drag, startPoint x: 319, startPoint y: 105, endPoint x: 274, endPoint y: 161, distance: 71.9
click at [274, 161] on div "Janela de atendimento Grade de atendimento Capacidade Transportadoras Veículos …" at bounding box center [293, 126] width 586 height 252
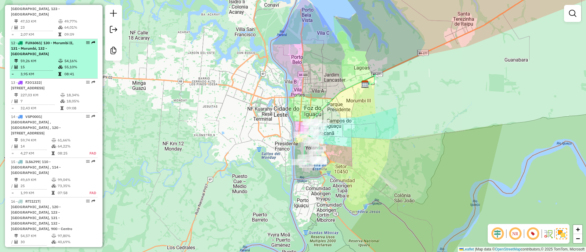
select select "**********"
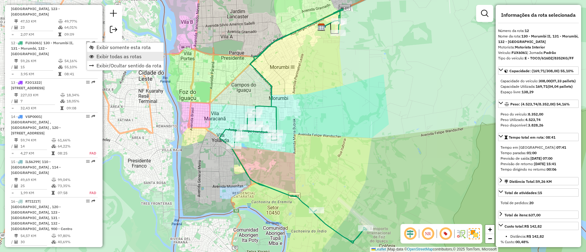
click at [115, 56] on span "Exibir todas as rotas" at bounding box center [118, 56] width 45 height 5
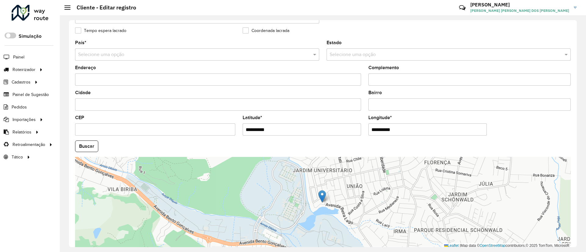
scroll to position [202, 0]
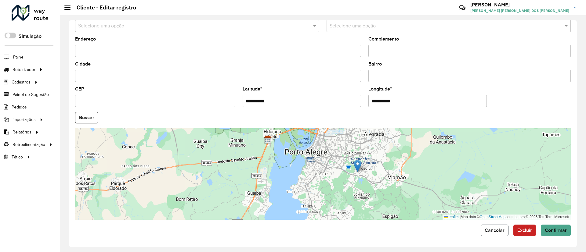
click at [496, 232] on span "Cancelar" at bounding box center [495, 230] width 20 height 5
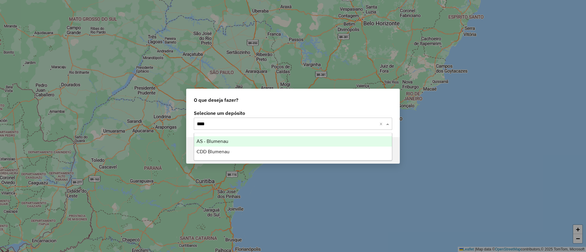
type input "*****"
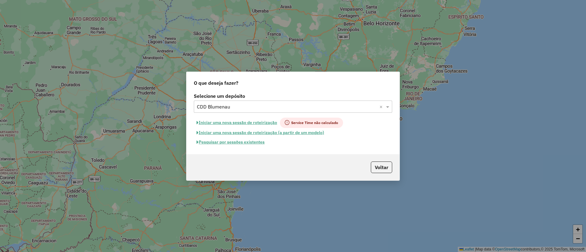
click at [243, 143] on button "Pesquisar por sessões existentes" at bounding box center [231, 142] width 74 height 9
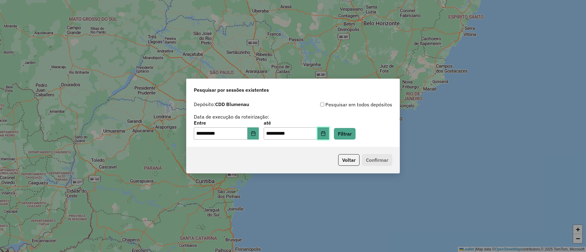
click at [326, 134] on icon "Choose Date" at bounding box center [323, 133] width 5 height 5
click at [356, 132] on button "Filtrar" at bounding box center [345, 134] width 22 height 12
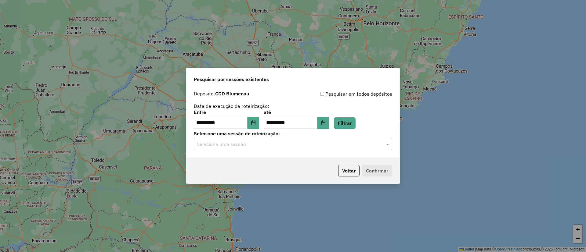
click at [249, 144] on input "text" at bounding box center [287, 144] width 180 height 7
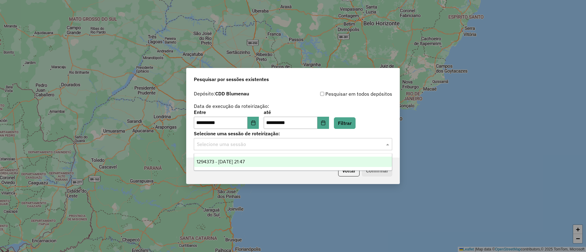
click at [245, 163] on span "1294373 - [DATE] 21:47" at bounding box center [221, 161] width 48 height 5
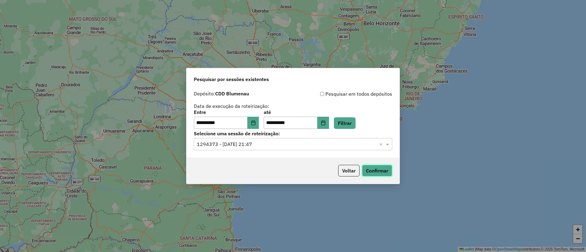
click at [379, 171] on button "Confirmar" at bounding box center [377, 171] width 30 height 12
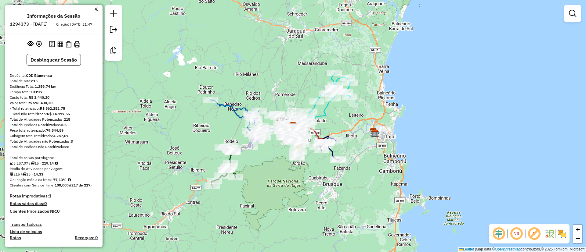
click at [538, 232] on em at bounding box center [534, 234] width 15 height 15
click at [562, 236] on img at bounding box center [562, 234] width 10 height 10
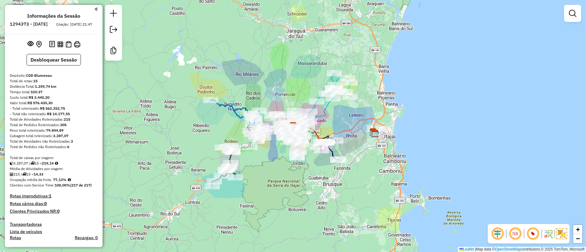
click at [257, 46] on div "Janela de atendimento Grade de atendimento Capacidade Transportadoras Veículos …" at bounding box center [293, 126] width 586 height 252
click at [237, 69] on div "Janela de atendimento Grade de atendimento Capacidade Transportadoras Veículos …" at bounding box center [293, 126] width 586 height 252
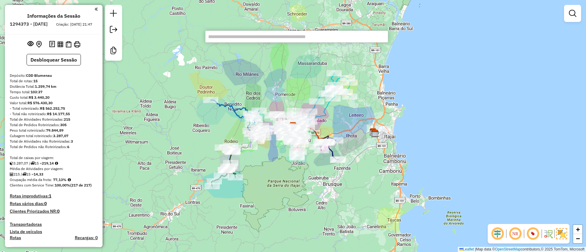
paste input "*****"
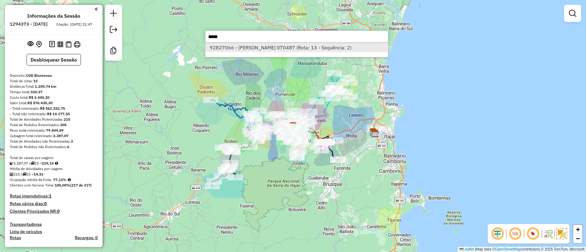
type input "*****"
click at [249, 45] on li "92827066 - [PERSON_NAME] 070487 (Rota: 13 - Sequência: 2)" at bounding box center [296, 47] width 183 height 9
select select "**********"
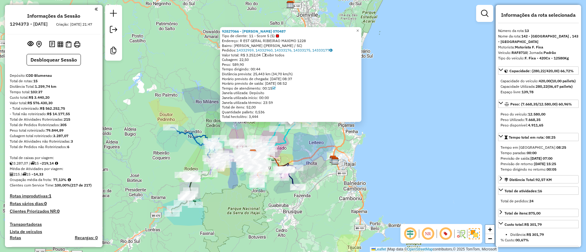
scroll to position [698, 0]
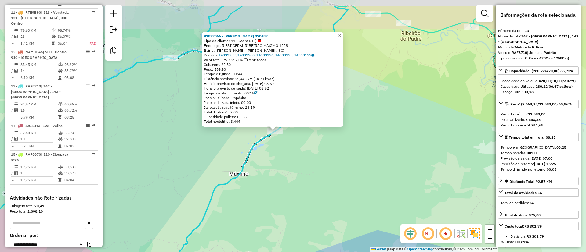
drag, startPoint x: 279, startPoint y: 123, endPoint x: 286, endPoint y: 160, distance: 37.6
click at [286, 160] on div "92827066 - KELVIN TIRONI 070487 Tipo de cliente: 11 - Score 5 (5) Endereço: R E…" at bounding box center [293, 126] width 586 height 252
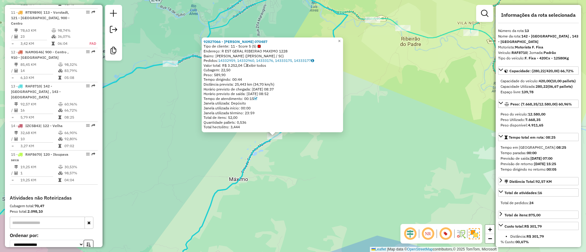
click at [314, 173] on div "Rota 13 - Placa RAF8710 92827066 - KELVIN TIRONI 070487 92827066 - KELVIN TIRON…" at bounding box center [293, 126] width 586 height 252
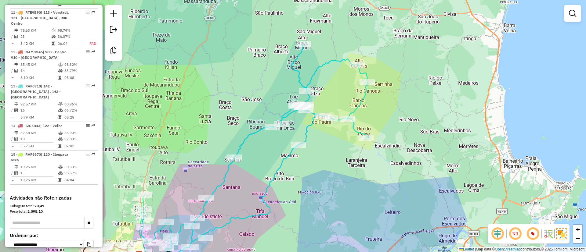
drag, startPoint x: 338, startPoint y: 170, endPoint x: 329, endPoint y: 151, distance: 20.8
click at [329, 151] on div "Janela de atendimento Grade de atendimento Capacidade Transportadoras Veículos …" at bounding box center [293, 126] width 586 height 252
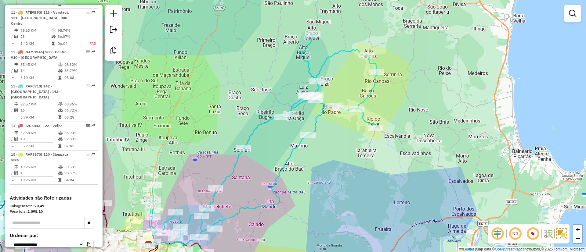
drag, startPoint x: 327, startPoint y: 154, endPoint x: 333, endPoint y: 149, distance: 7.6
click at [333, 149] on div "Janela de atendimento Grade de atendimento Capacidade Transportadoras Veículos …" at bounding box center [293, 126] width 586 height 252
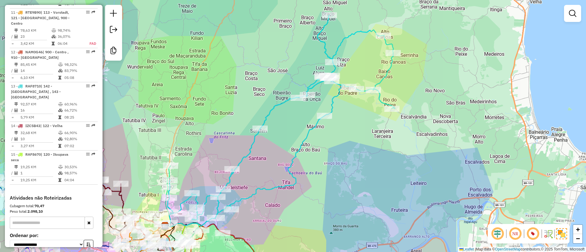
drag, startPoint x: 331, startPoint y: 150, endPoint x: 349, endPoint y: 128, distance: 27.8
click at [349, 128] on div "Janela de atendimento Grade de atendimento Capacidade Transportadoras Veículos …" at bounding box center [293, 126] width 586 height 252
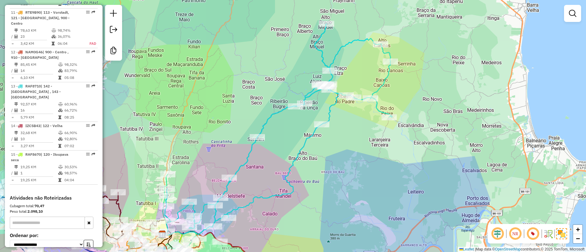
drag, startPoint x: 356, startPoint y: 112, endPoint x: 349, endPoint y: 126, distance: 15.7
click at [349, 126] on div "Janela de atendimento Grade de atendimento Capacidade Transportadoras Veículos …" at bounding box center [293, 126] width 586 height 252
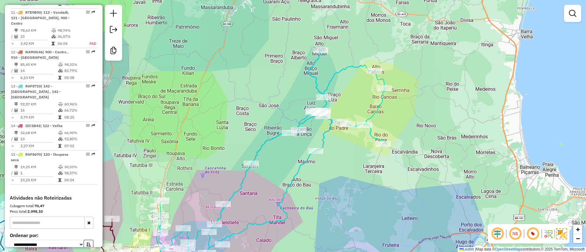
drag, startPoint x: 352, startPoint y: 117, endPoint x: 346, endPoint y: 145, distance: 27.9
click at [346, 145] on div "Janela de atendimento Grade de atendimento Capacidade Transportadoras Veículos …" at bounding box center [293, 126] width 586 height 252
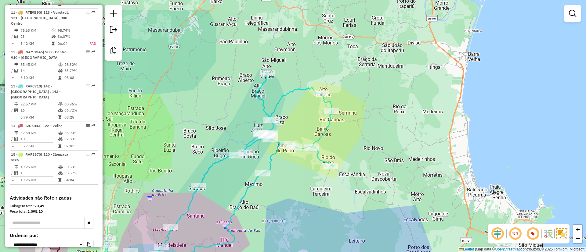
drag, startPoint x: 341, startPoint y: 158, endPoint x: 302, endPoint y: 179, distance: 44.3
click at [302, 179] on div "Janela de atendimento Grade de atendimento Capacidade Transportadoras Veículos …" at bounding box center [293, 126] width 586 height 252
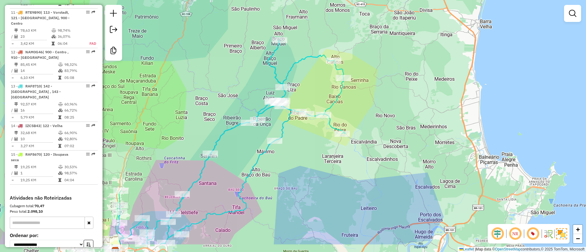
drag, startPoint x: 298, startPoint y: 179, endPoint x: 313, endPoint y: 136, distance: 45.5
click at [311, 139] on div "Janela de atendimento Grade de atendimento Capacidade Transportadoras Veículos …" at bounding box center [293, 126] width 586 height 252
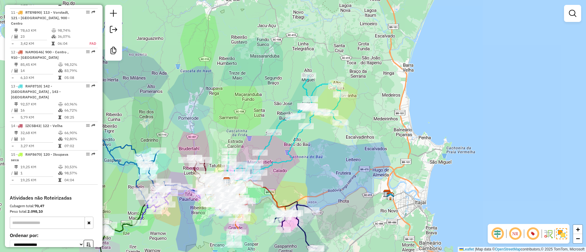
drag, startPoint x: 327, startPoint y: 130, endPoint x: 326, endPoint y: 117, distance: 13.5
click at [326, 117] on div "Rota 2 - Placa IZC5B47 92801259 - EVALDINO RONCHI ME Janela de atendimento Grad…" at bounding box center [293, 126] width 586 height 252
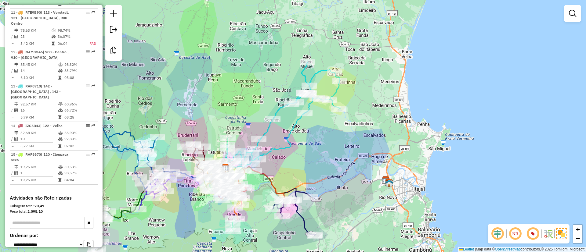
drag, startPoint x: 323, startPoint y: 131, endPoint x: 305, endPoint y: 134, distance: 18.9
click at [305, 134] on div "Janela de atendimento Grade de atendimento Capacidade Transportadoras Veículos …" at bounding box center [293, 126] width 586 height 252
